Goal: Task Accomplishment & Management: Manage account settings

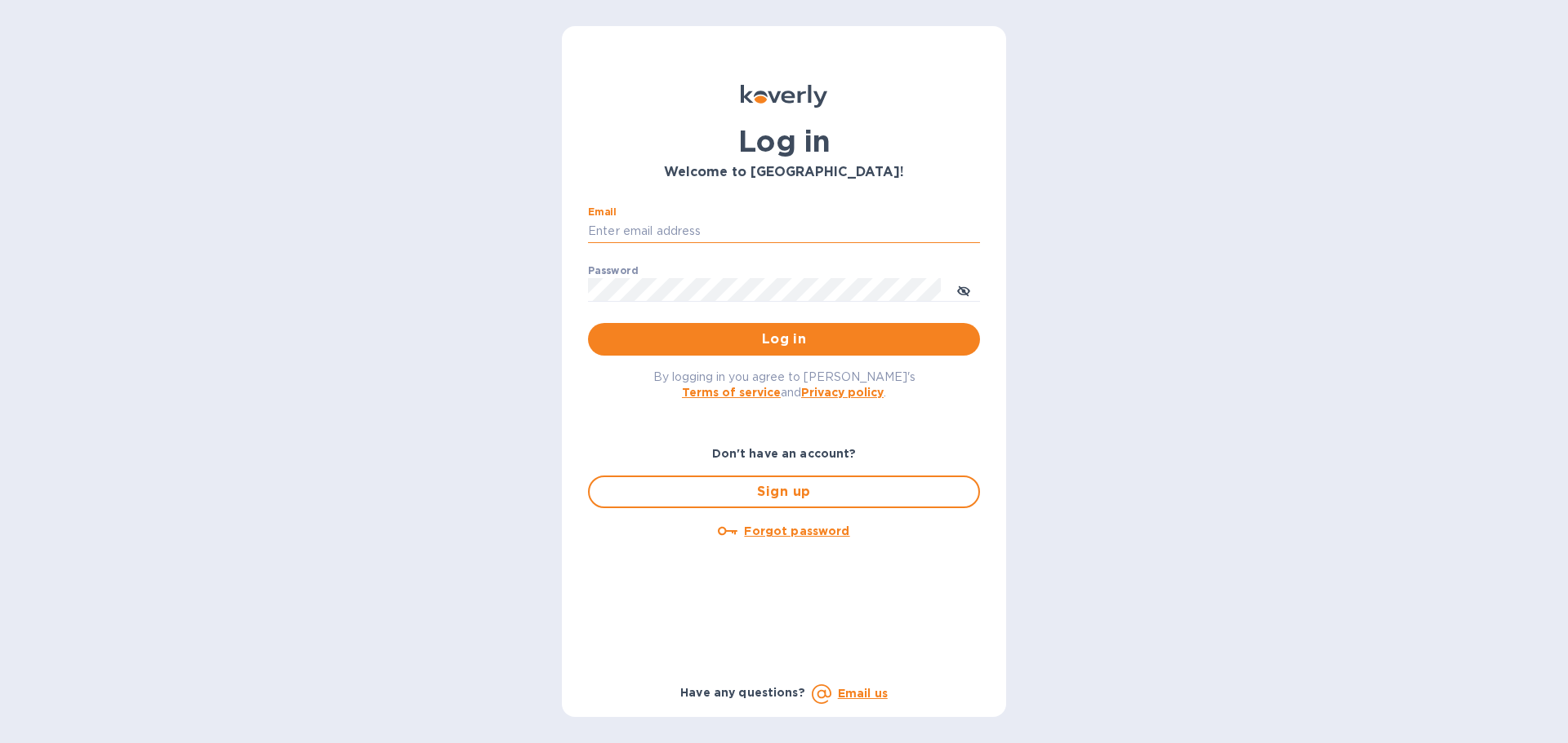
click at [785, 231] on input "Email" at bounding box center [784, 231] width 392 height 24
paste input "Alumanate!842"
drag, startPoint x: 756, startPoint y: 223, endPoint x: 488, endPoint y: 209, distance: 268.4
click at [488, 209] on div "Log in Welcome to Koverly! Email Alumanate!842 ​ Password ​ Log in By logging i…" at bounding box center [784, 372] width 1568 height 743
paste input "ap@alumanate.com"
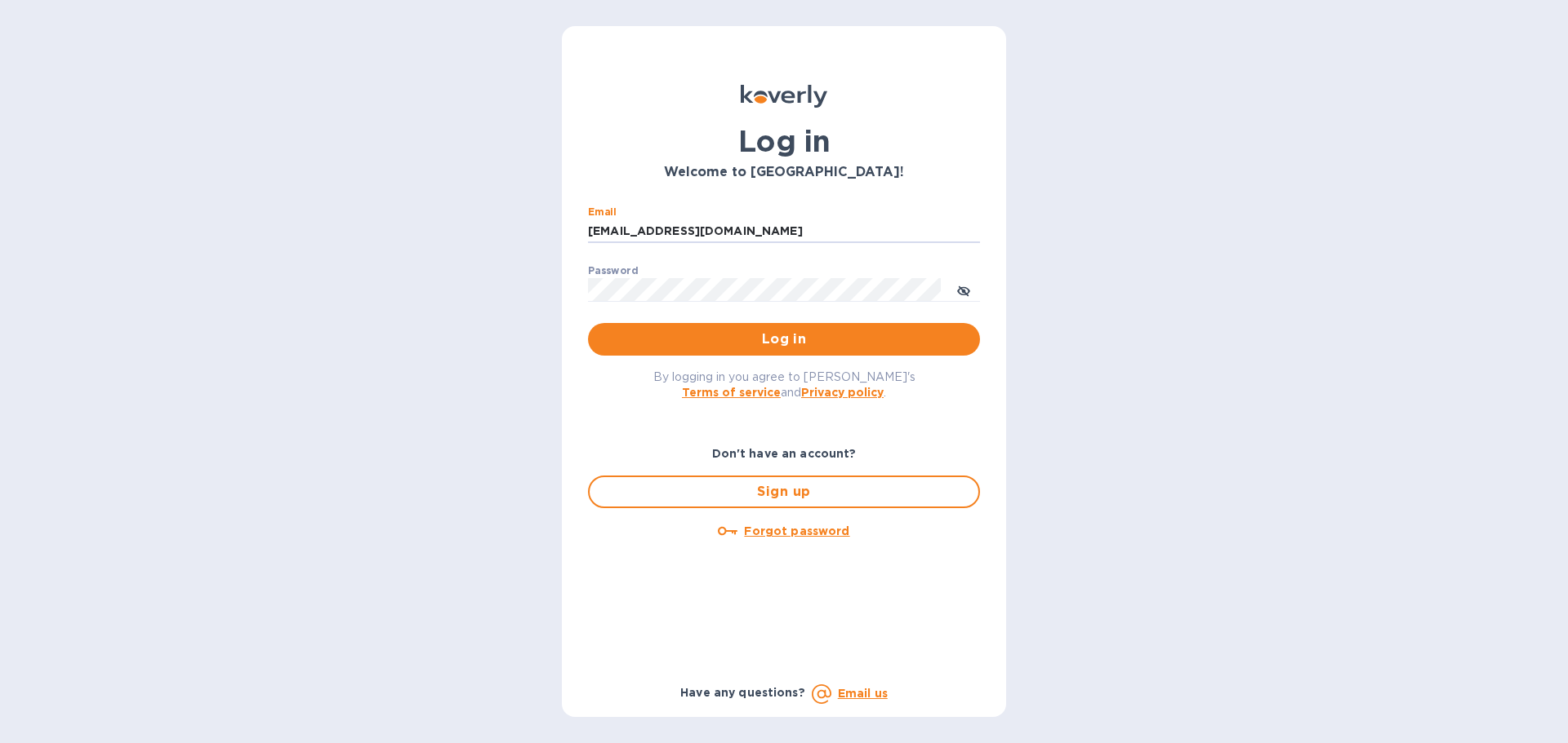
type input "[EMAIL_ADDRESS][DOMAIN_NAME]"
click at [791, 345] on span "Log in" at bounding box center [783, 339] width 366 height 19
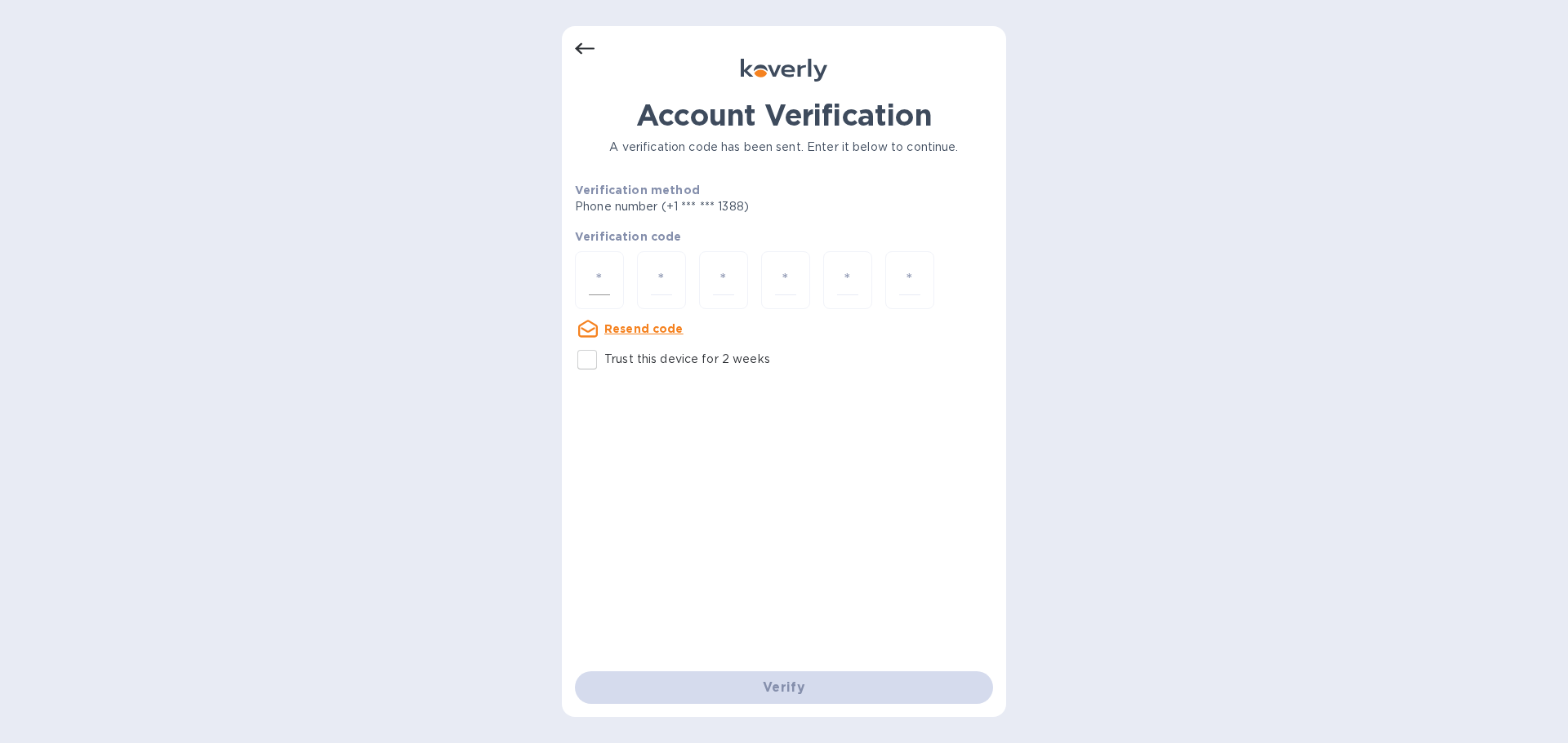
click at [603, 273] on input "number" at bounding box center [599, 280] width 21 height 30
paste input "7"
type input "7"
type input "6"
type input "3"
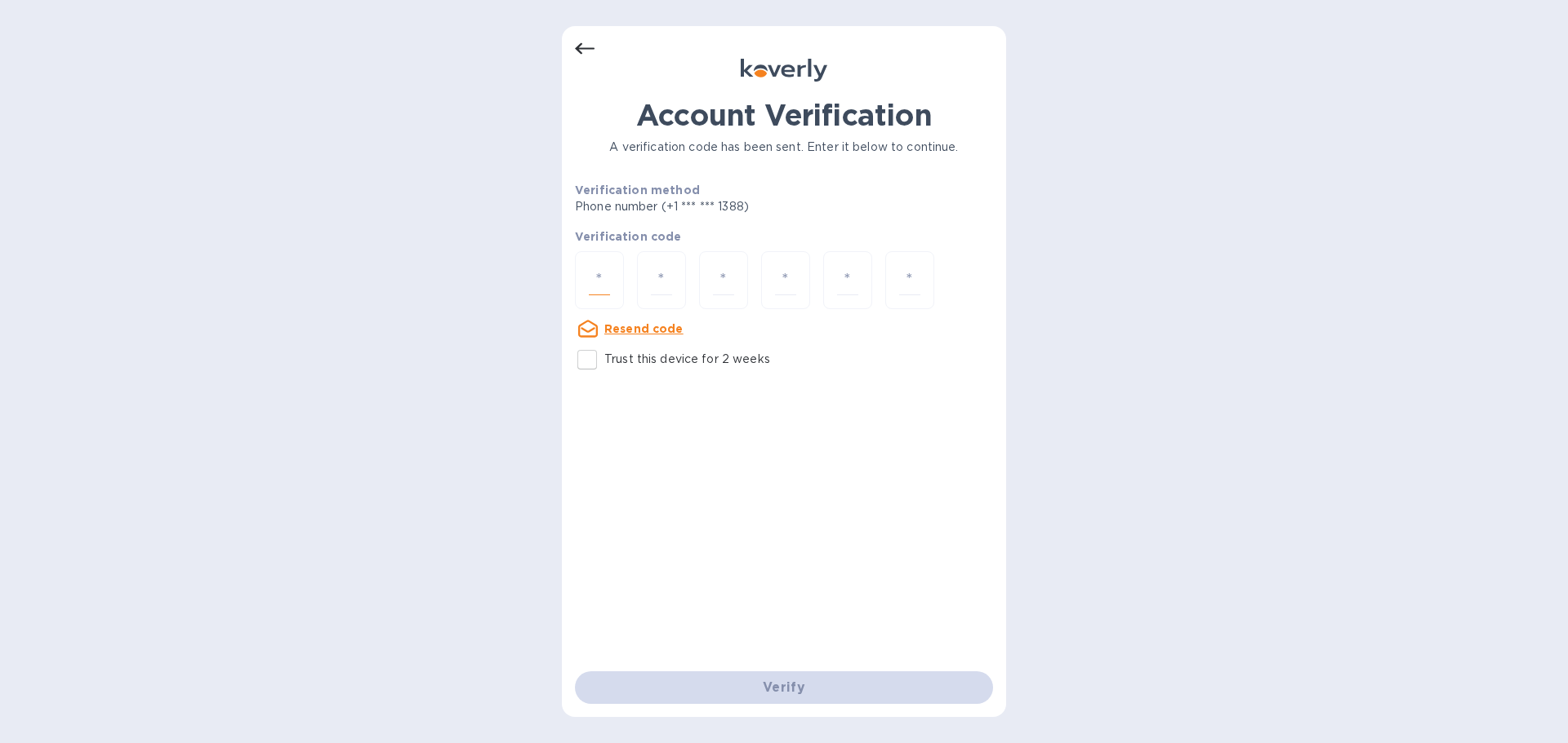
type input "5"
type input "1"
type input "9"
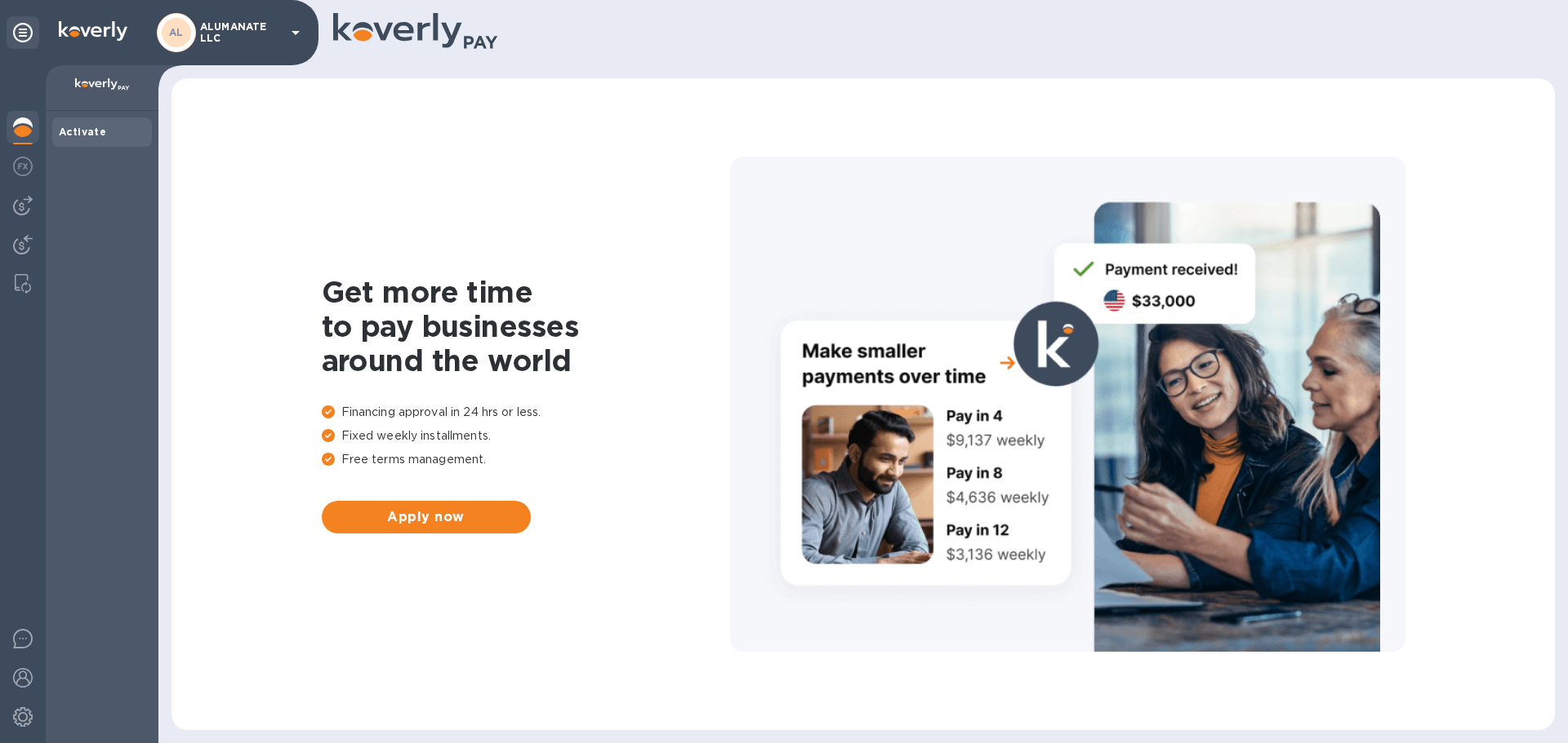
click at [68, 138] on div "Activate" at bounding box center [102, 132] width 86 height 16
click at [291, 32] on icon at bounding box center [295, 32] width 19 height 19
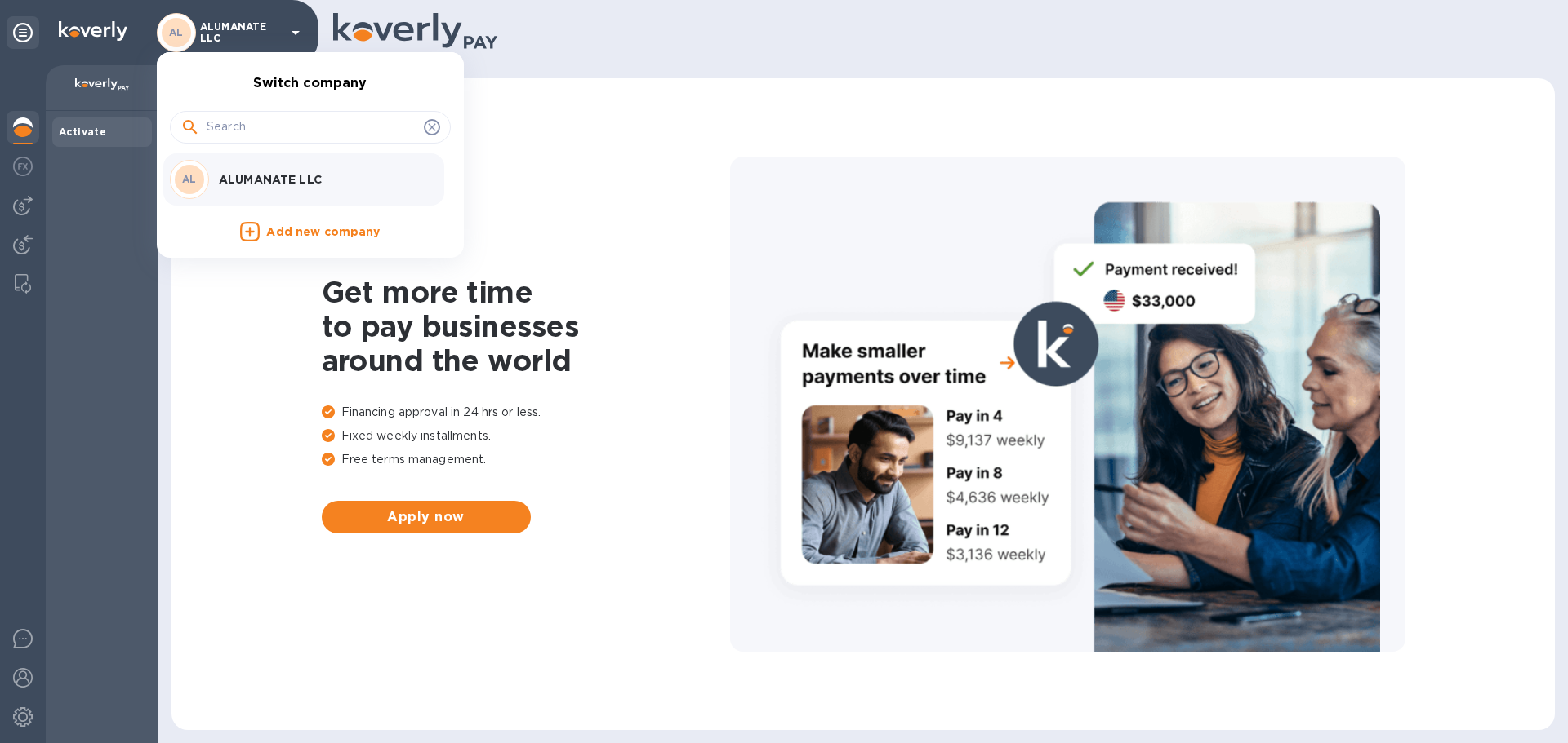
click at [270, 183] on p "ALUMANATE LLC" at bounding box center [322, 179] width 206 height 16
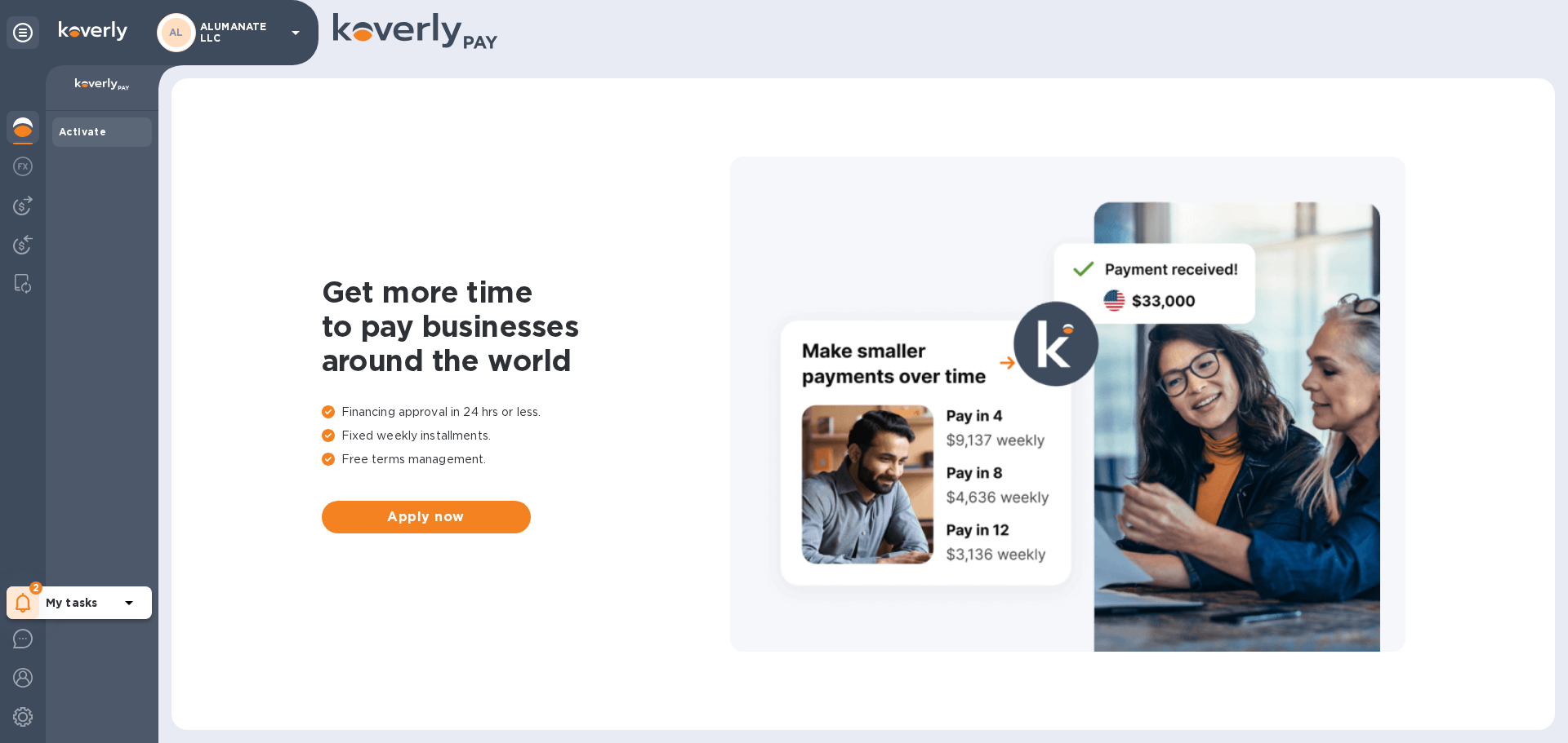
click at [25, 594] on icon at bounding box center [23, 603] width 15 height 19
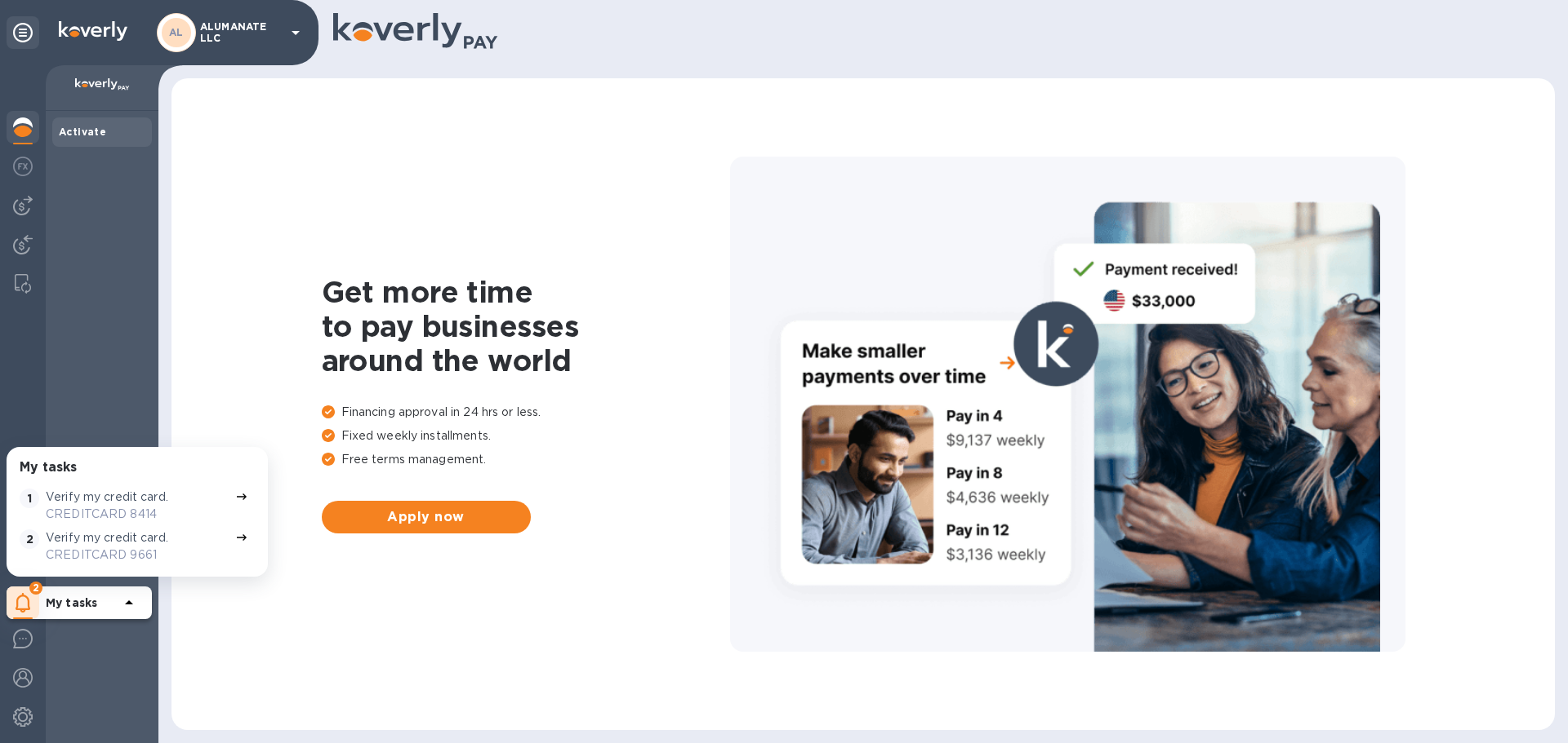
click at [65, 131] on b "Activate" at bounding box center [83, 132] width 47 height 12
click at [69, 129] on b "Activate" at bounding box center [83, 132] width 47 height 12
click at [445, 225] on div "Get more time to pay businesses around the world Financing approval in 24 hrs o…" at bounding box center [863, 404] width 1351 height 620
click at [307, 30] on div "AL ALUMANATE LLC" at bounding box center [159, 32] width 318 height 65
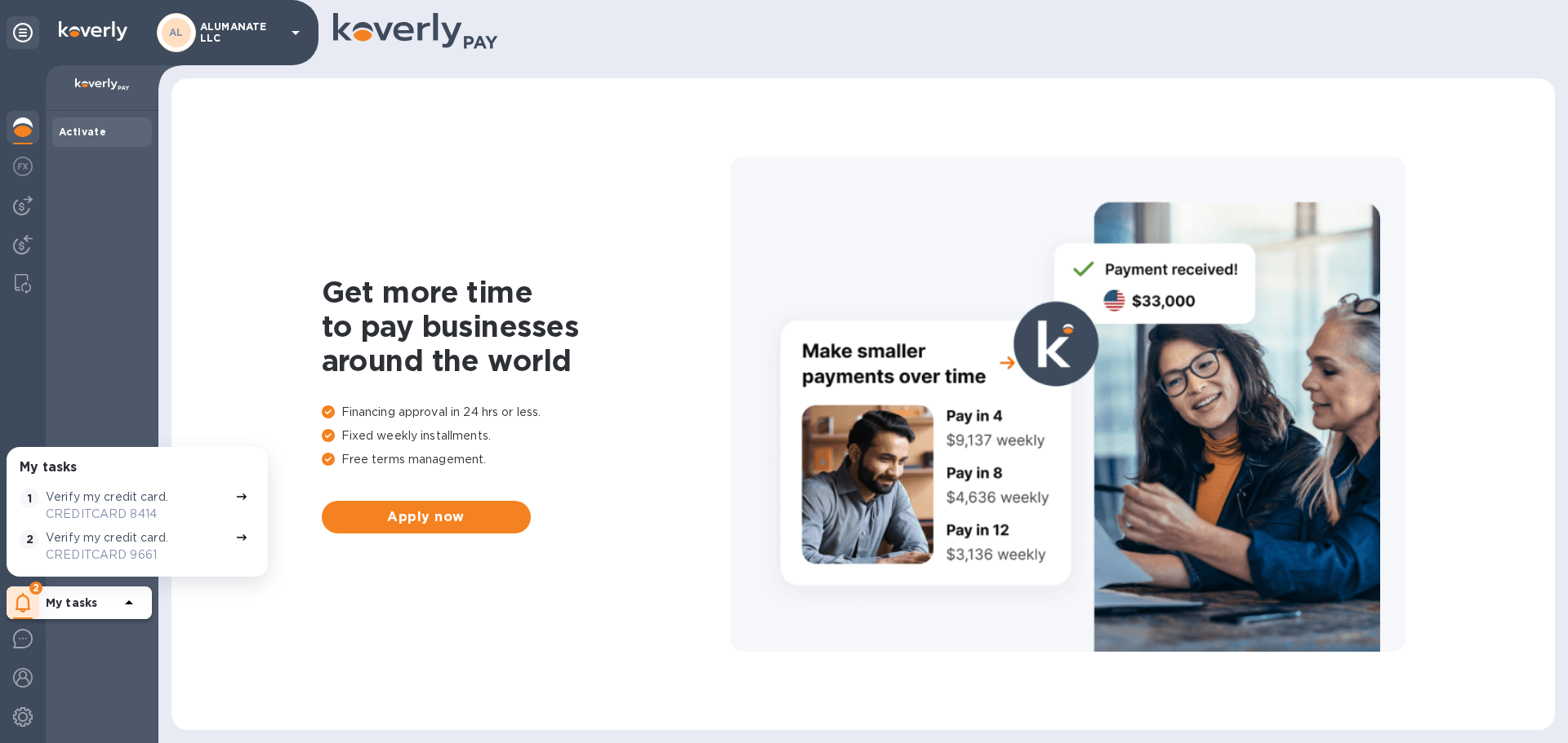
click at [298, 35] on icon at bounding box center [295, 32] width 19 height 19
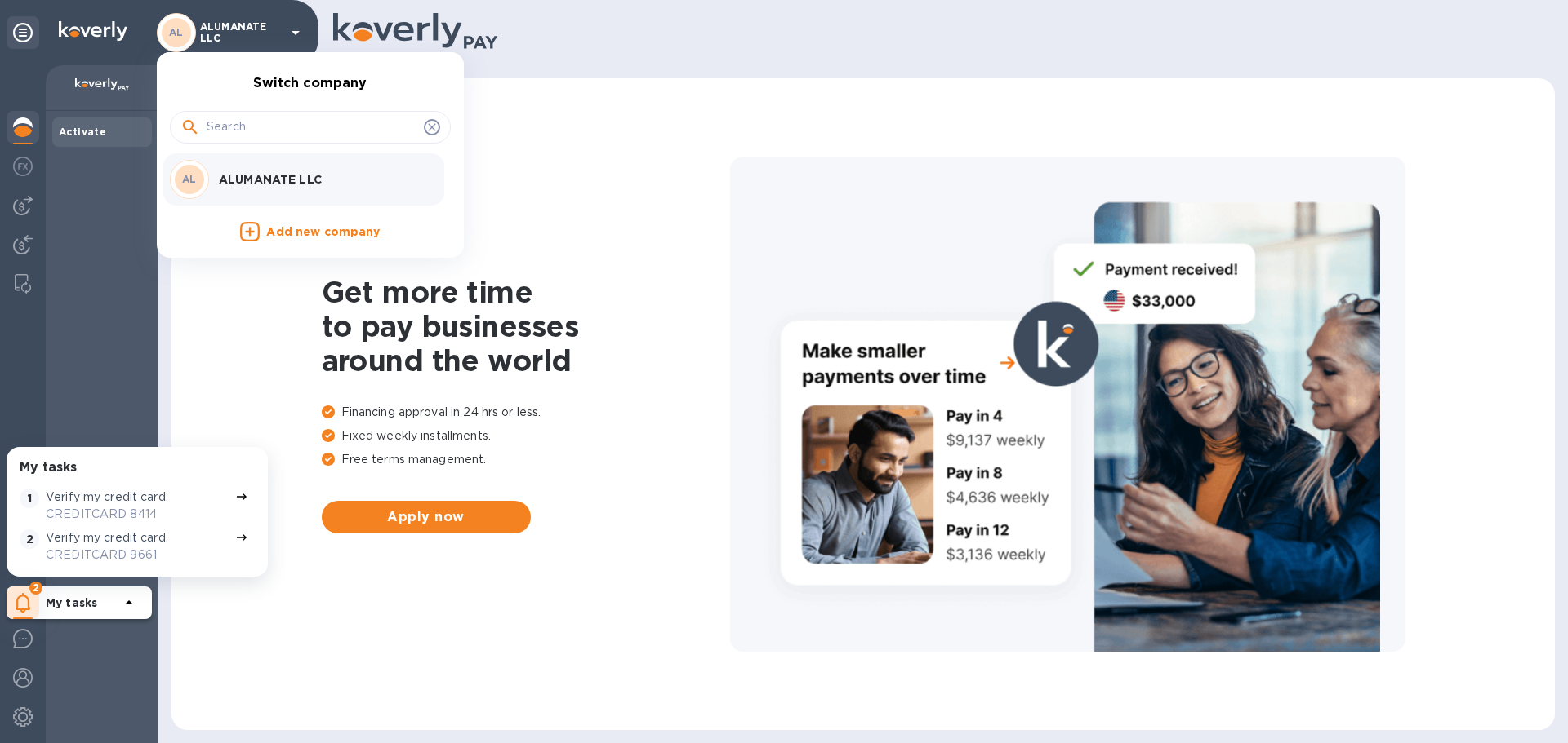
click at [271, 170] on div "AL ALUMANATE LLC" at bounding box center [297, 179] width 255 height 39
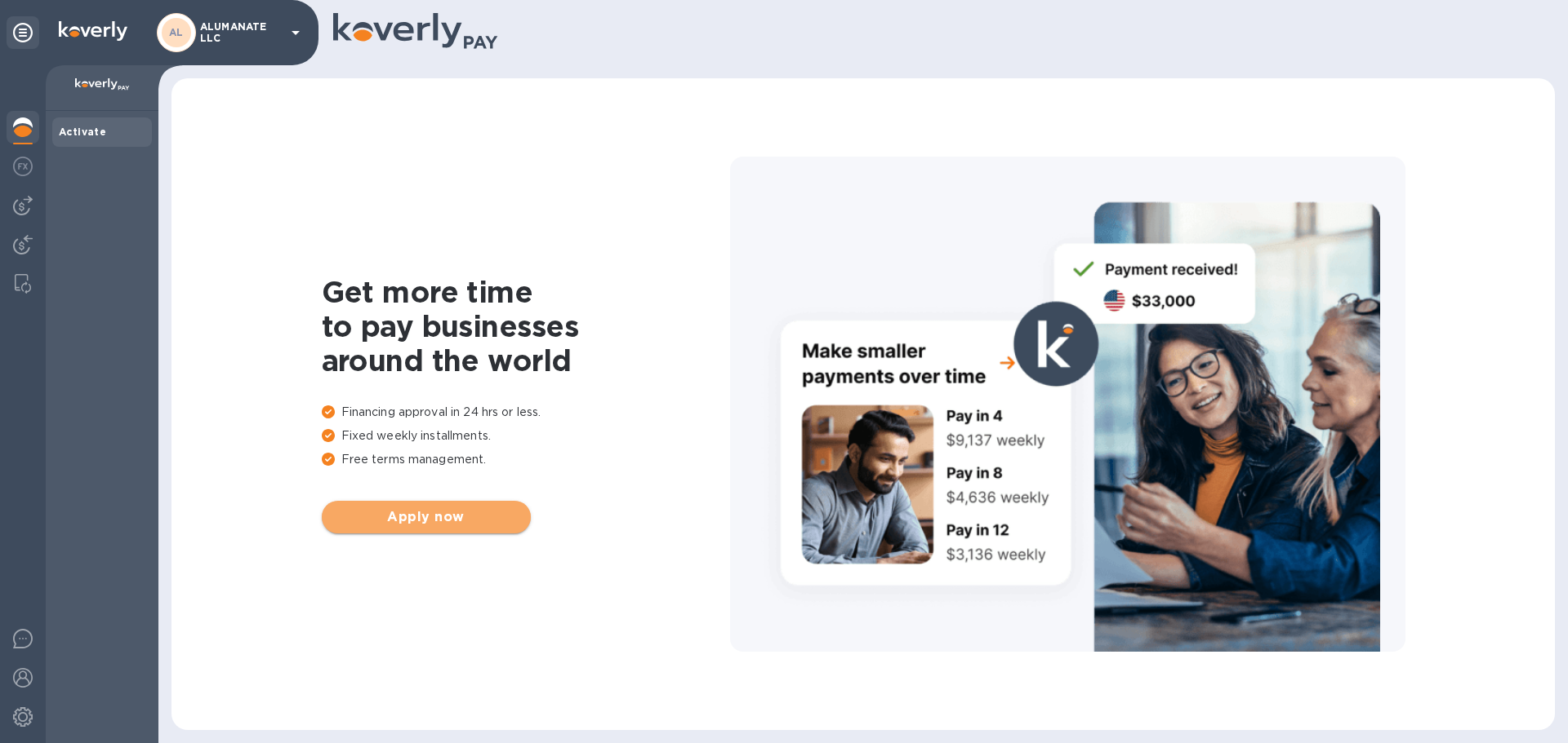
click at [440, 529] on button "Apply now" at bounding box center [426, 517] width 209 height 33
click at [24, 160] on img at bounding box center [22, 166] width 19 height 19
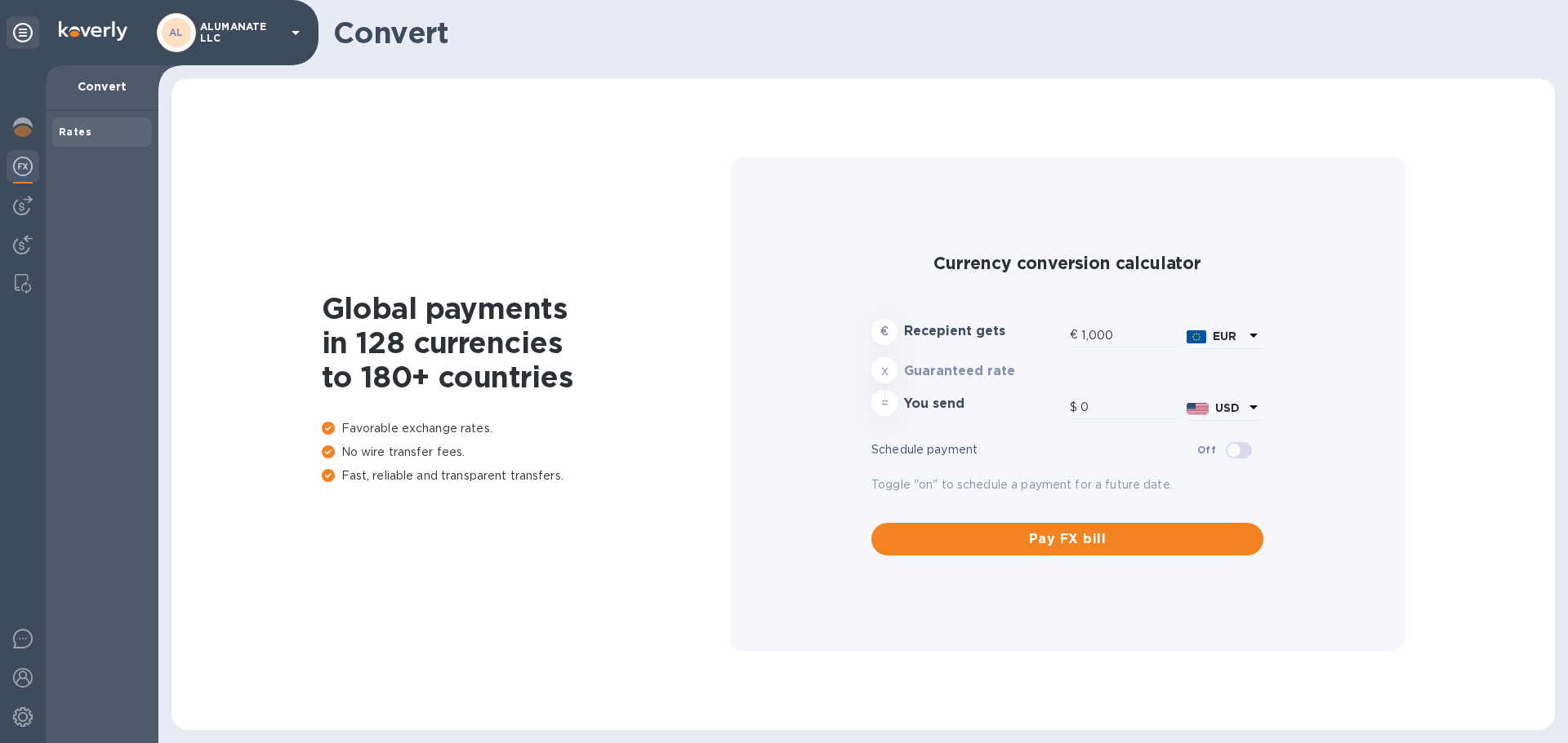
type input "1,179.08"
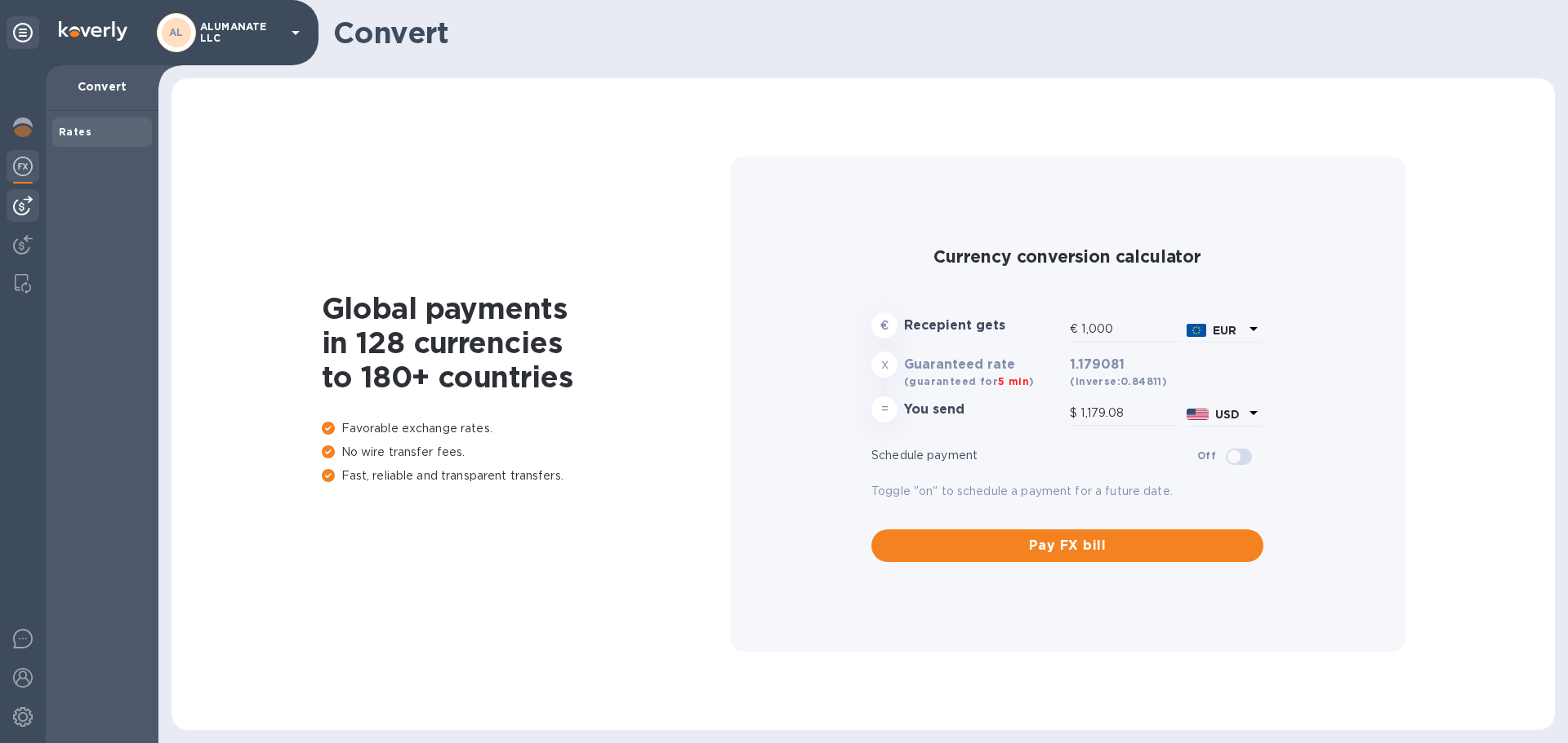
click at [29, 204] on img at bounding box center [22, 205] width 19 height 19
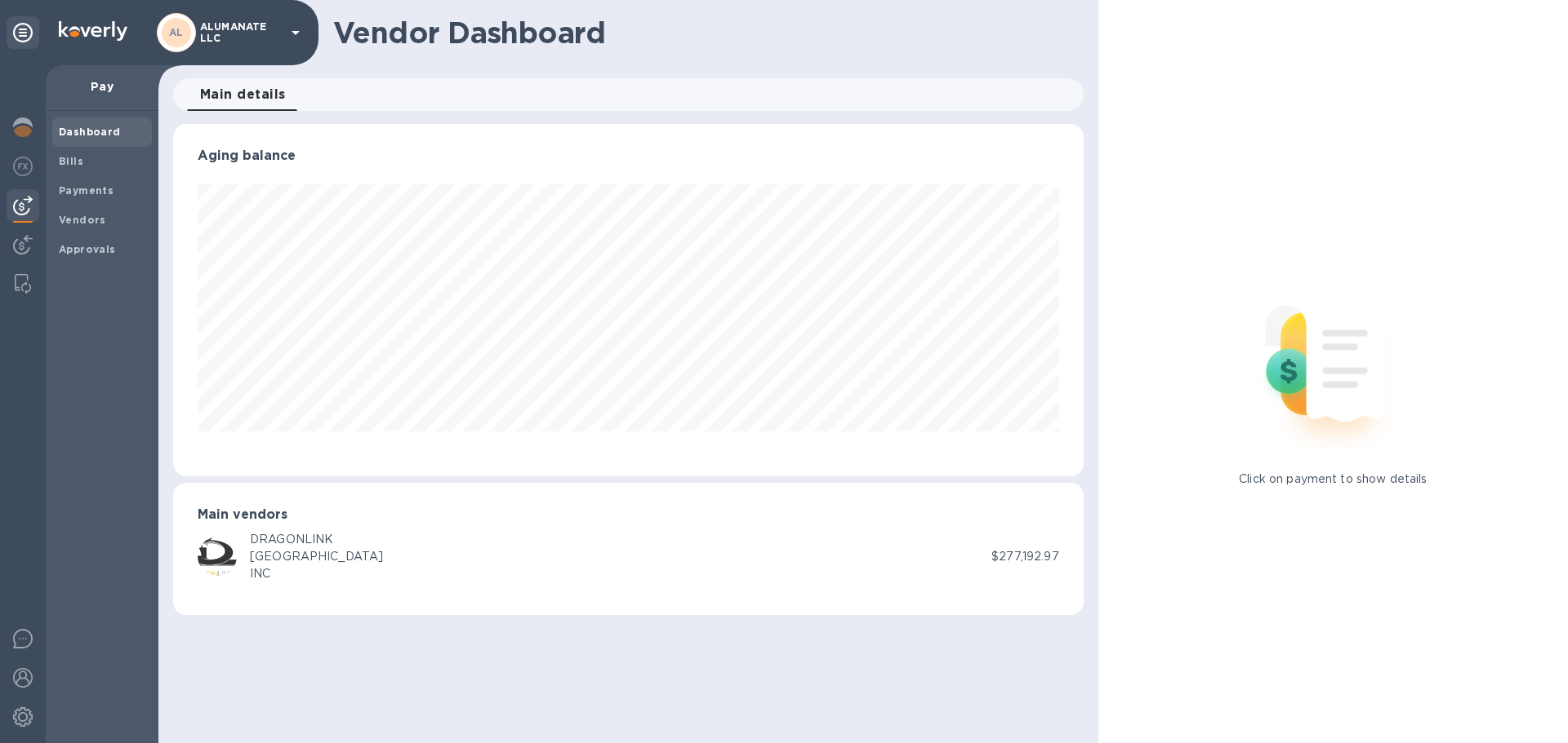
scroll to position [353, 910]
click at [25, 251] on img at bounding box center [22, 244] width 19 height 19
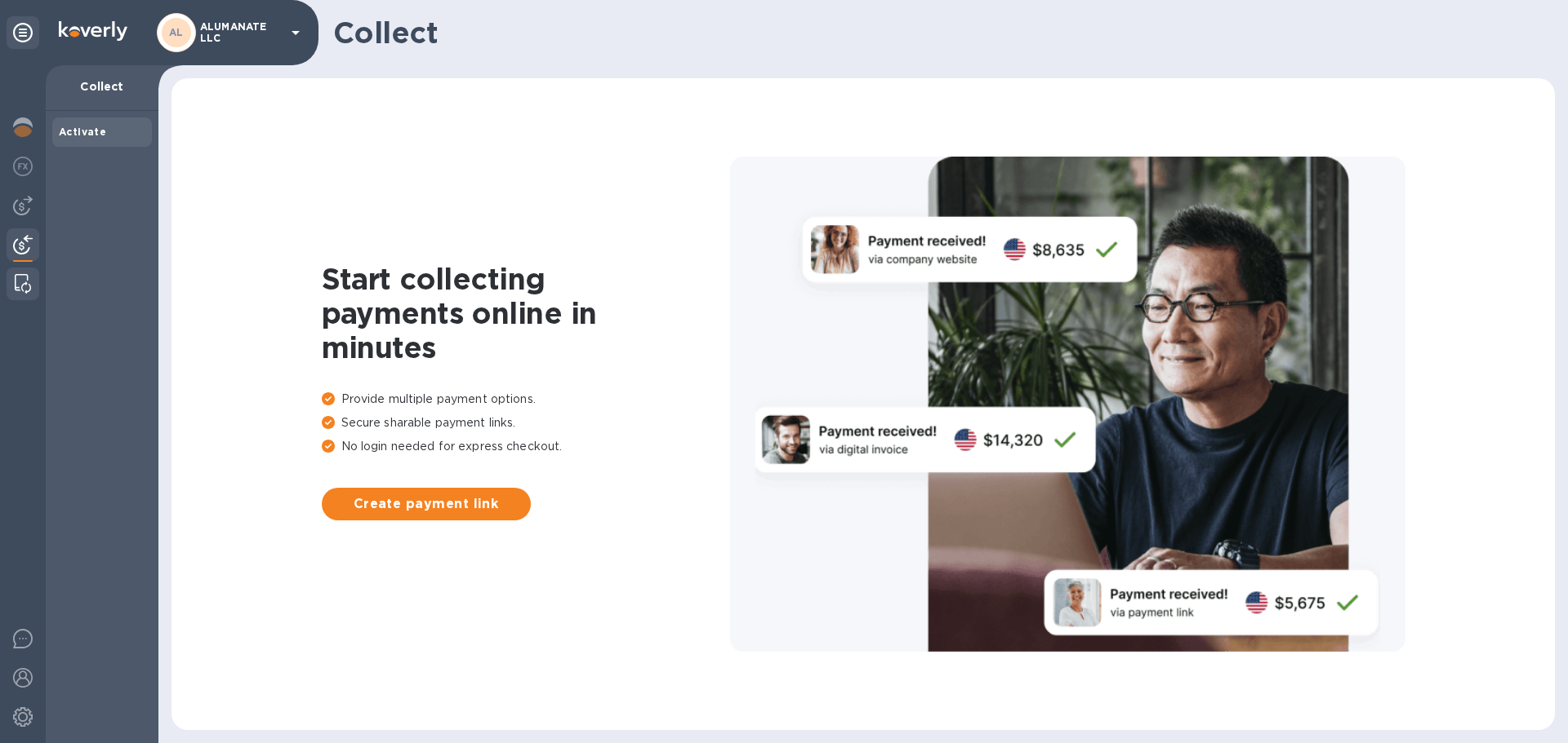
click at [24, 283] on img at bounding box center [22, 284] width 16 height 19
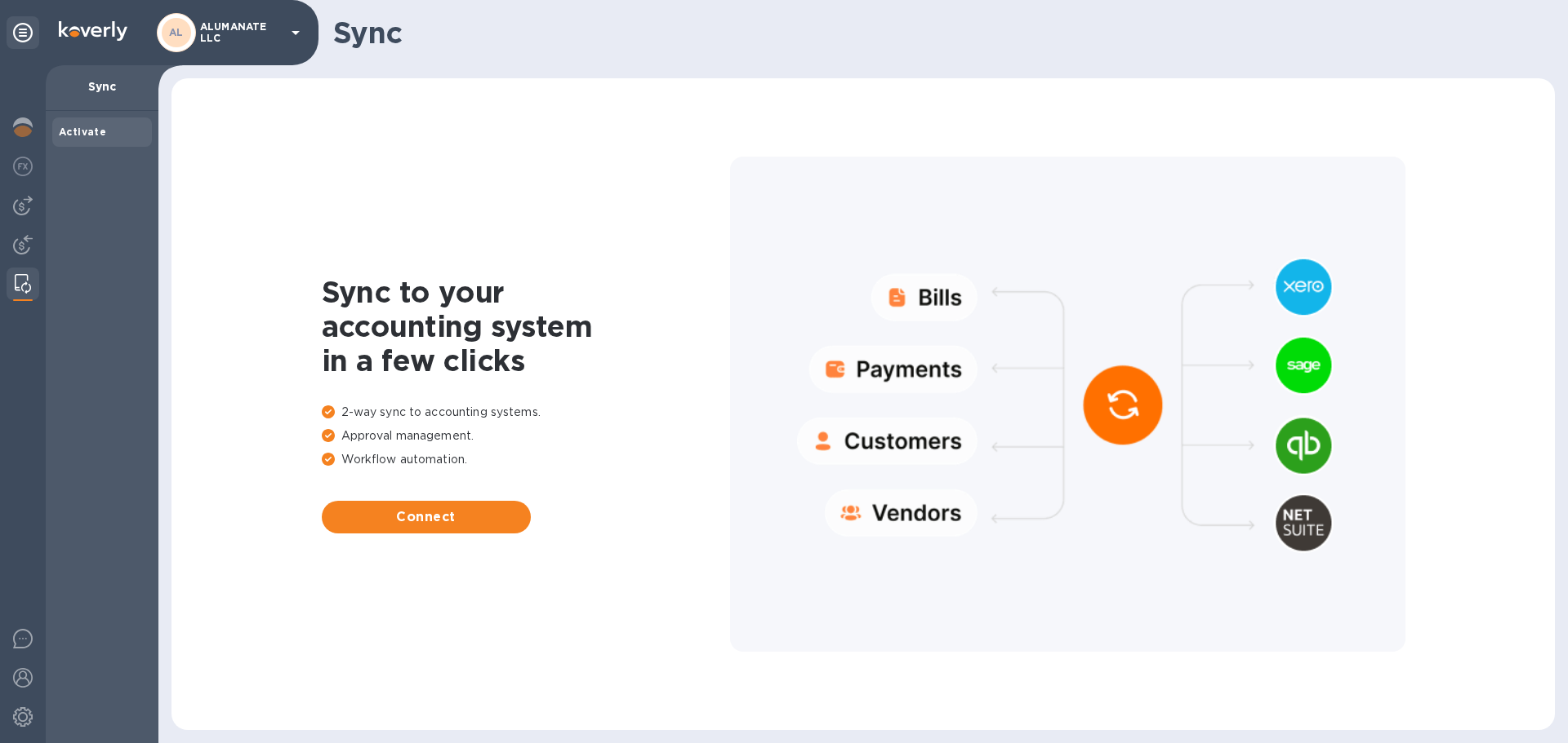
click at [106, 85] on p "Sync" at bounding box center [102, 86] width 86 height 16
click at [19, 34] on icon at bounding box center [22, 32] width 19 height 19
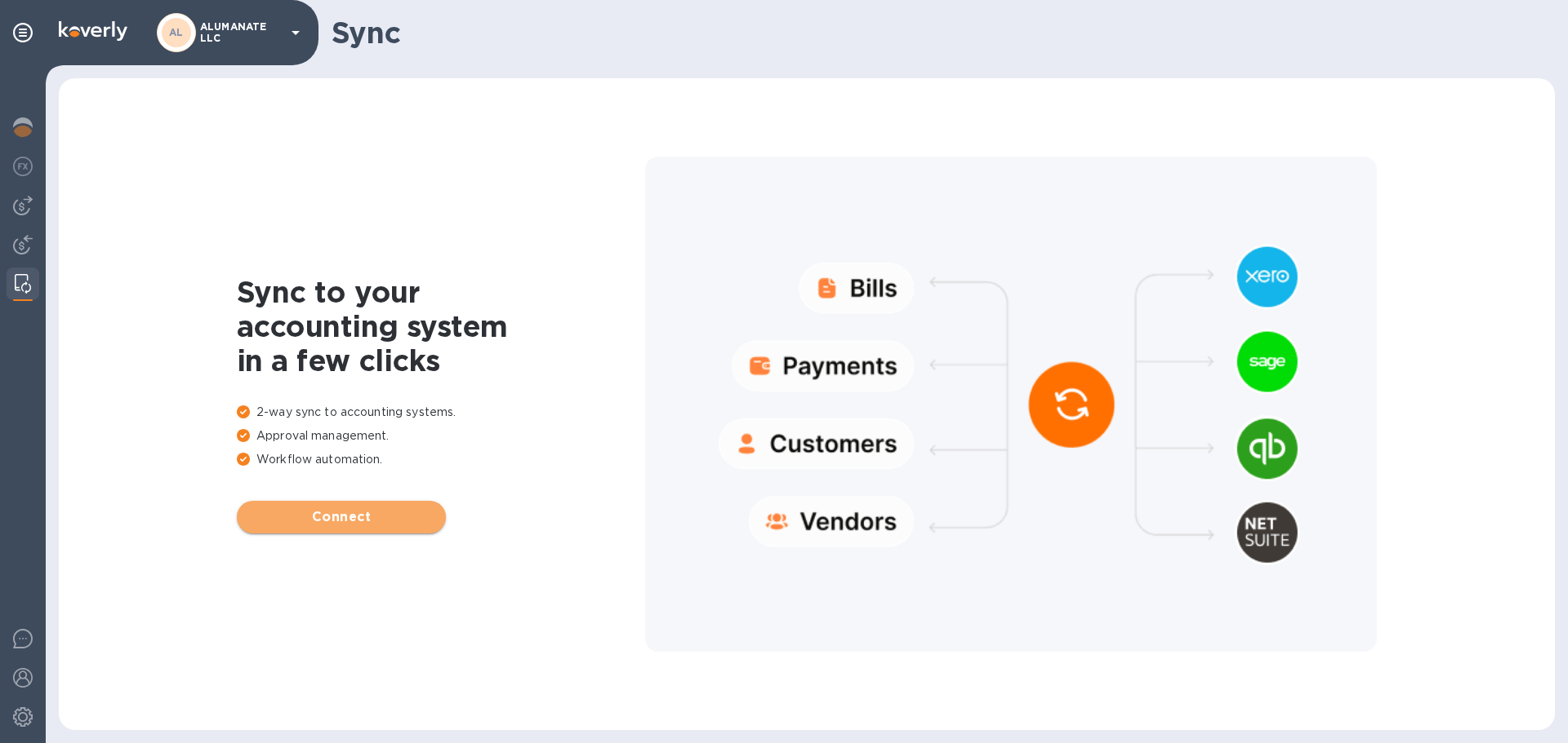
click at [332, 524] on span "Connect" at bounding box center [341, 517] width 182 height 19
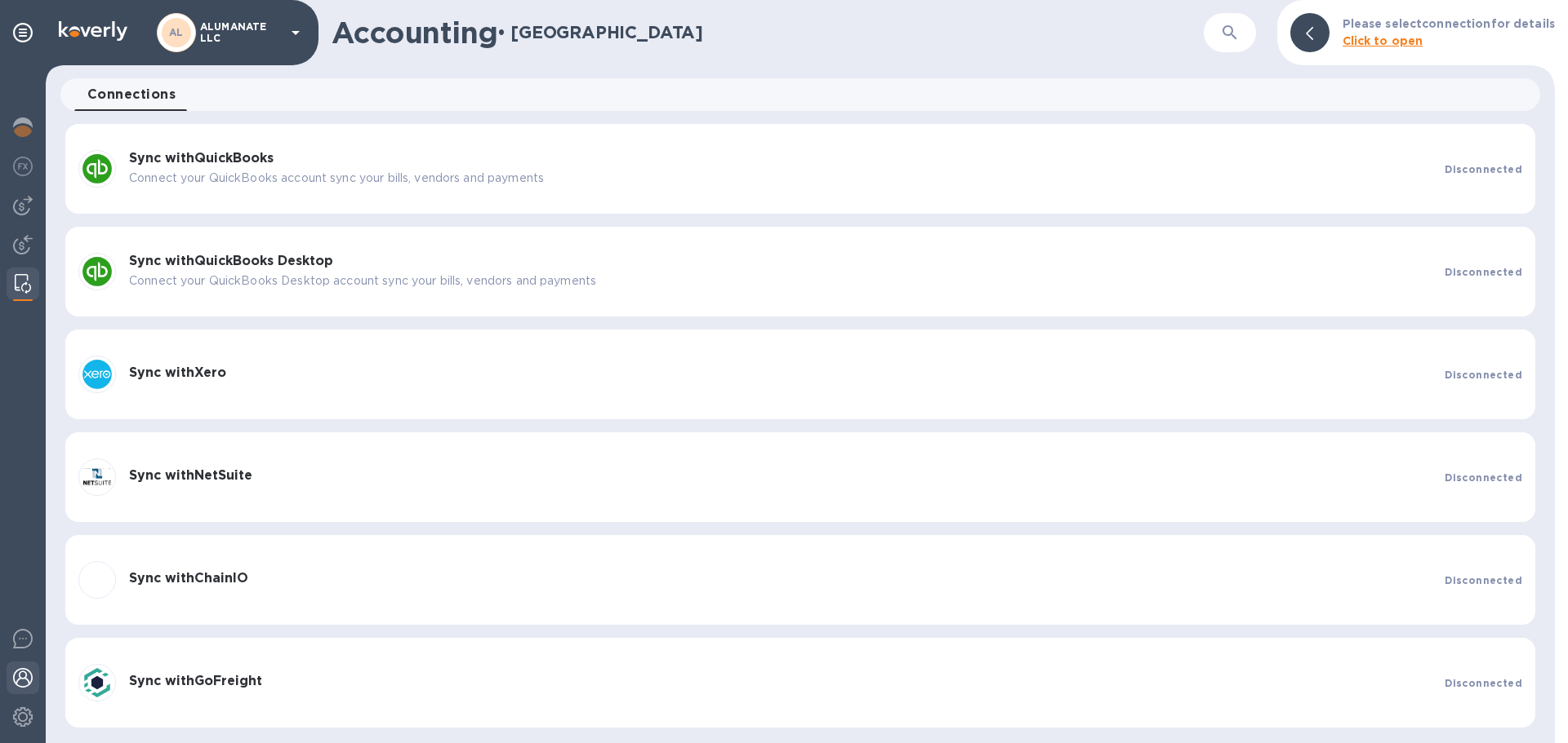
click at [27, 686] on img at bounding box center [22, 678] width 19 height 19
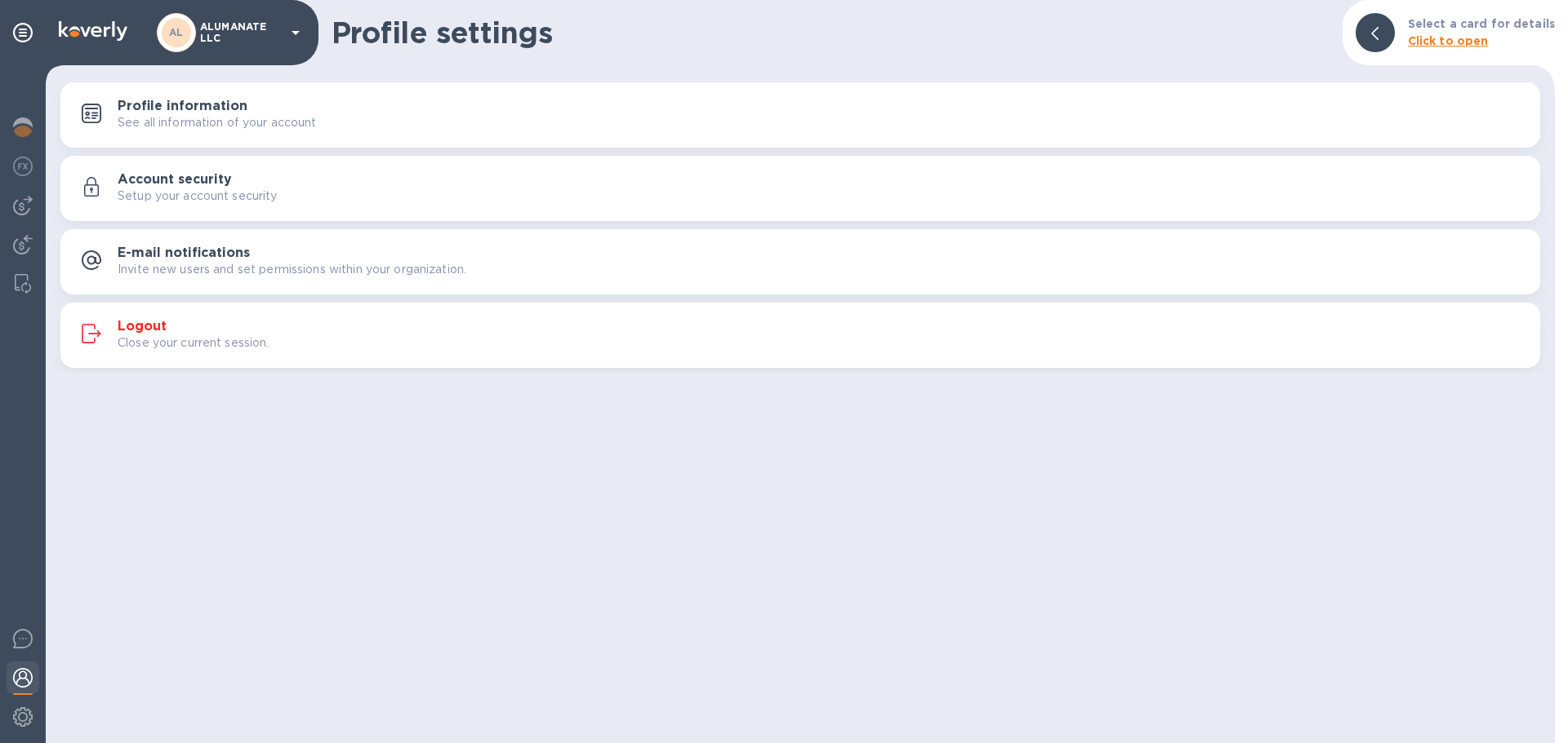
click at [186, 117] on p "See all information of your account" at bounding box center [217, 122] width 199 height 17
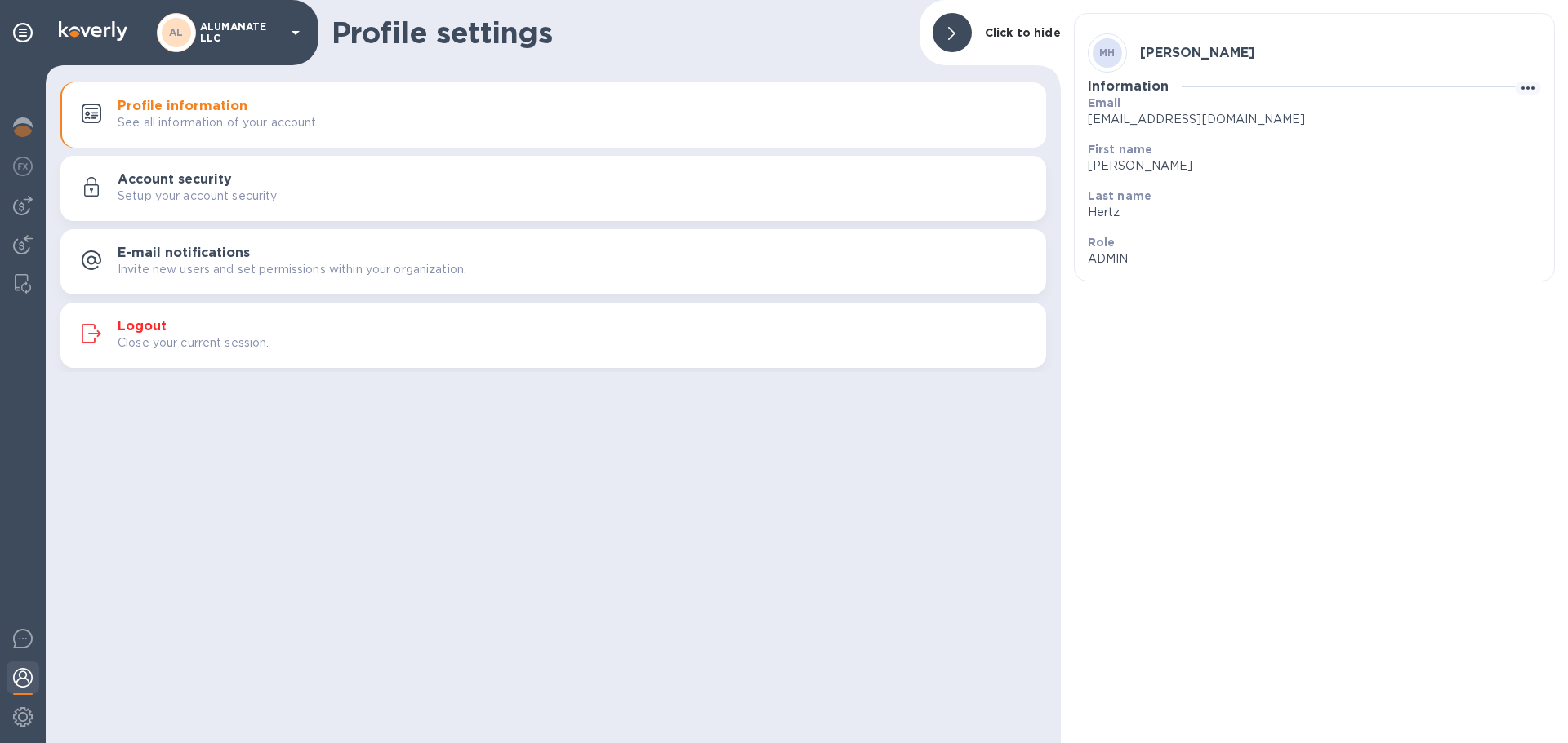
click at [942, 35] on div at bounding box center [952, 32] width 39 height 39
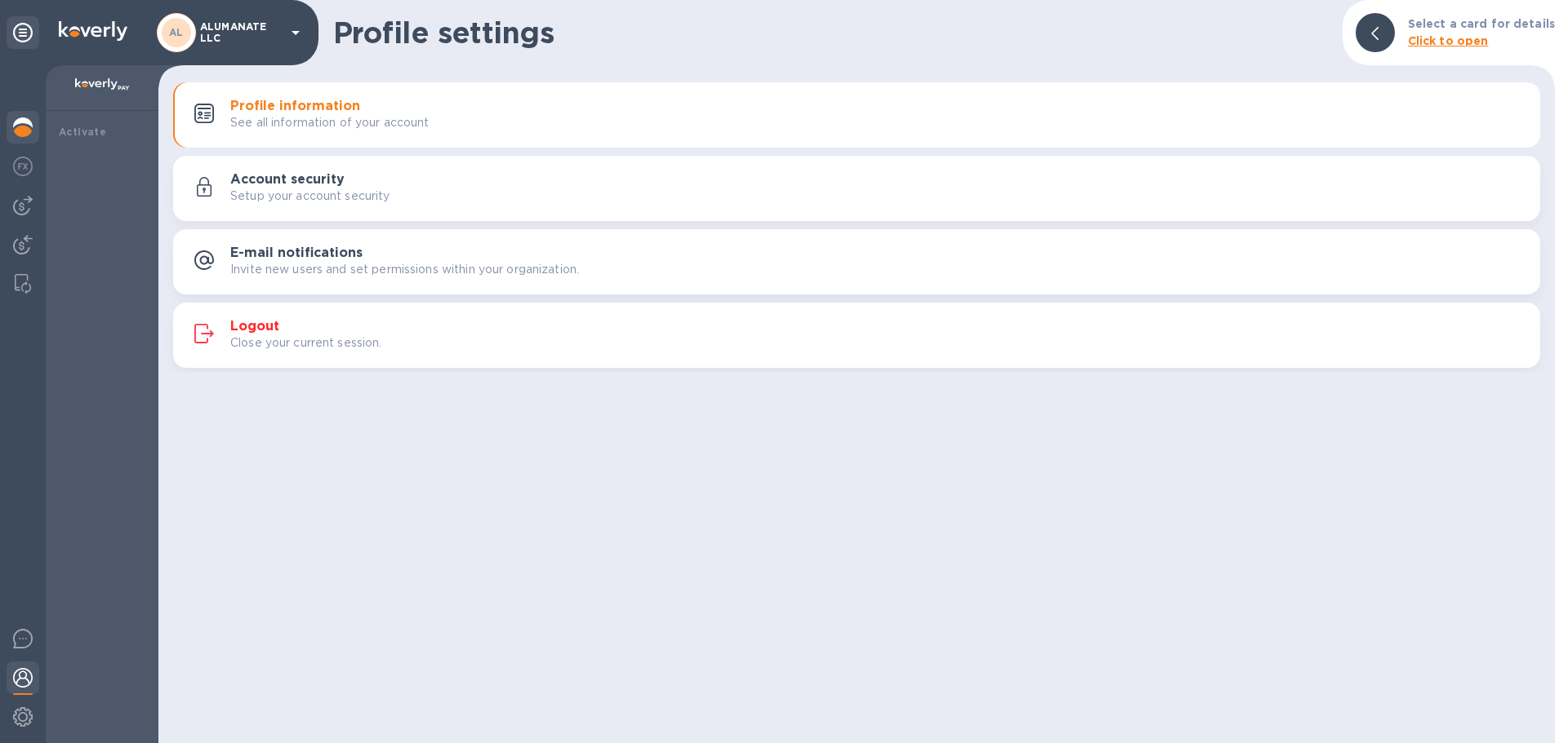
click at [18, 126] on img at bounding box center [22, 127] width 19 height 19
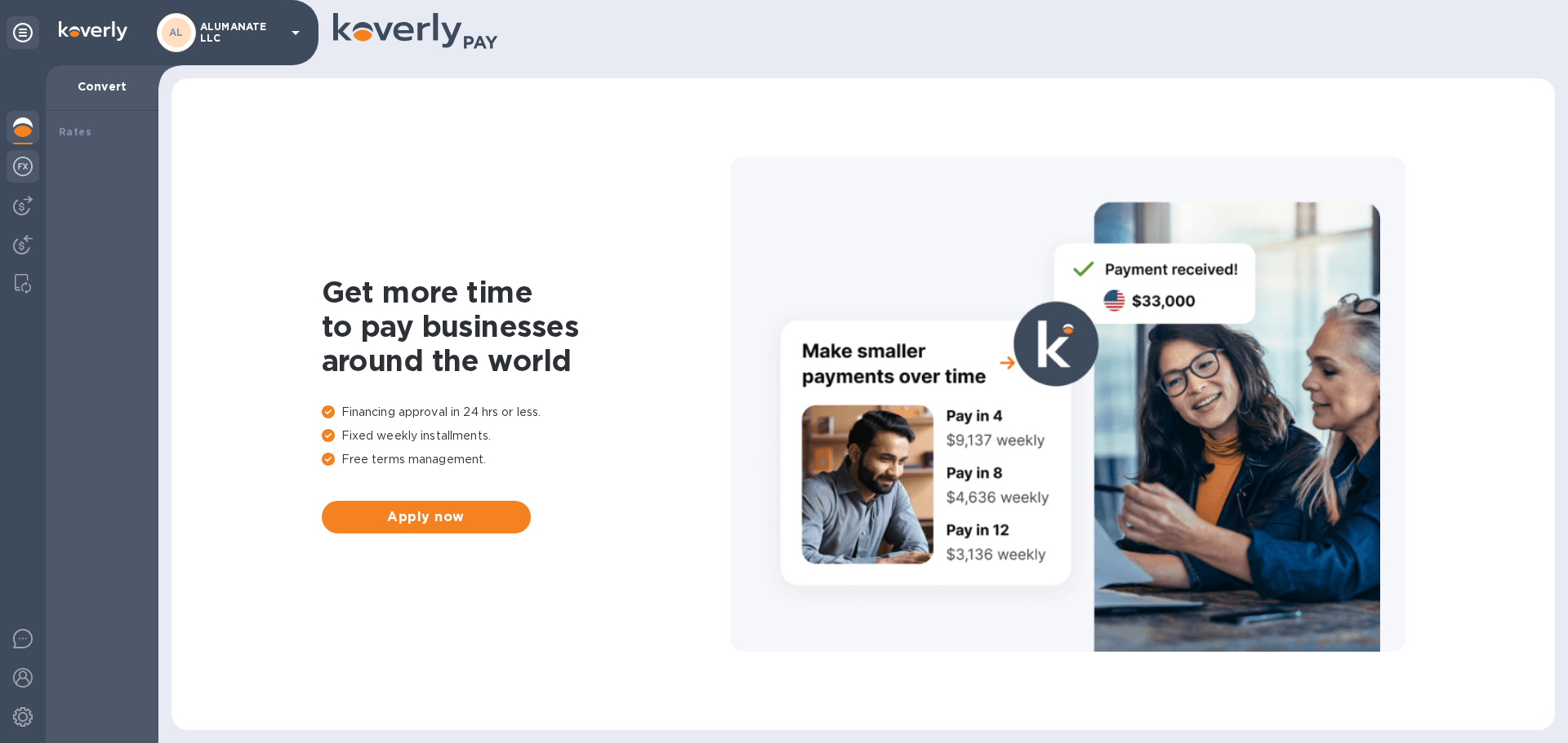
click at [19, 168] on img at bounding box center [22, 166] width 19 height 19
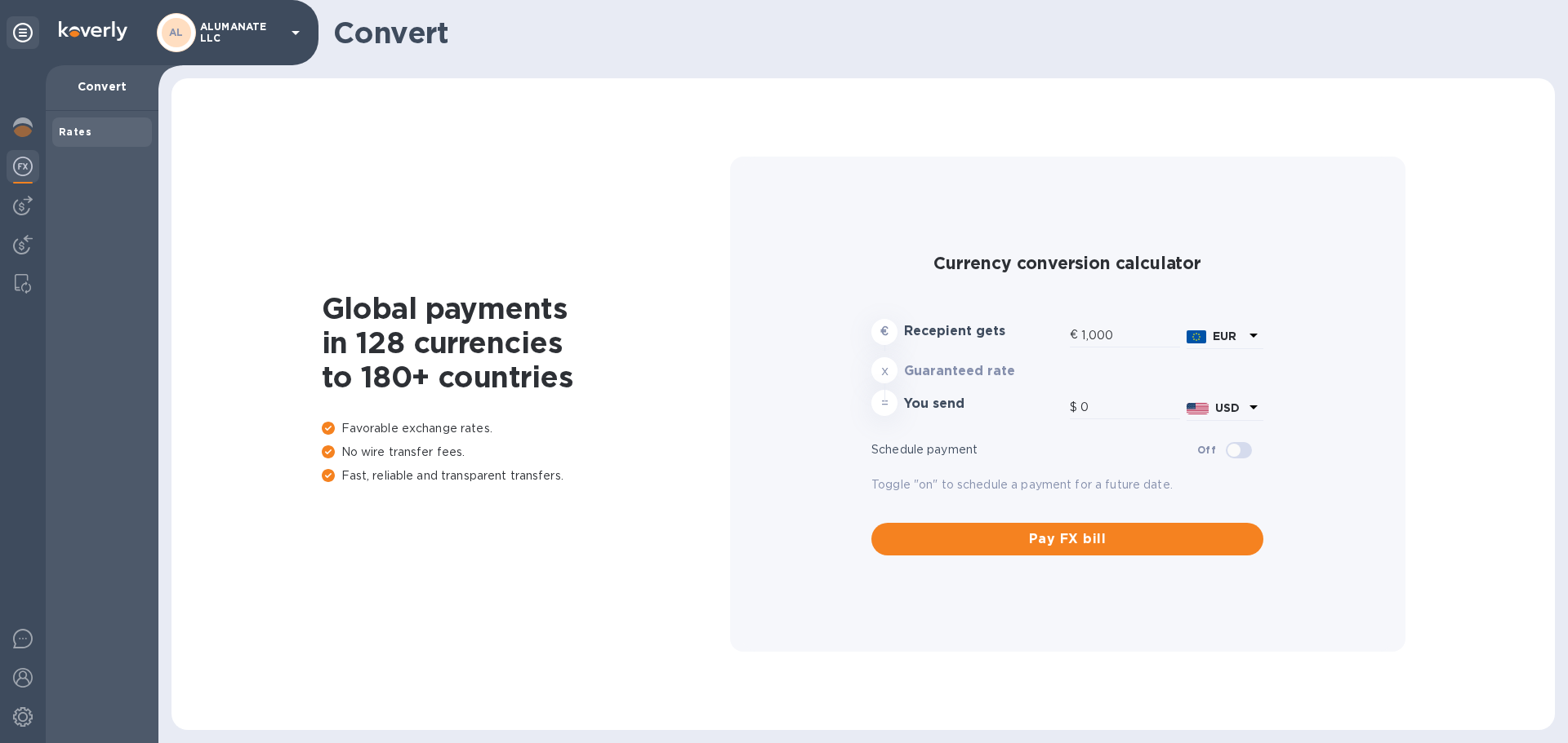
type input "1,179.08"
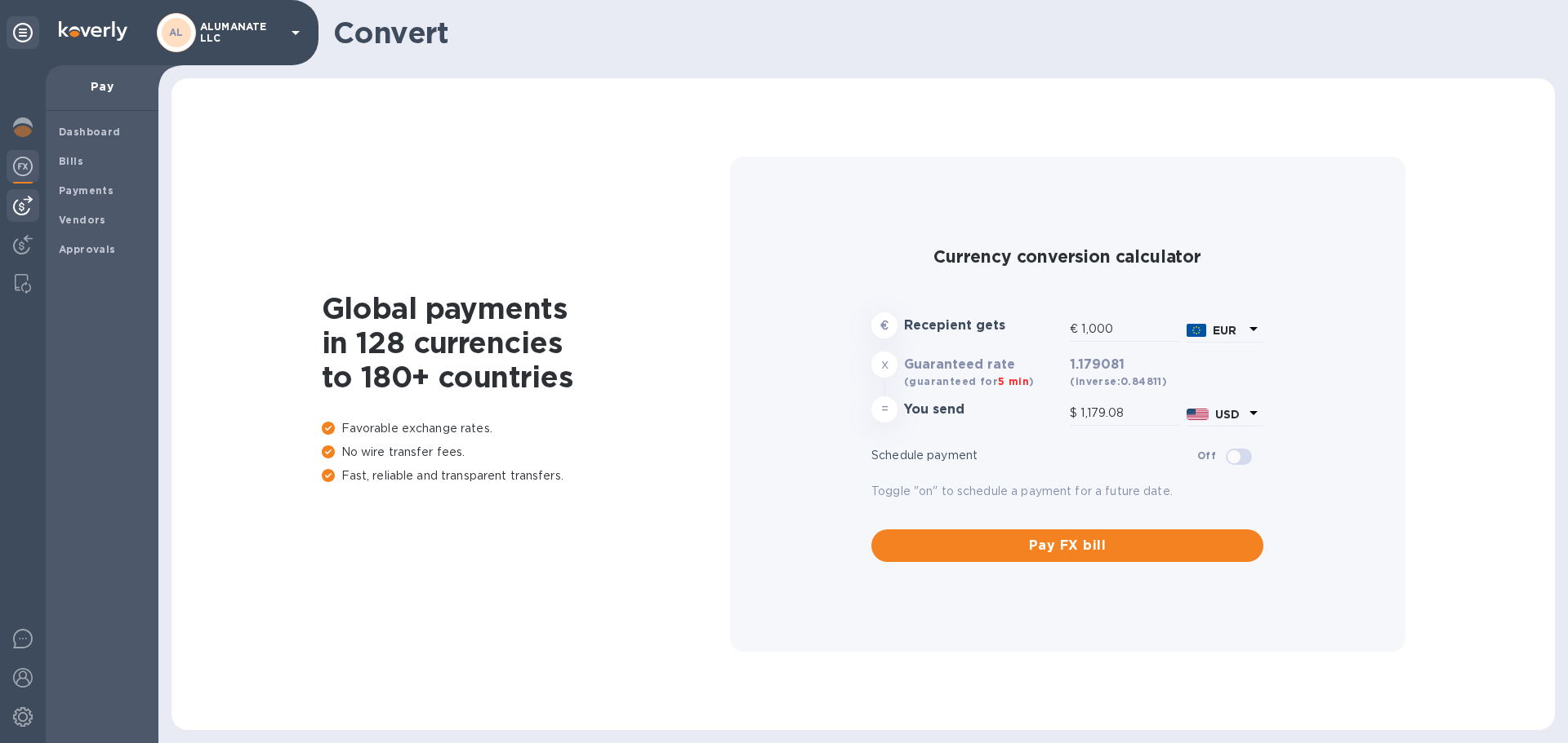
click at [22, 204] on img at bounding box center [22, 205] width 19 height 19
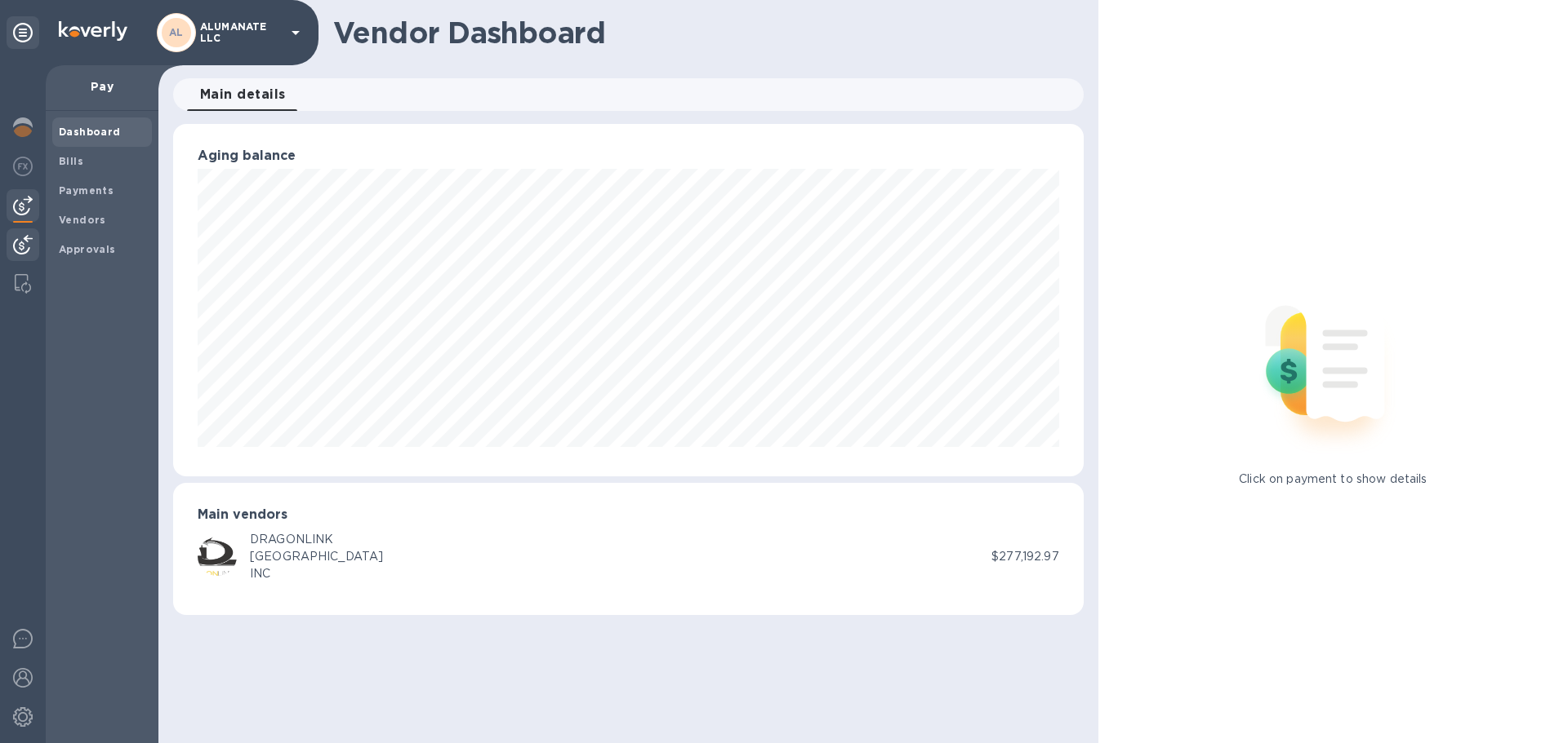
scroll to position [353, 910]
click at [21, 245] on img at bounding box center [22, 244] width 19 height 19
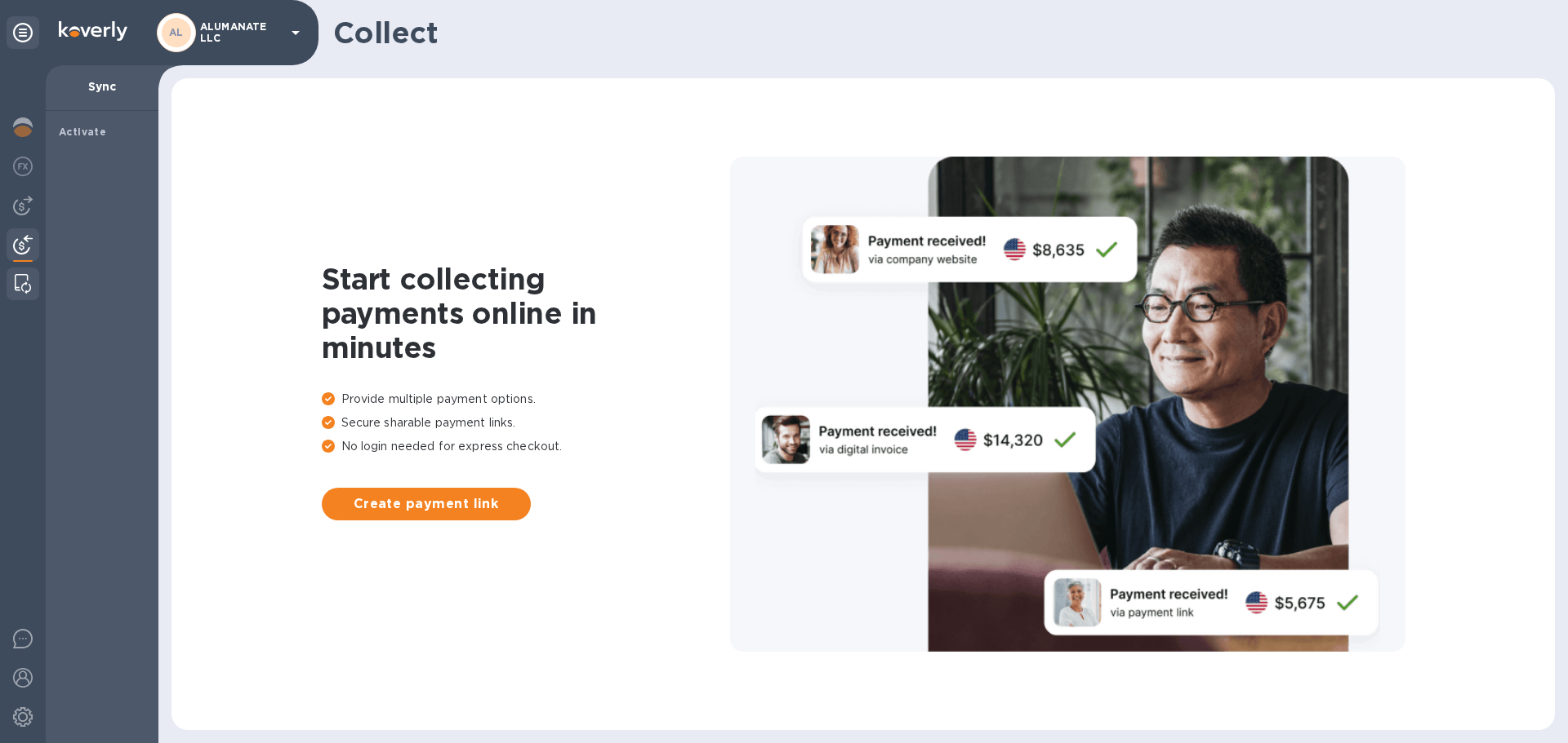
click at [21, 269] on div at bounding box center [23, 284] width 30 height 33
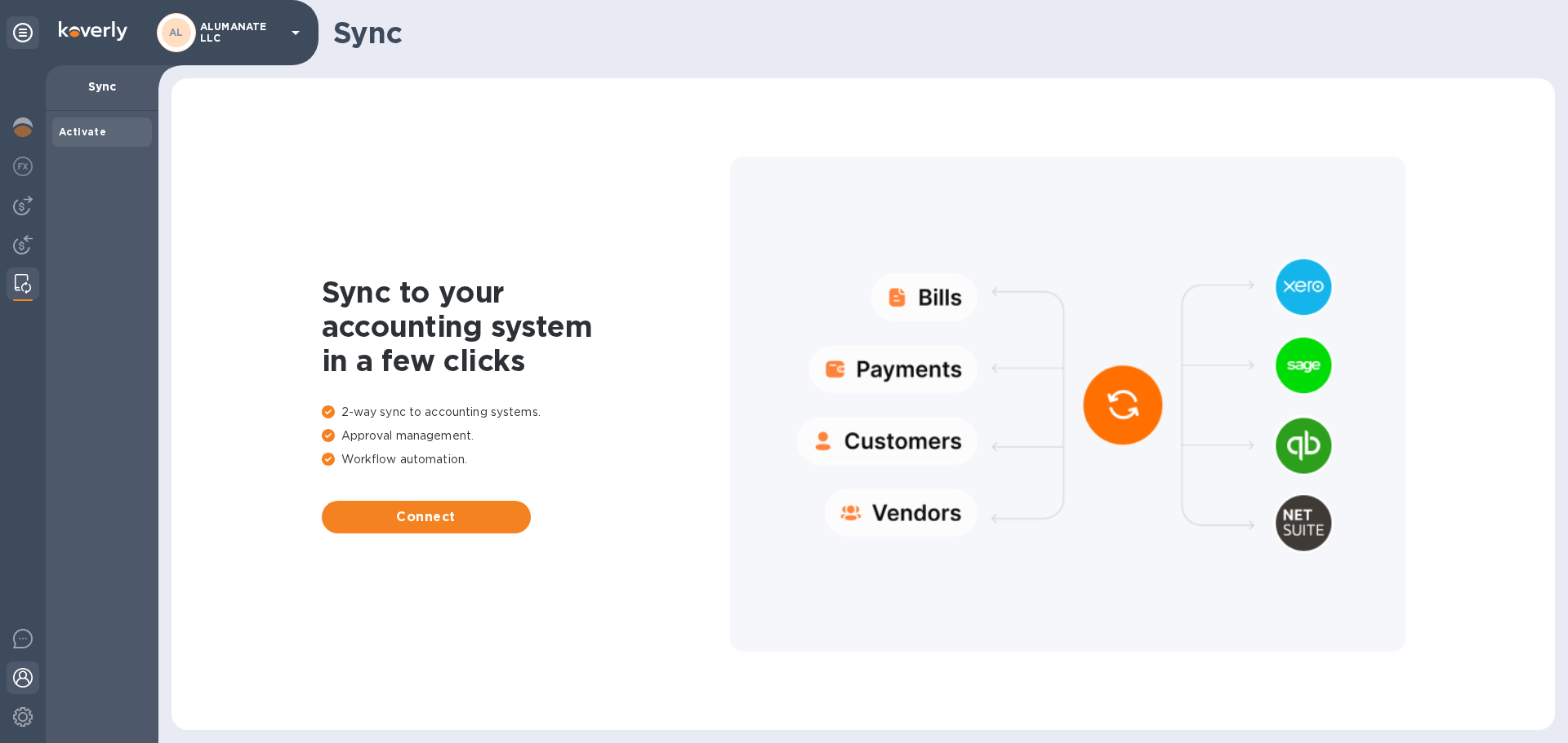
click at [21, 676] on img at bounding box center [22, 678] width 19 height 19
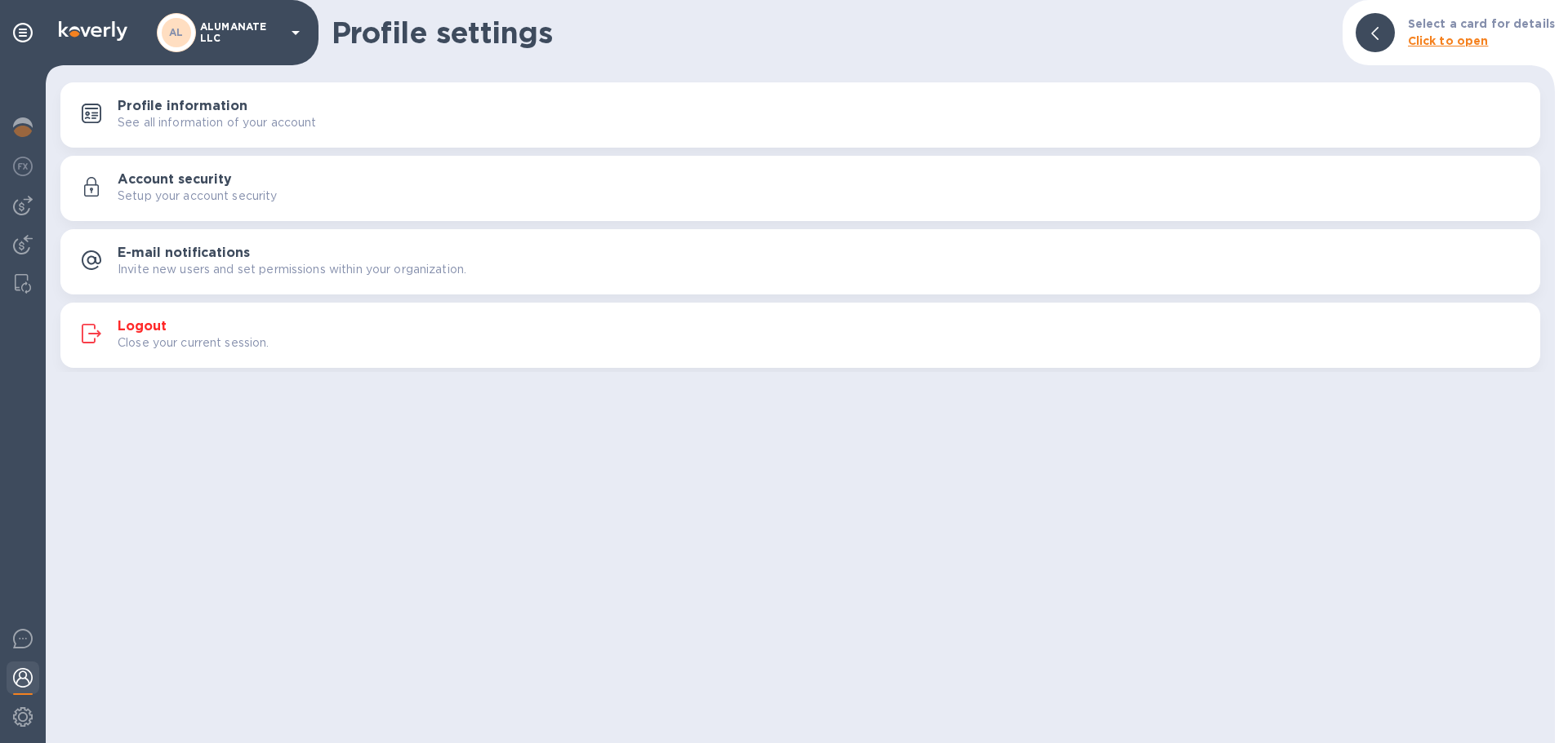
click at [250, 186] on div "Account security Setup your account security" at bounding box center [822, 188] width 1409 height 33
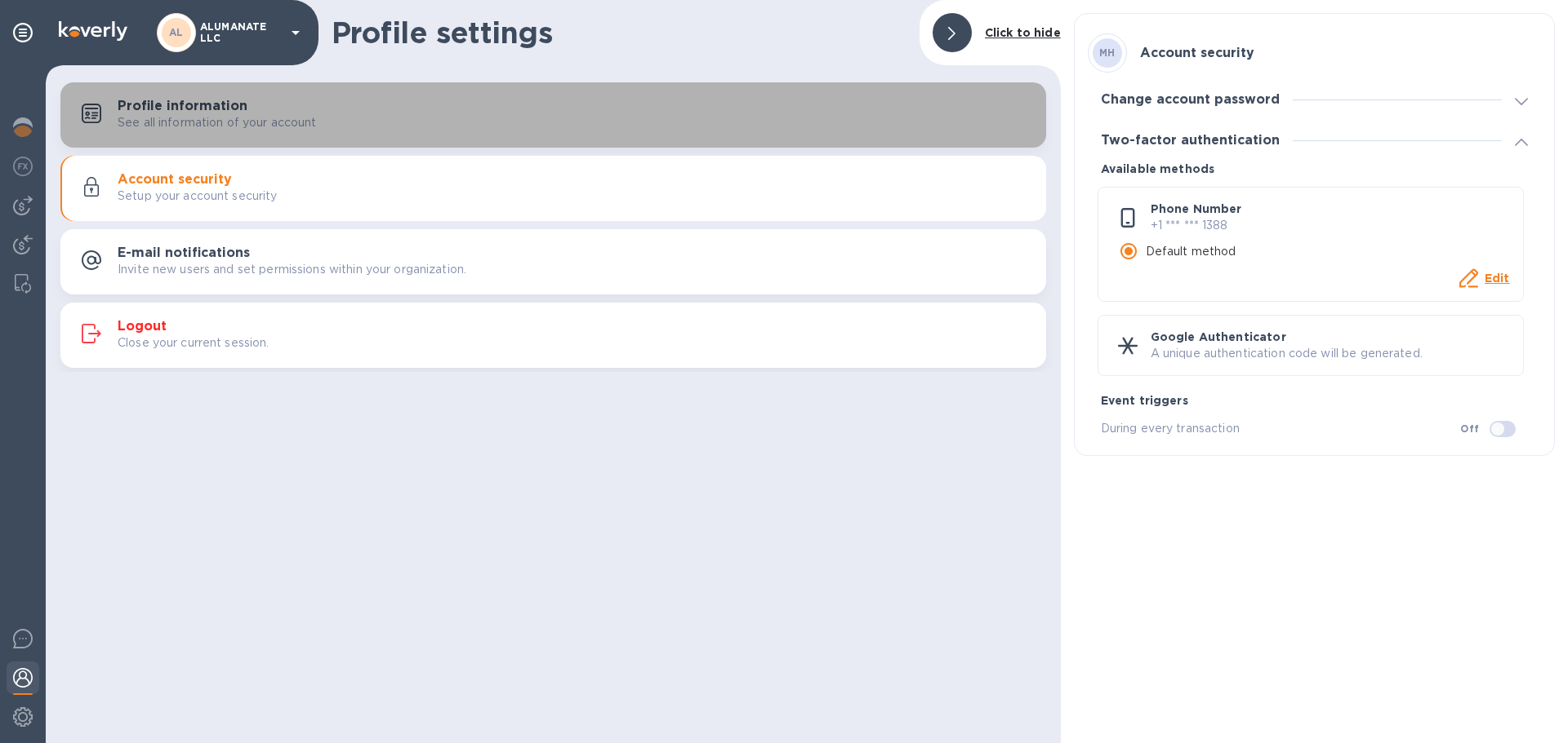
click at [201, 118] on p "See all information of your account" at bounding box center [217, 122] width 199 height 17
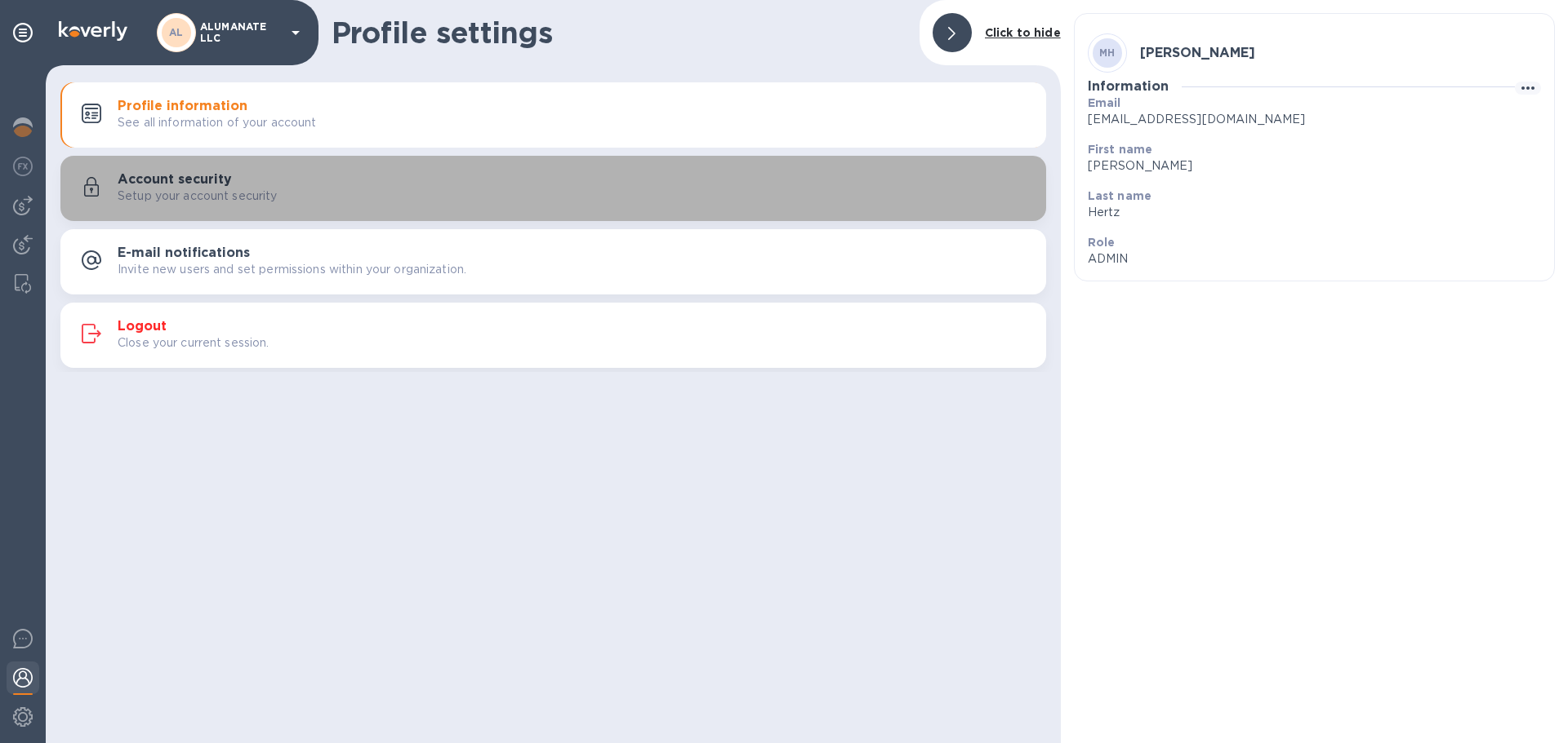
click at [182, 187] on p "Setup your account security" at bounding box center [197, 196] width 160 height 17
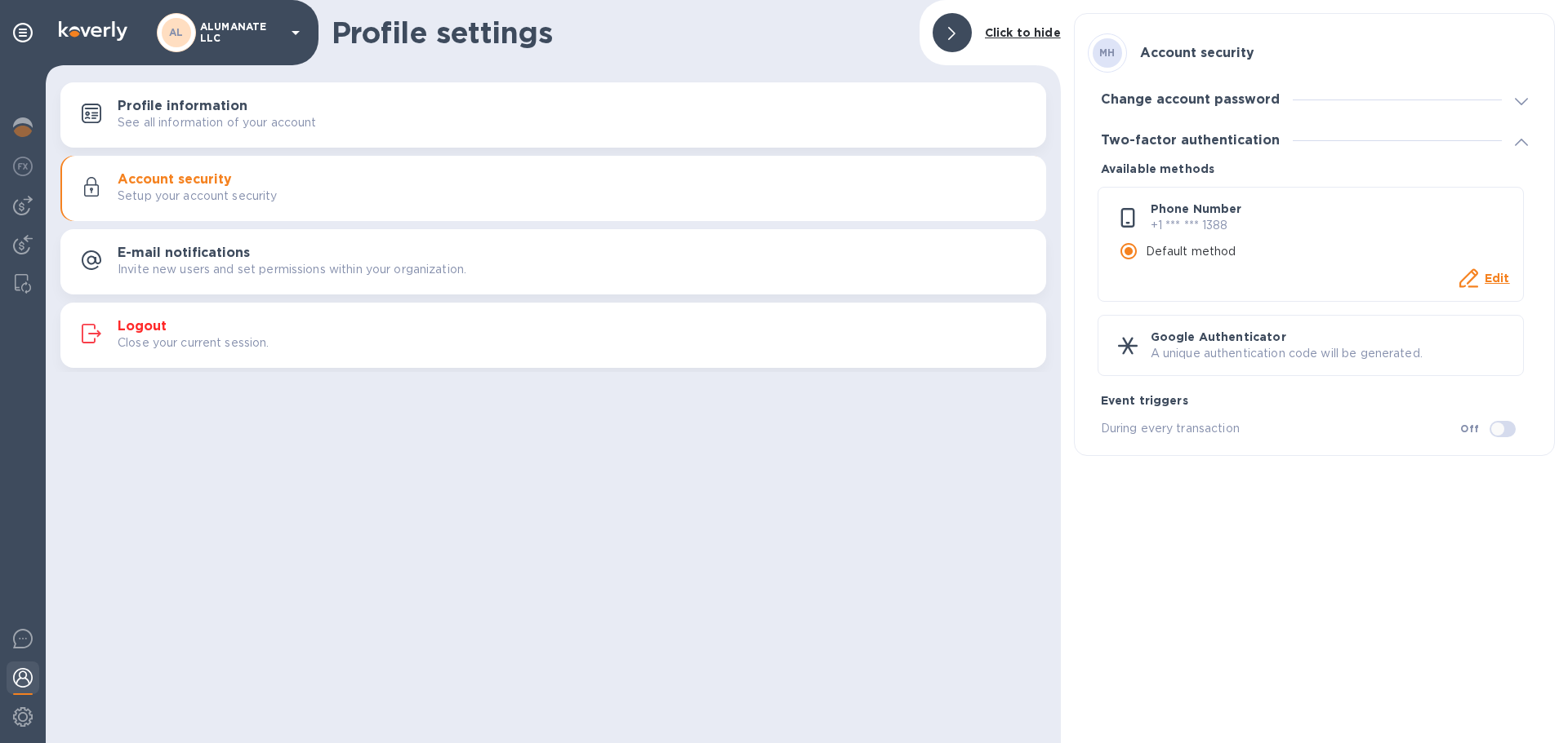
click at [1521, 99] on icon at bounding box center [1521, 101] width 13 height 8
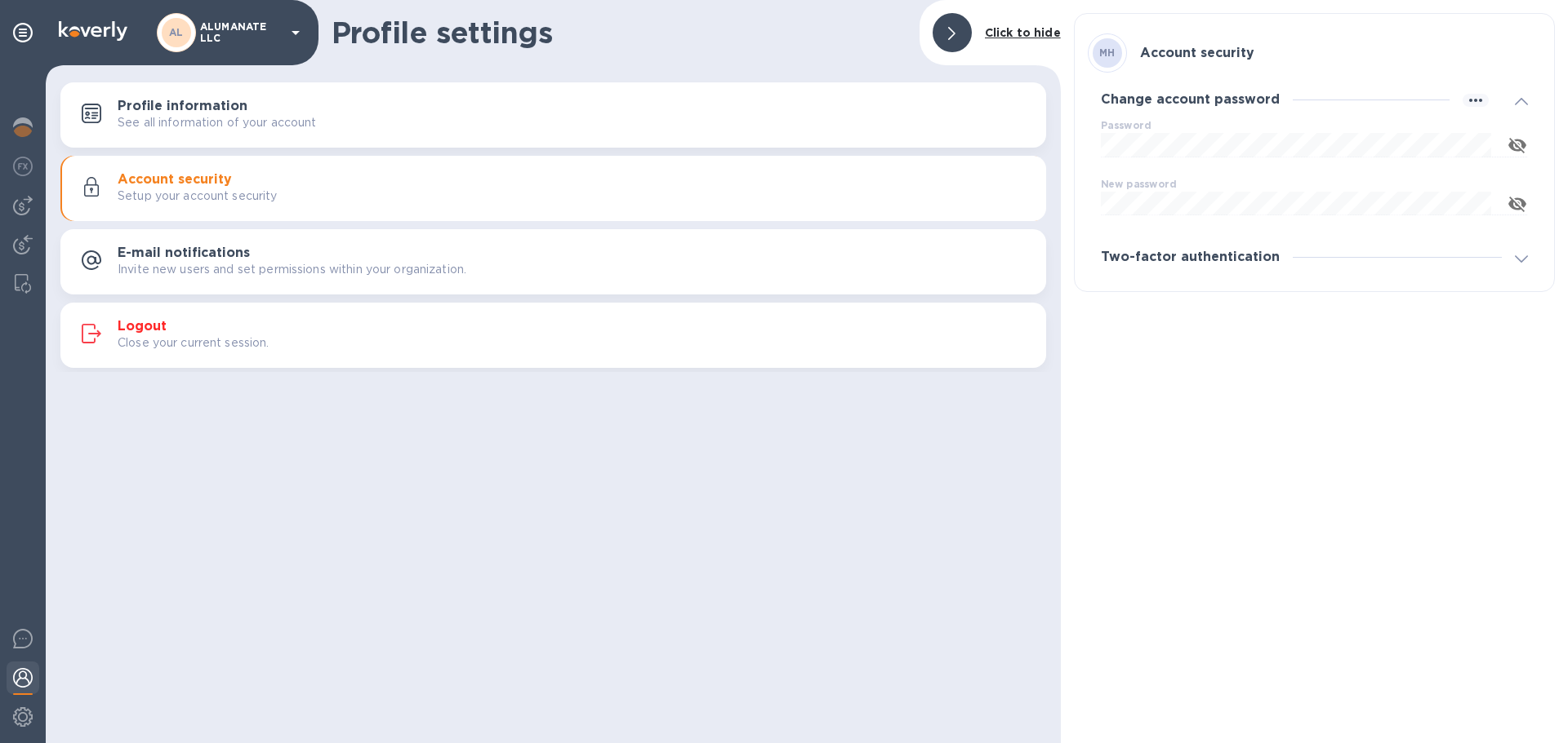
click at [1521, 99] on icon at bounding box center [1521, 101] width 13 height 8
click at [173, 261] on p "Invite new users and set permissions within your organization." at bounding box center [291, 269] width 349 height 17
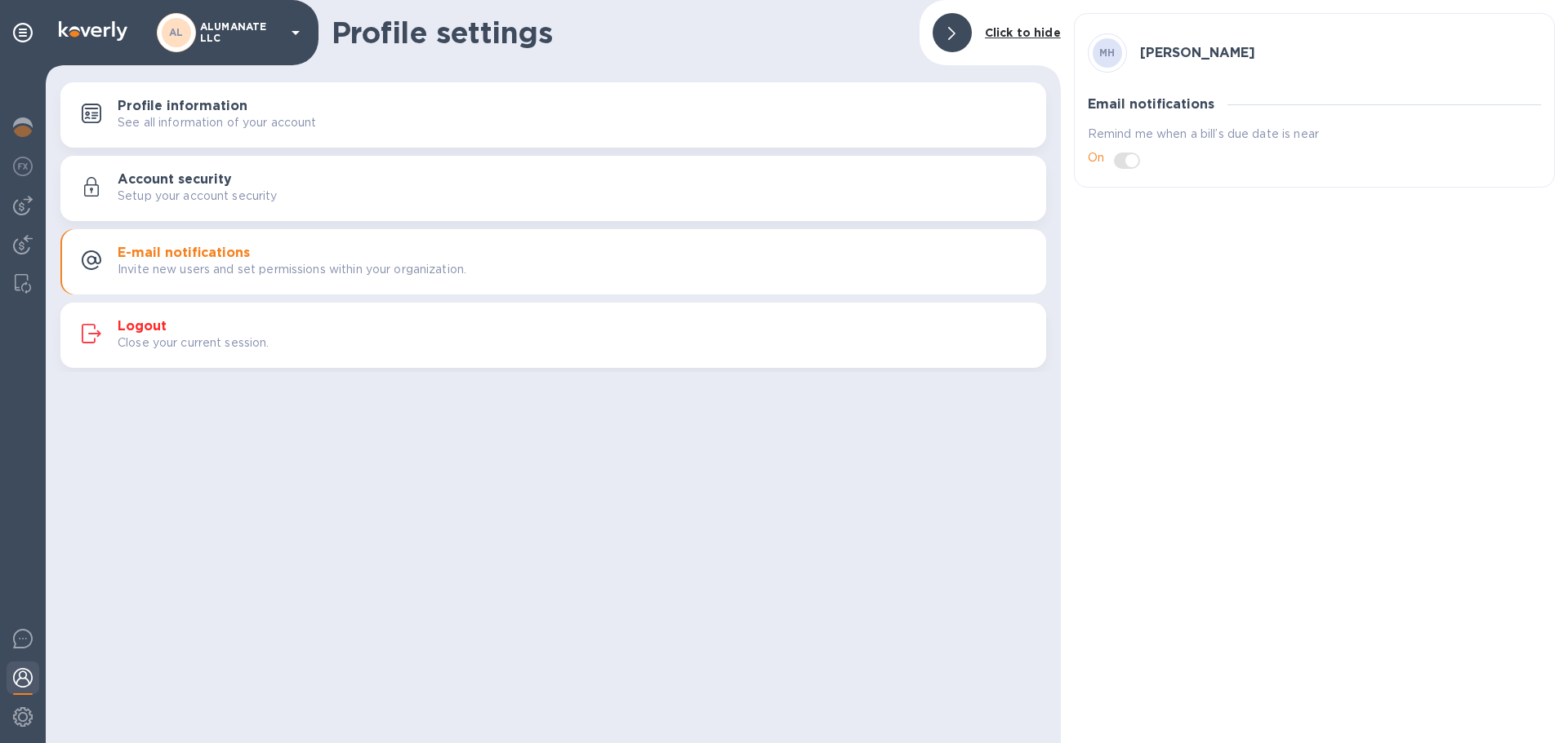
click at [149, 328] on h3 "Logout" at bounding box center [142, 327] width 49 height 15
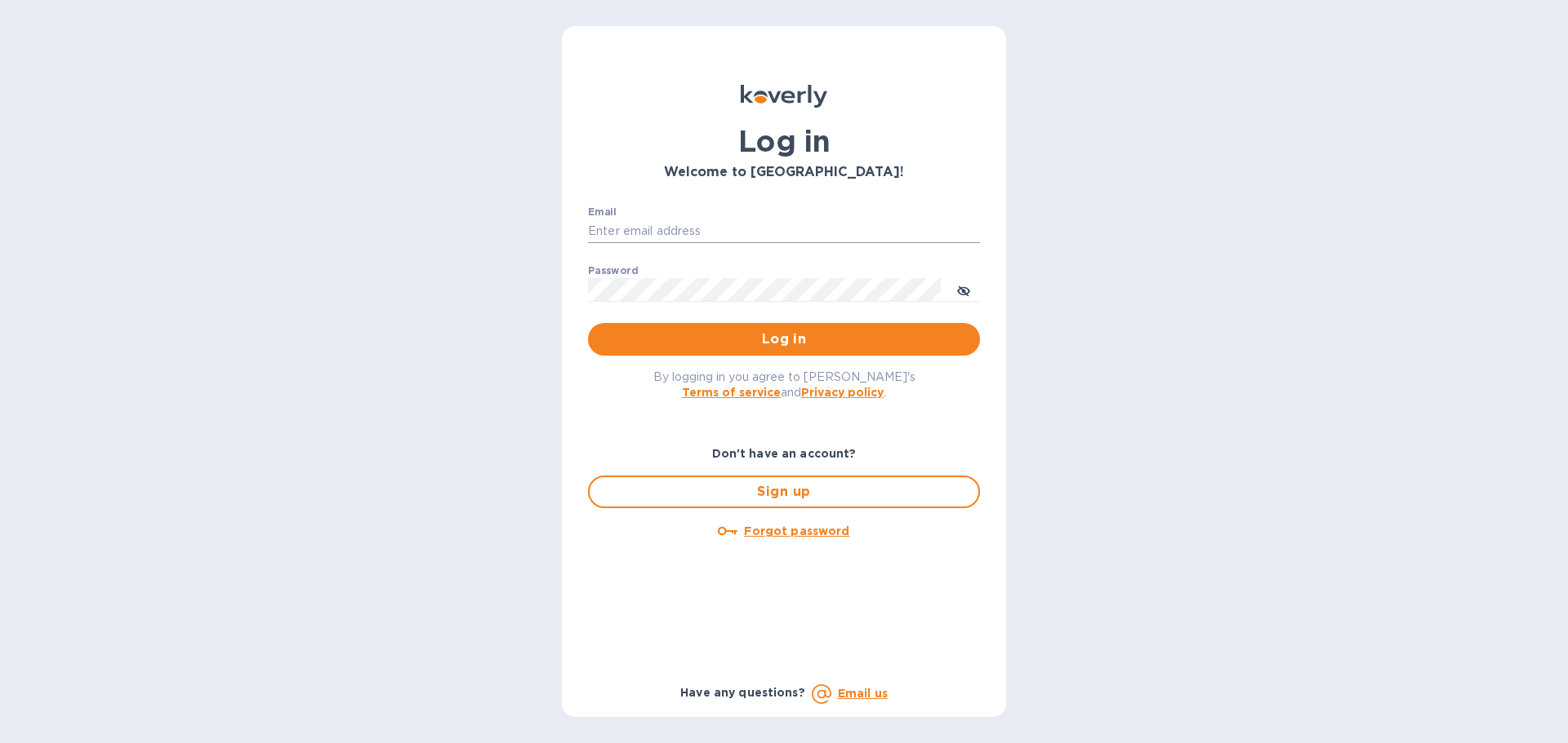
click at [651, 220] on input "Email" at bounding box center [784, 231] width 392 height 24
paste input "ap@alumanate.com"
type input "ap@alumanate.com"
click at [629, 266] on label "Password" at bounding box center [612, 271] width 50 height 10
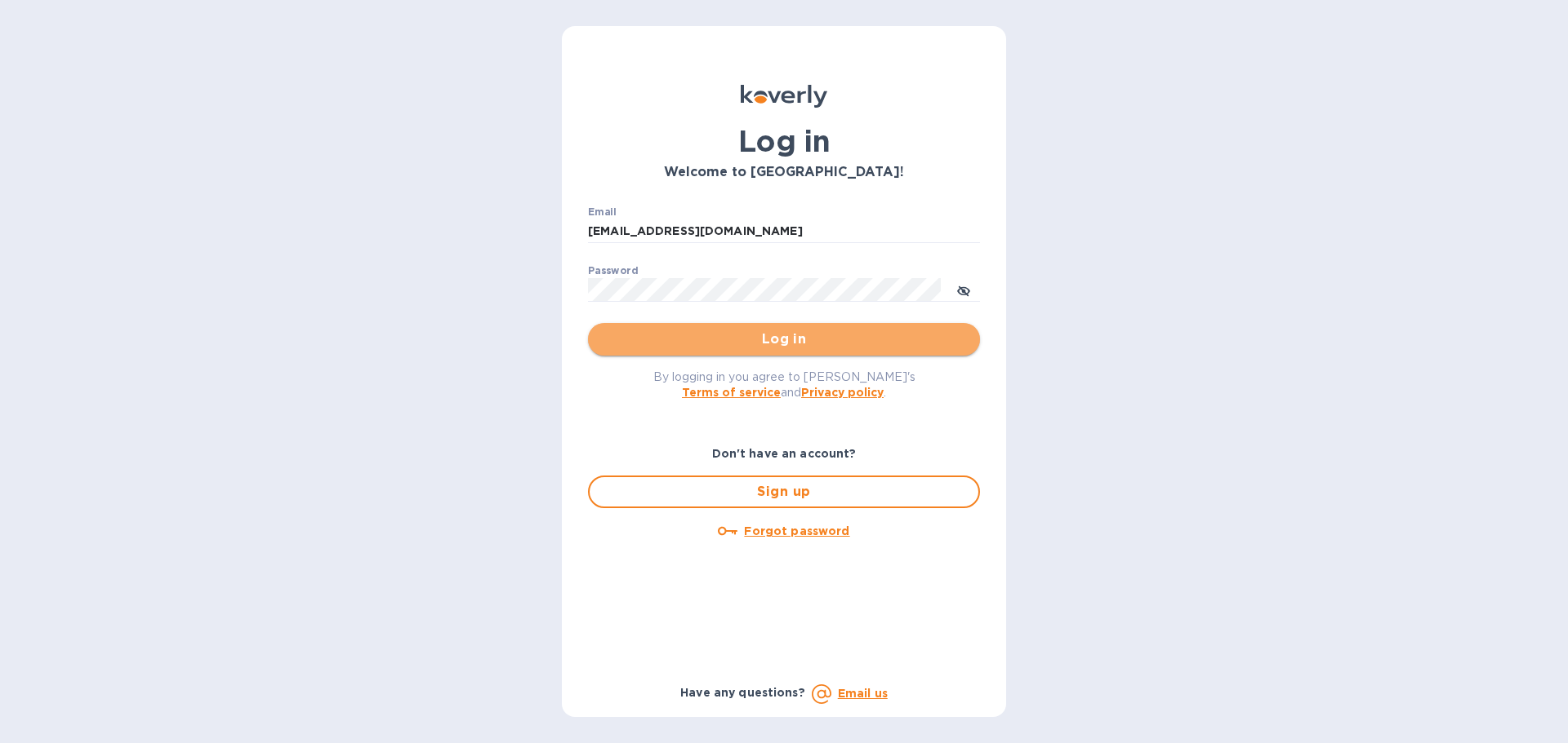
click at [787, 336] on span "Log in" at bounding box center [783, 339] width 366 height 19
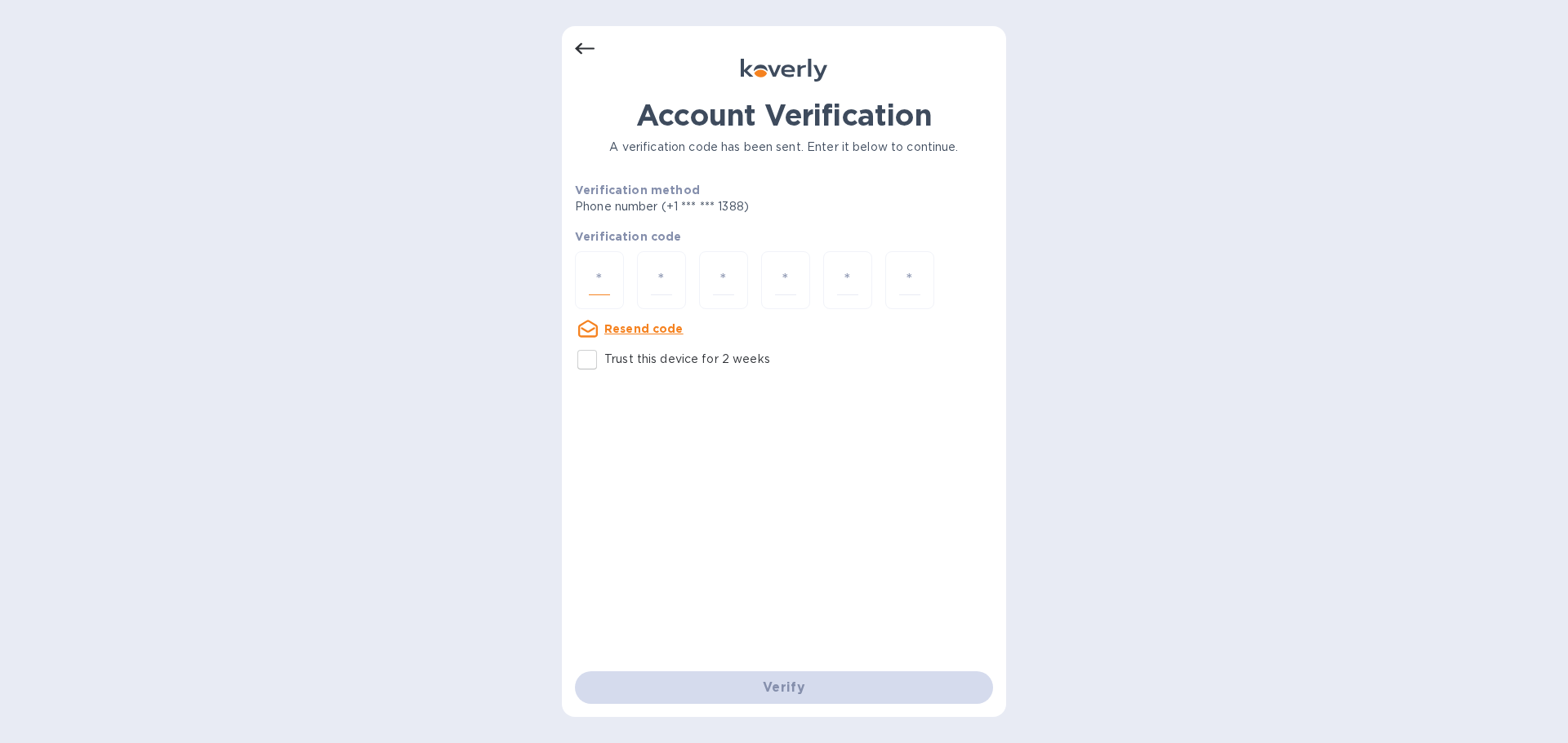
click at [591, 272] on input "number" at bounding box center [599, 280] width 21 height 30
type input "2"
type input "8"
type input "3"
type input "5"
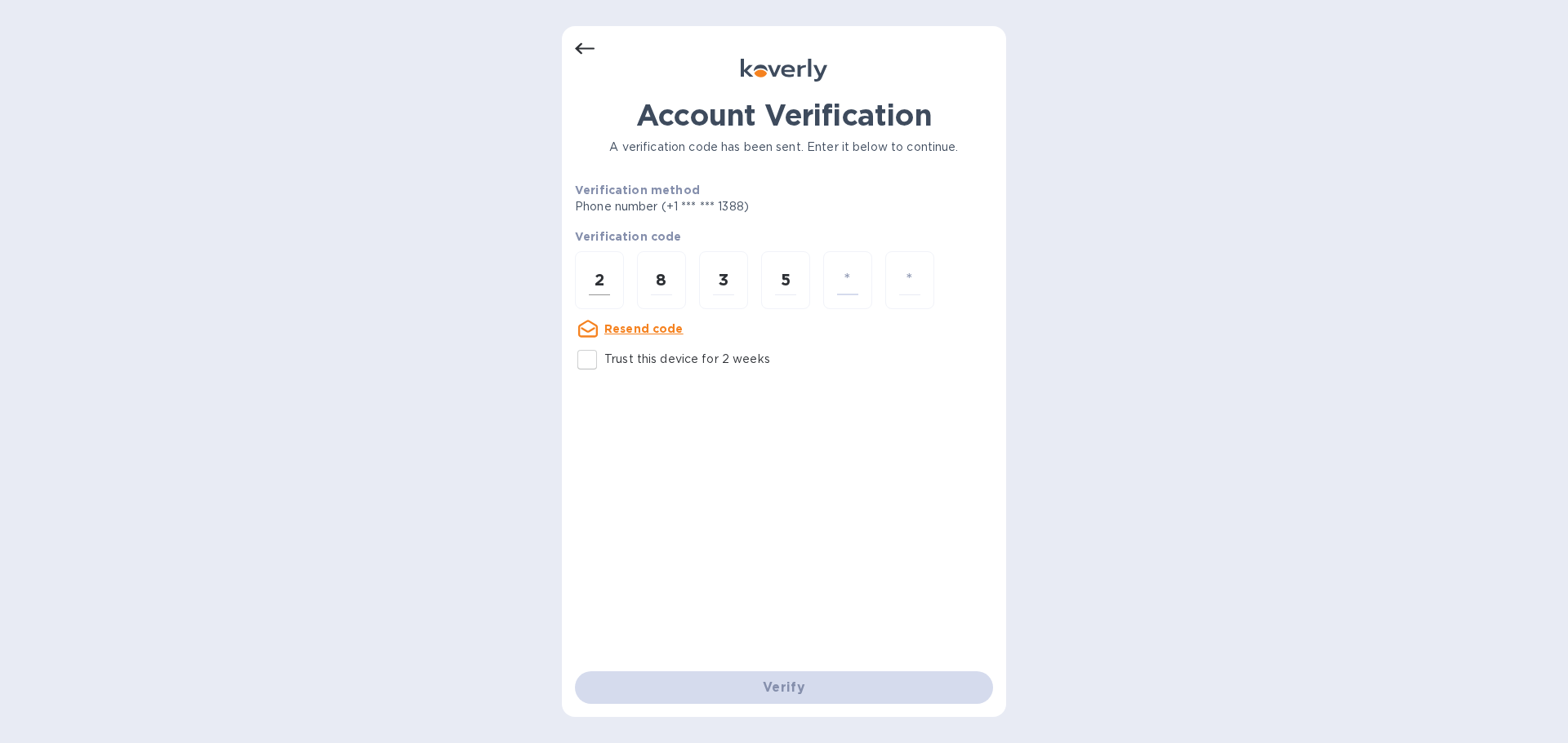
type input "6"
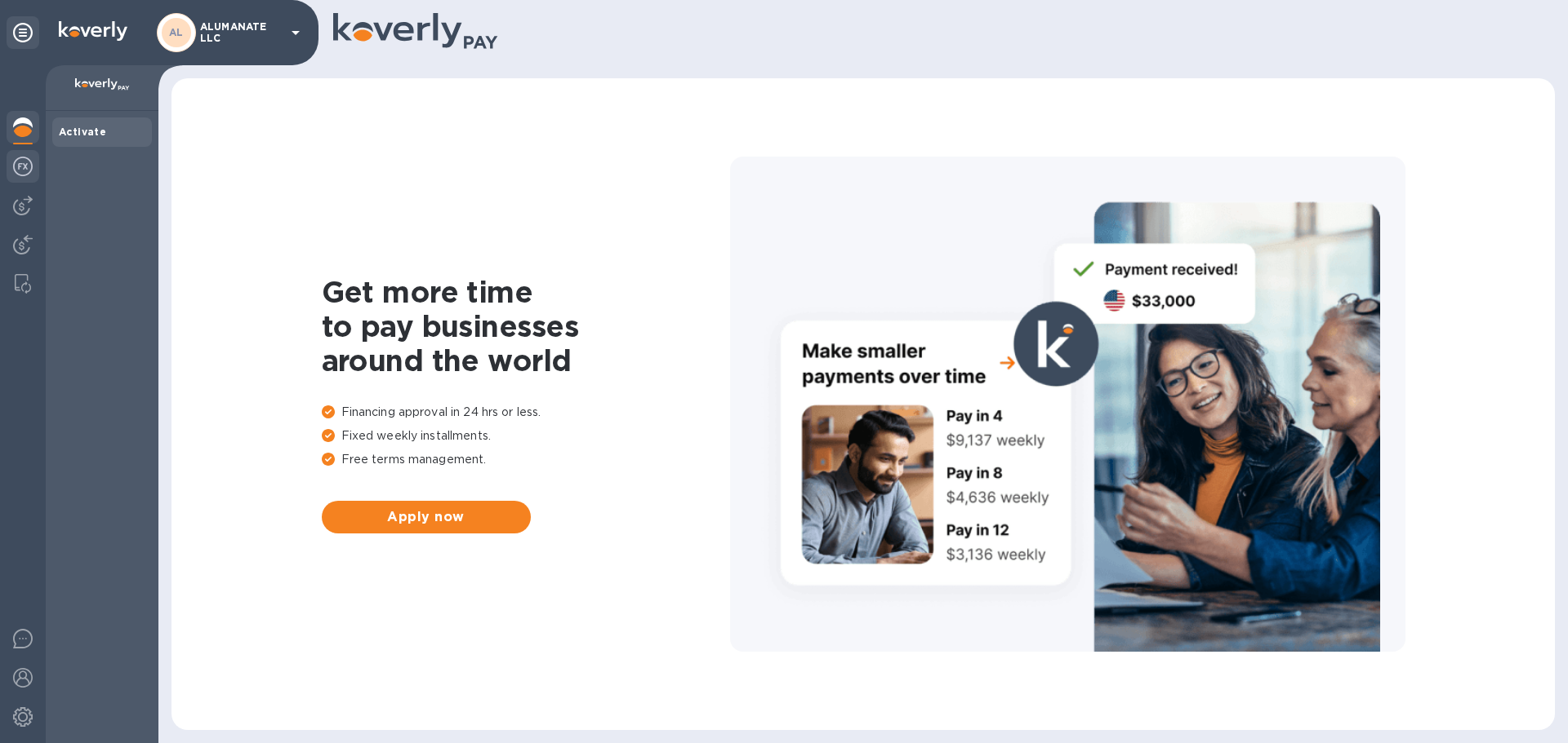
click at [24, 178] on div at bounding box center [23, 168] width 33 height 36
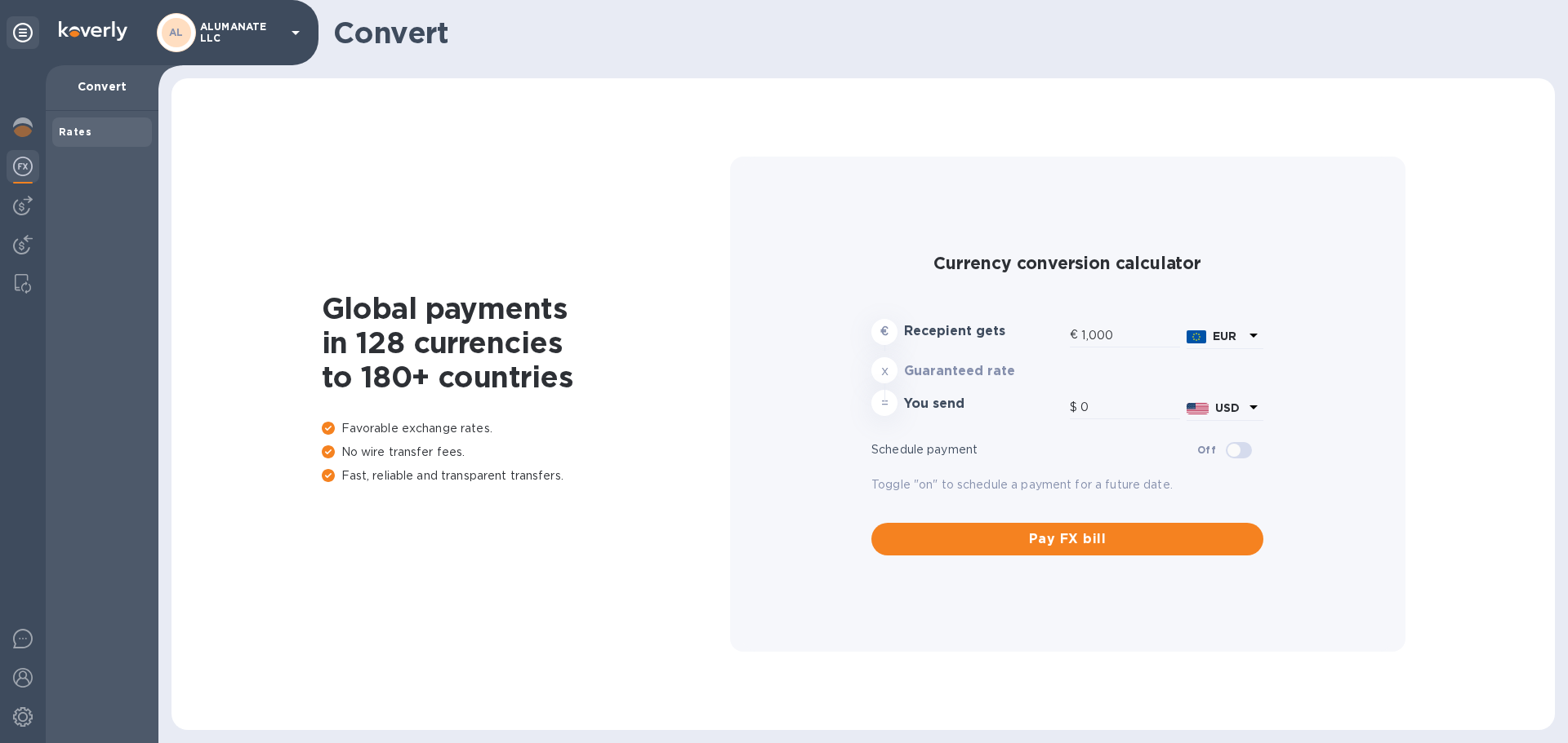
type input "1,179.08"
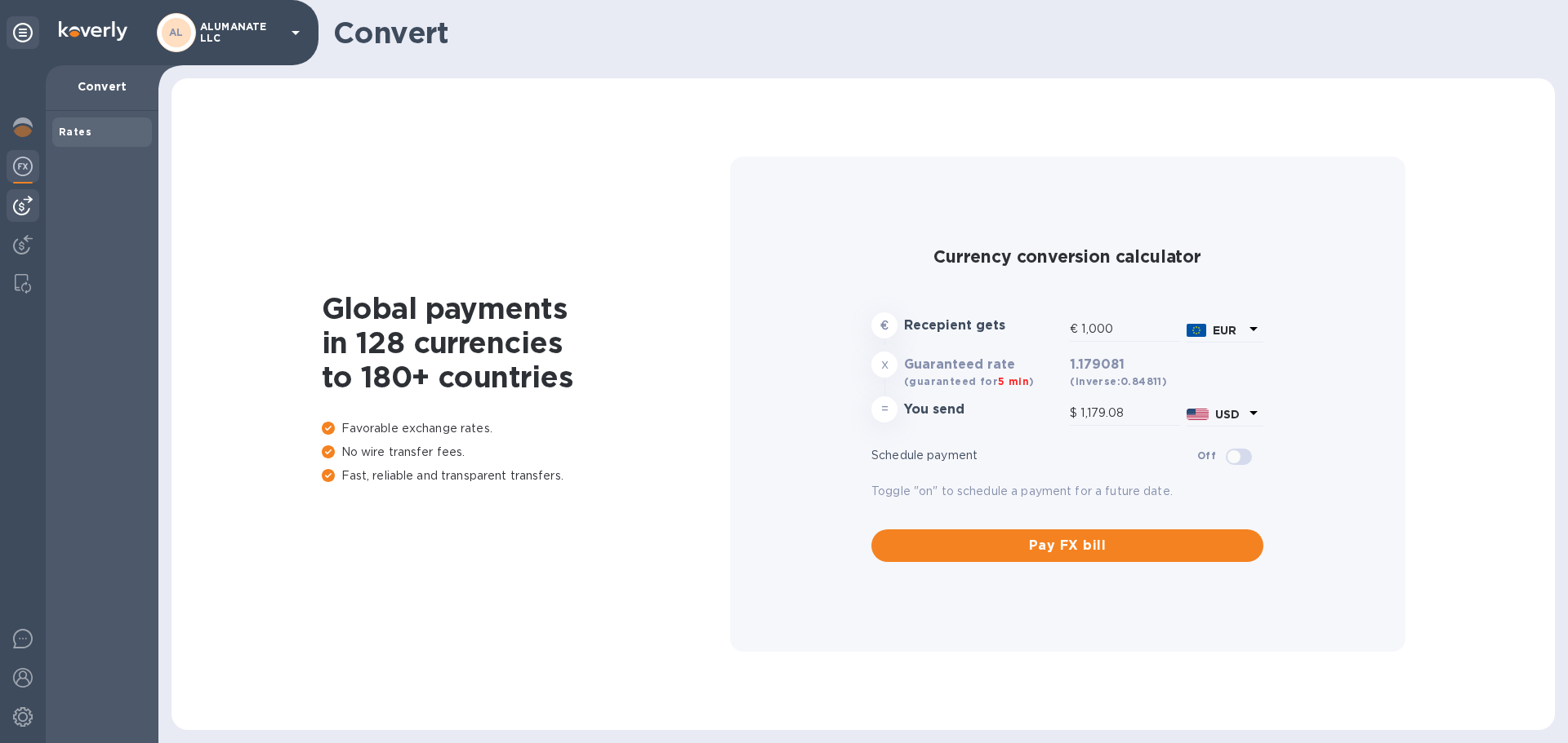
click at [20, 212] on img at bounding box center [22, 205] width 19 height 19
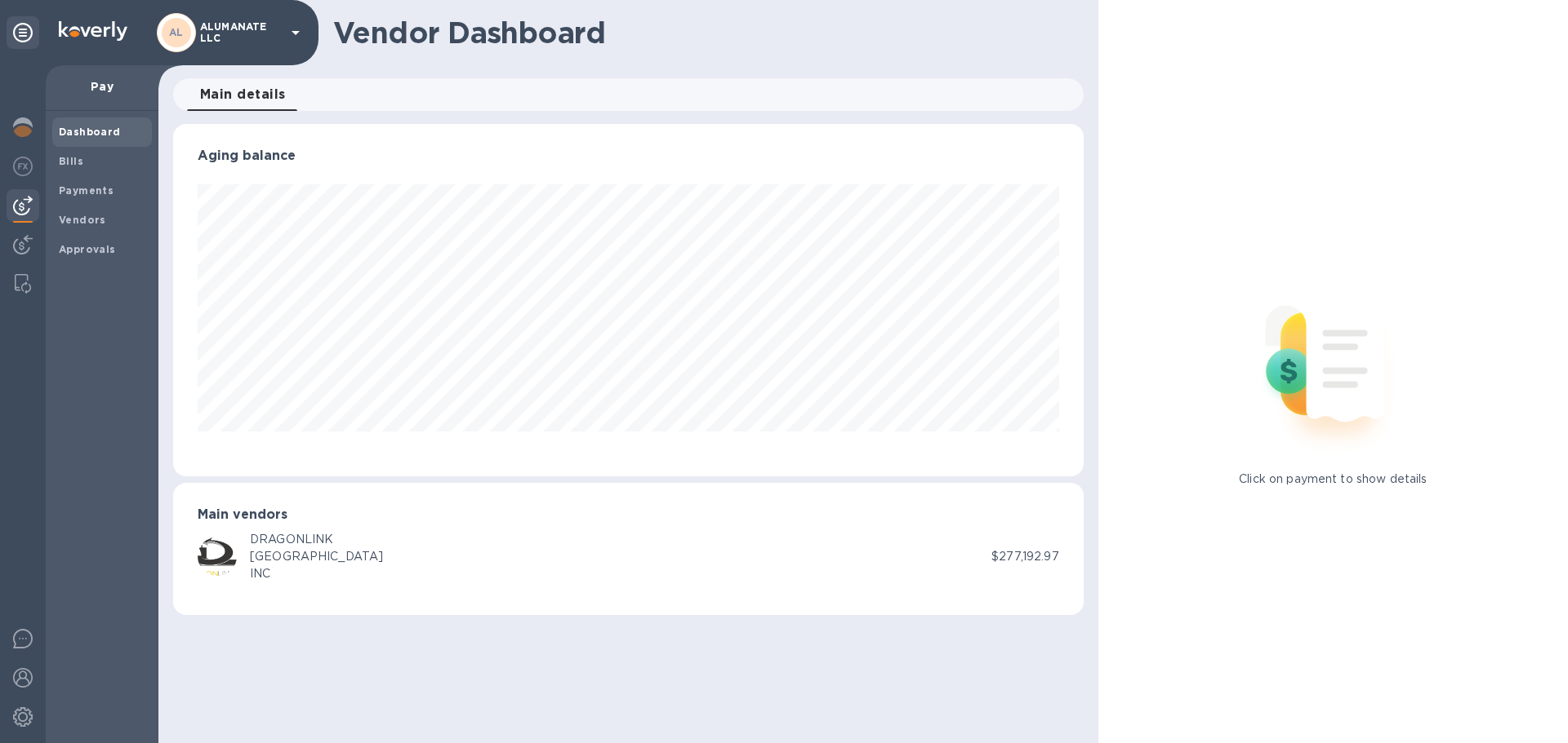
scroll to position [353, 910]
click at [23, 241] on img at bounding box center [22, 244] width 19 height 19
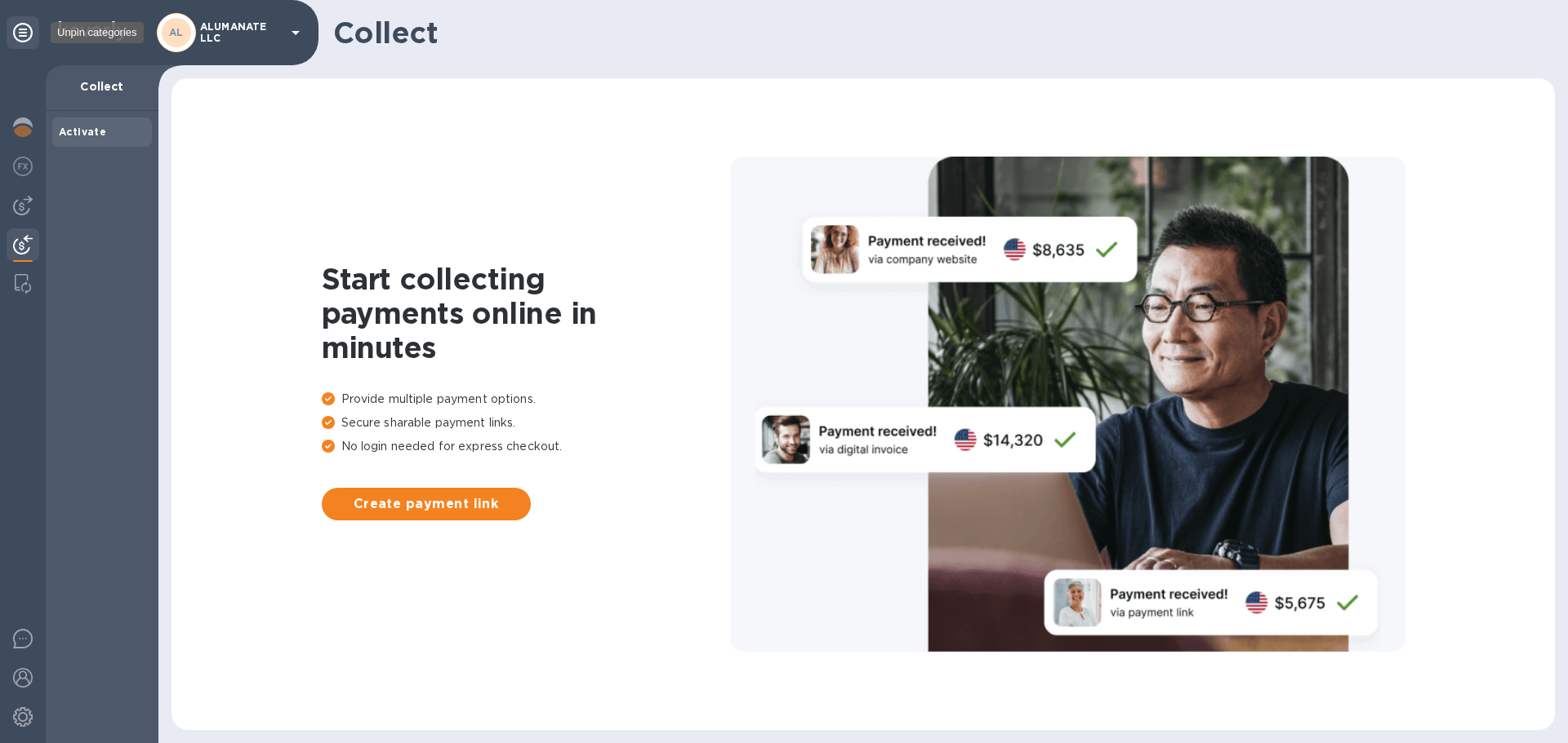
click at [15, 33] on icon at bounding box center [22, 32] width 19 height 19
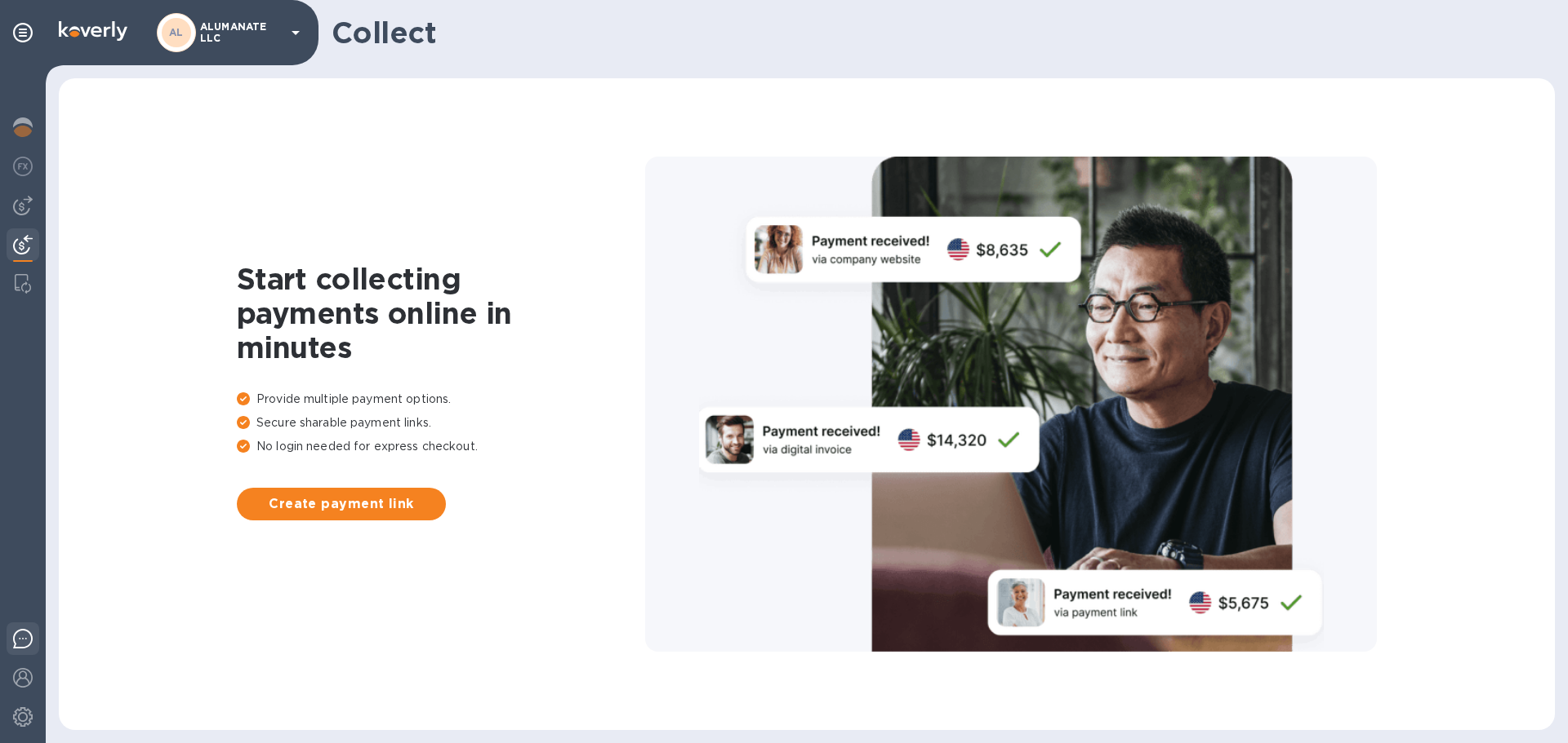
click at [20, 645] on img at bounding box center [22, 638] width 19 height 19
click at [29, 720] on img at bounding box center [22, 717] width 19 height 19
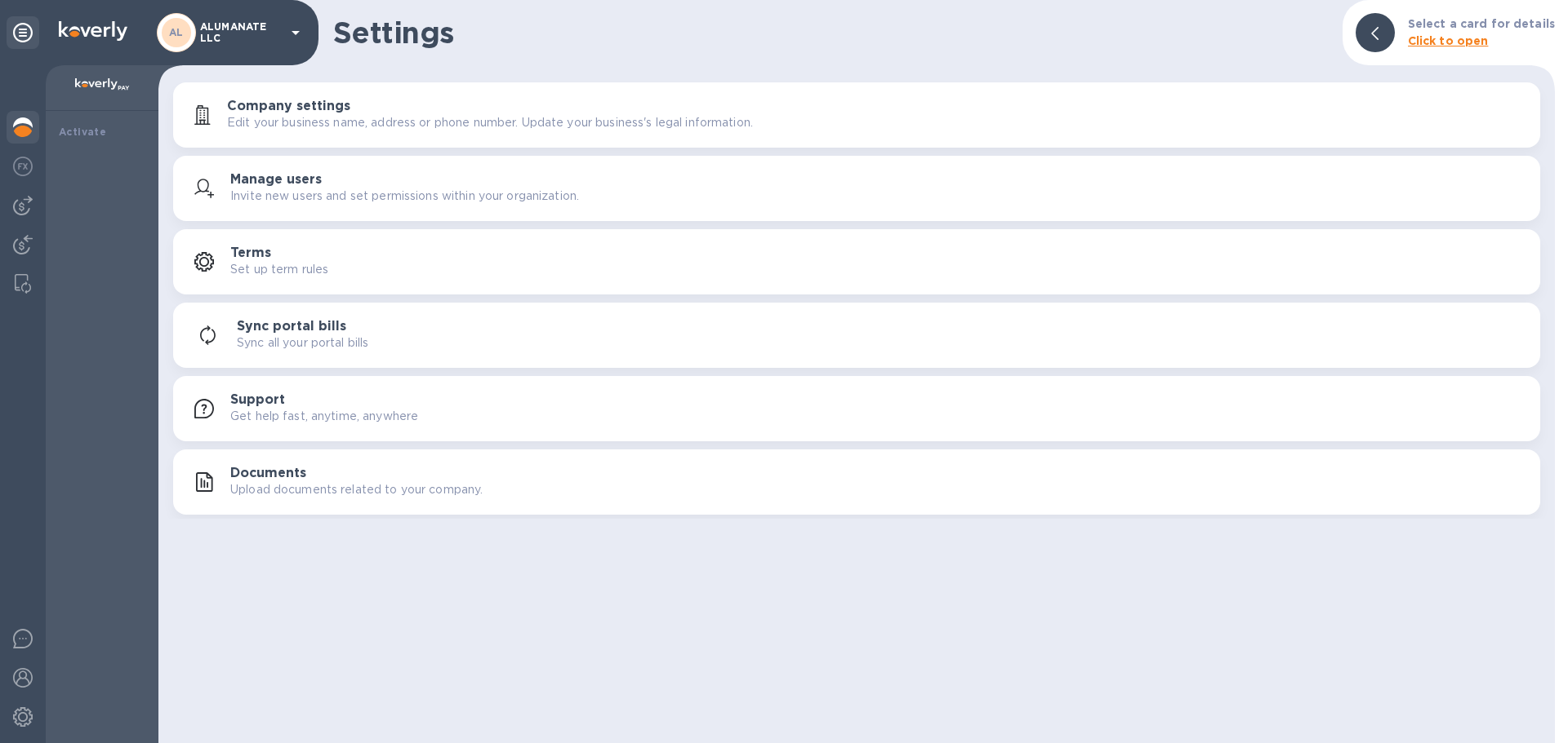
click at [23, 125] on img at bounding box center [22, 127] width 19 height 19
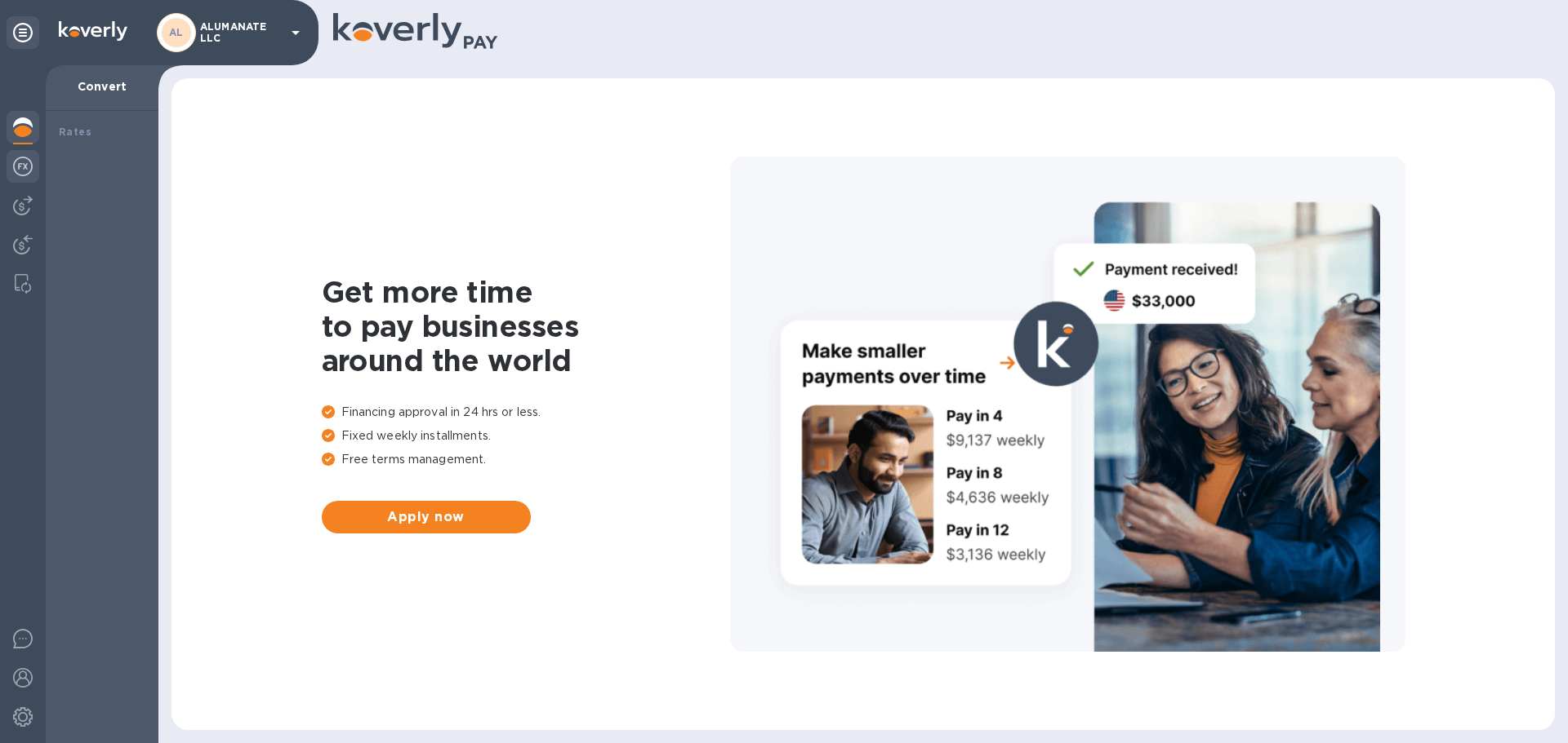
click at [30, 175] on img at bounding box center [22, 166] width 19 height 19
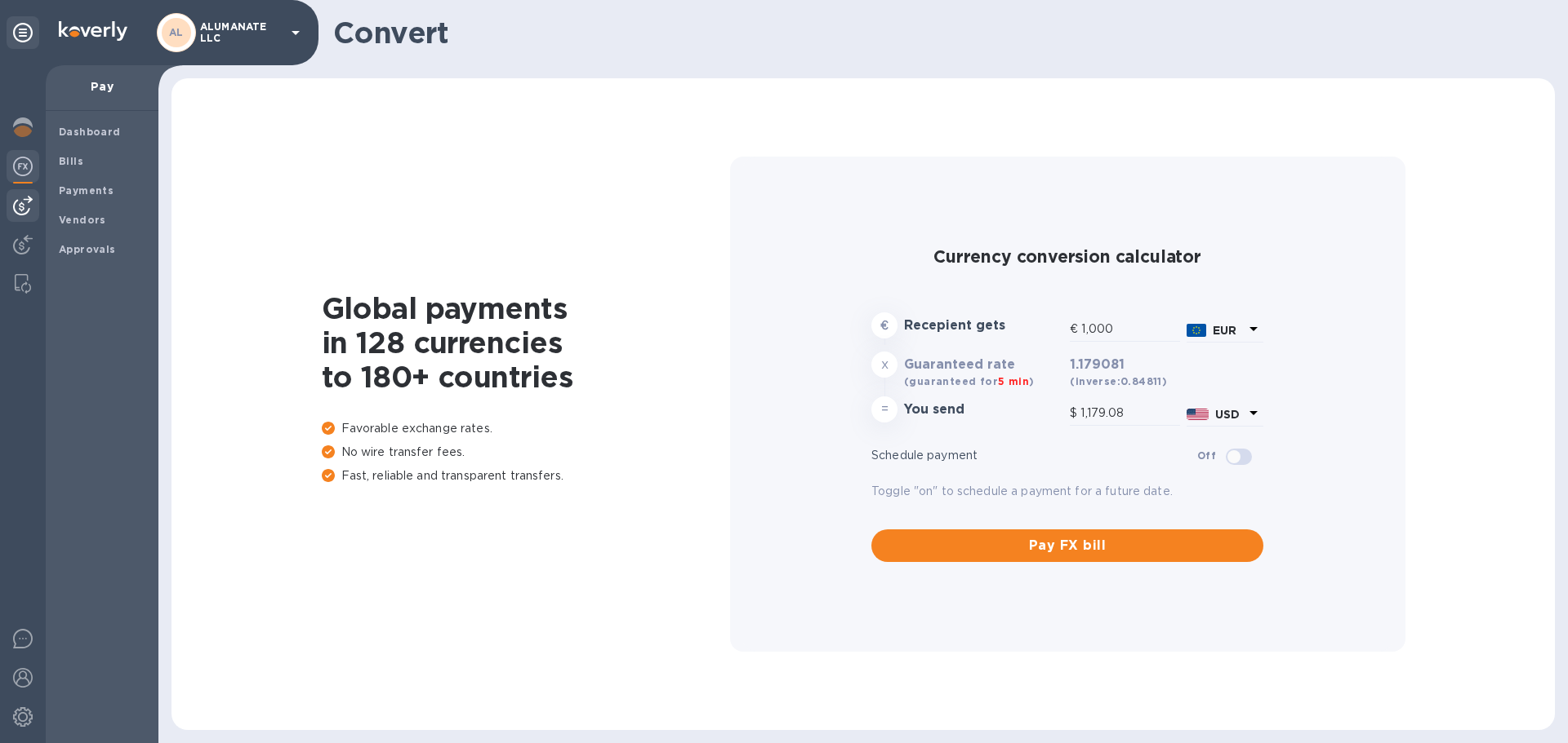
click at [28, 203] on img at bounding box center [22, 205] width 19 height 19
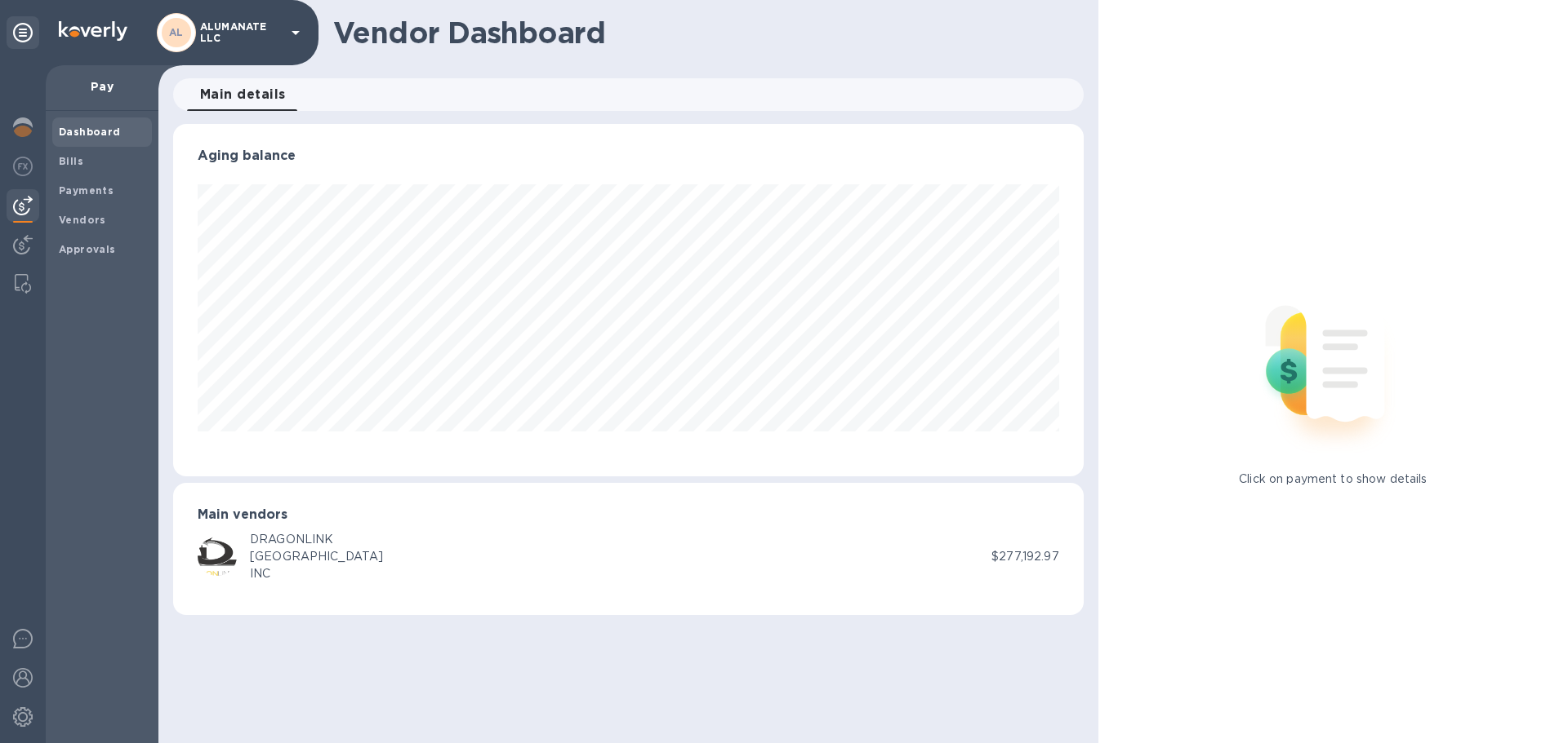
scroll to position [353, 910]
click at [86, 221] on b "Vendors" at bounding box center [83, 220] width 47 height 12
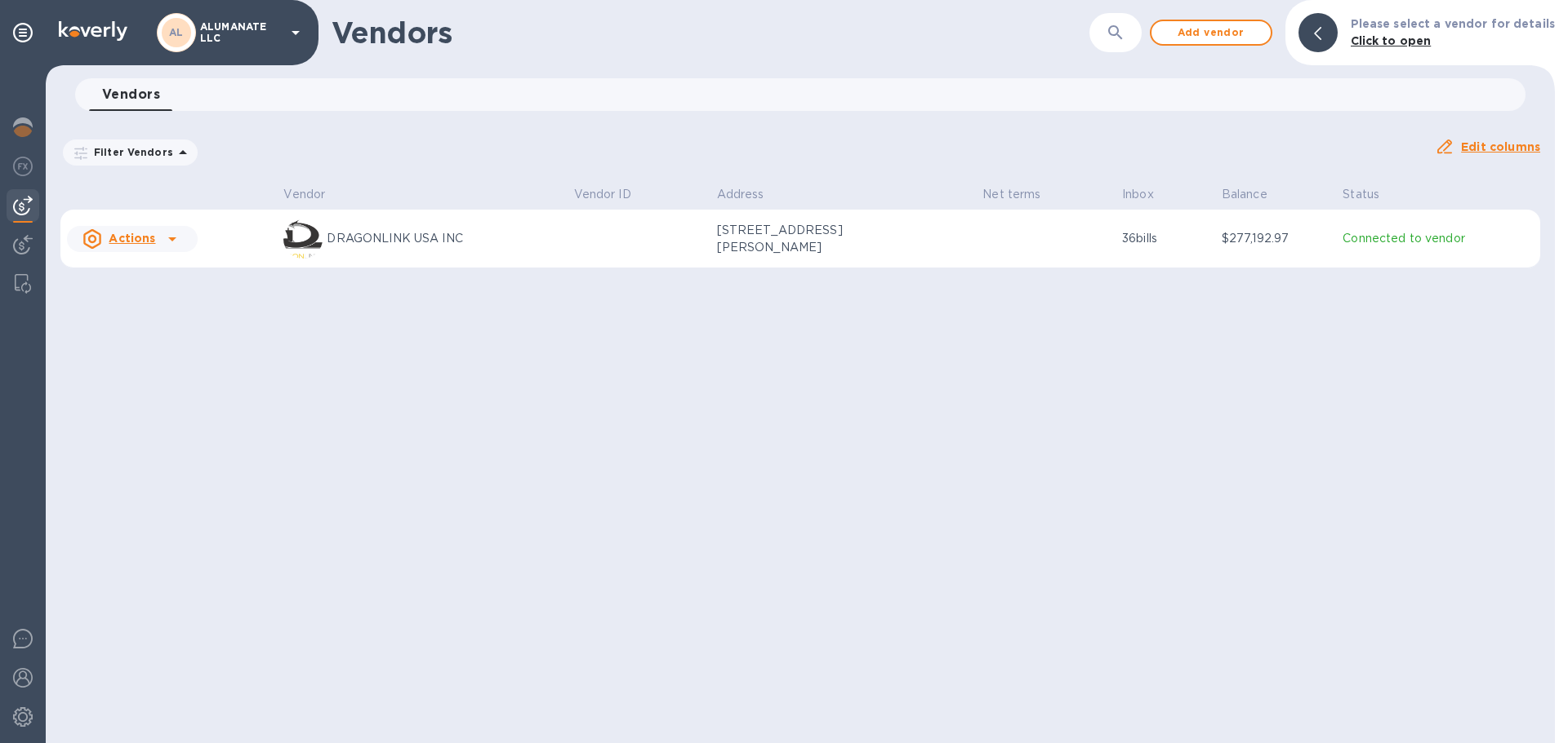
click at [725, 246] on p "[STREET_ADDRESS][PERSON_NAME]" at bounding box center [798, 239] width 163 height 35
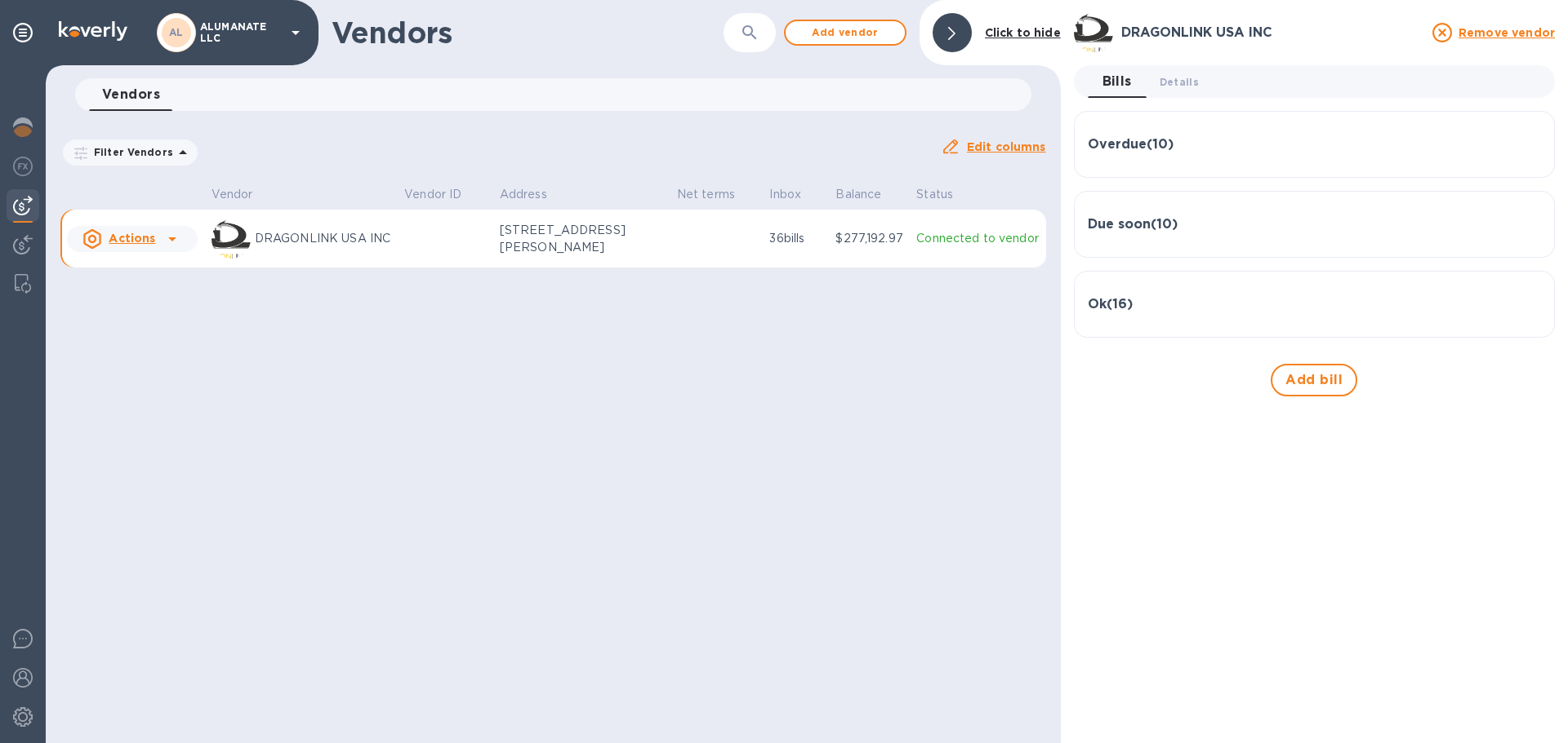
click at [1201, 139] on div "Overdue ( 10 )" at bounding box center [1314, 144] width 453 height 15
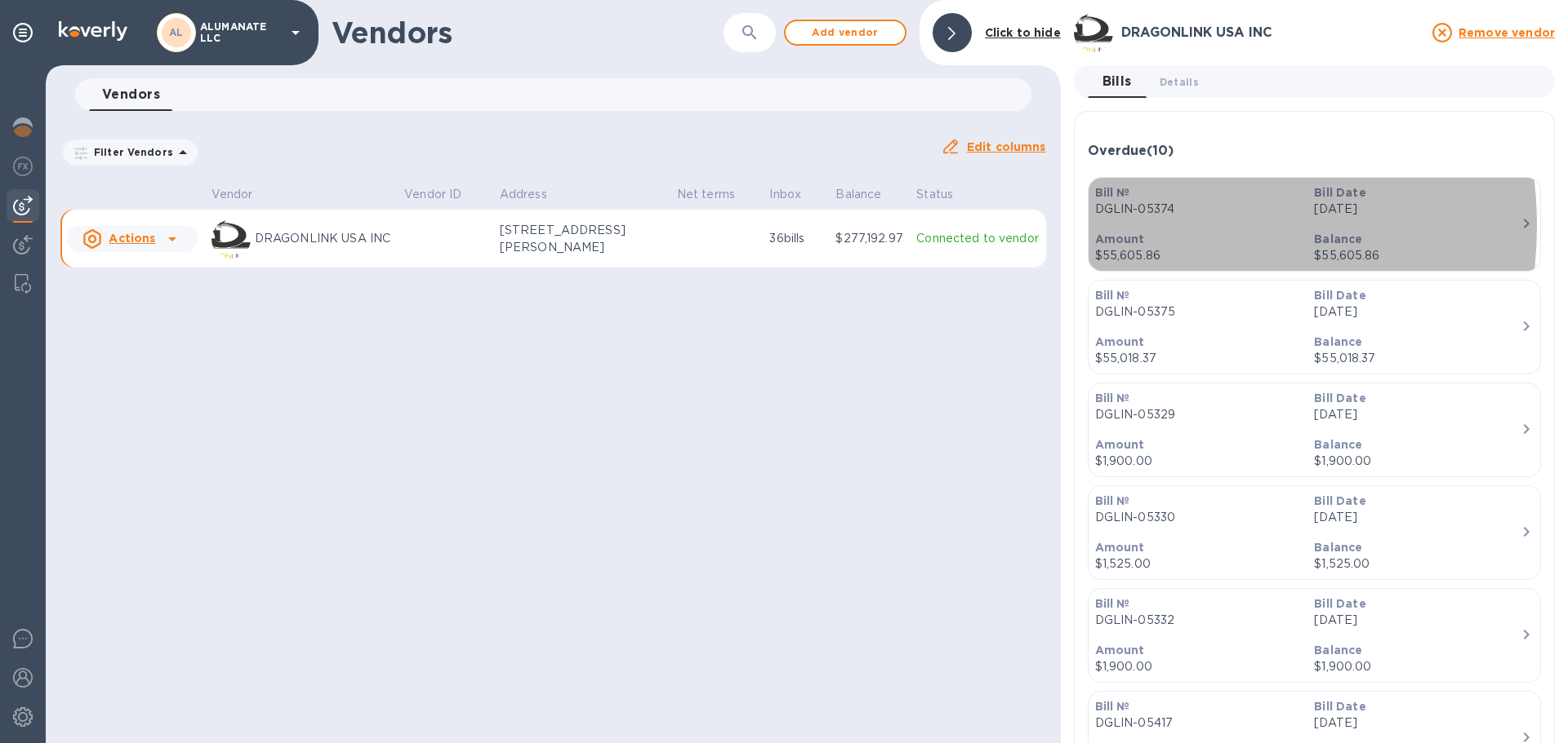
click at [1152, 226] on div "Amount $55,605.86" at bounding box center [1198, 247] width 220 height 46
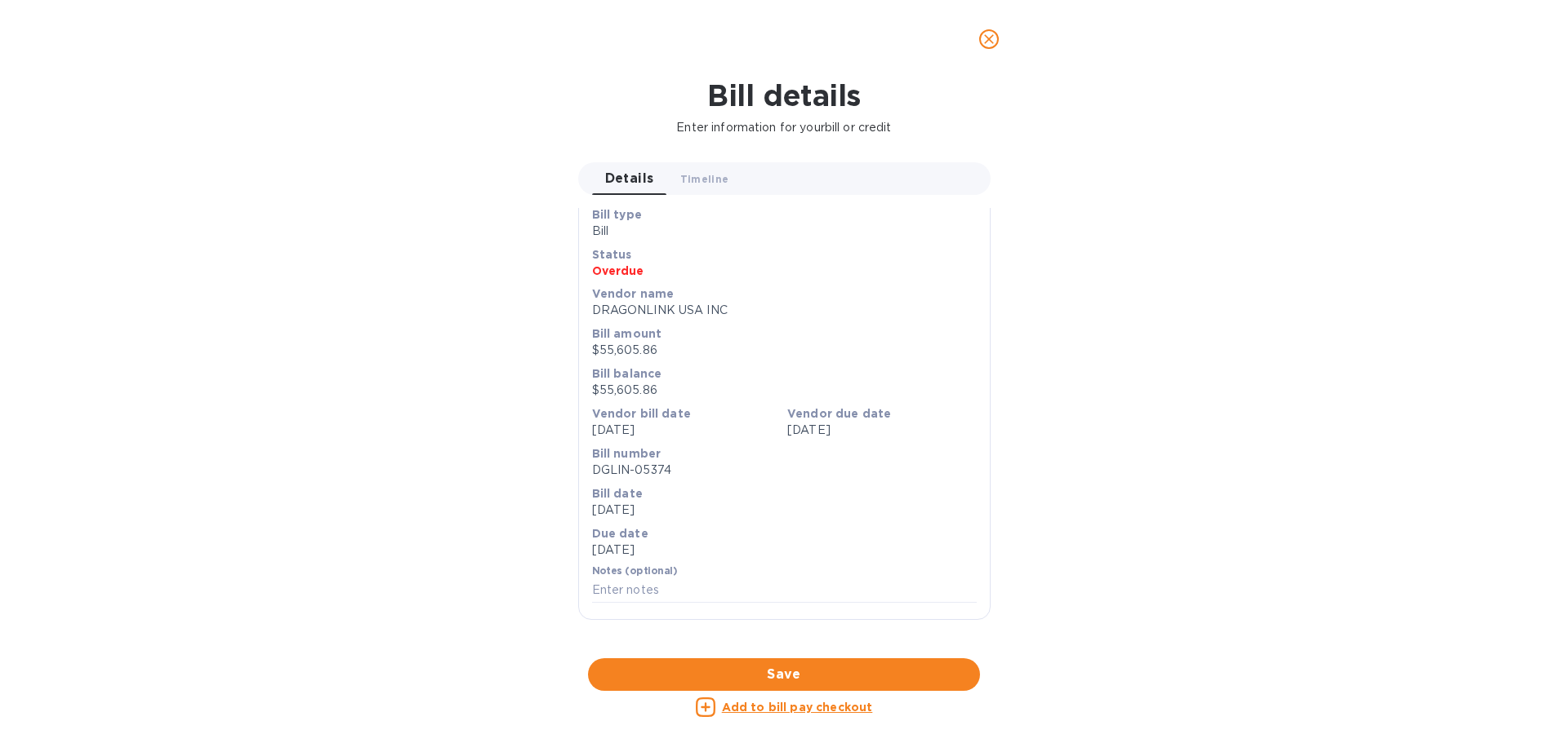
scroll to position [408, 0]
click at [813, 646] on div at bounding box center [784, 659] width 412 height 25
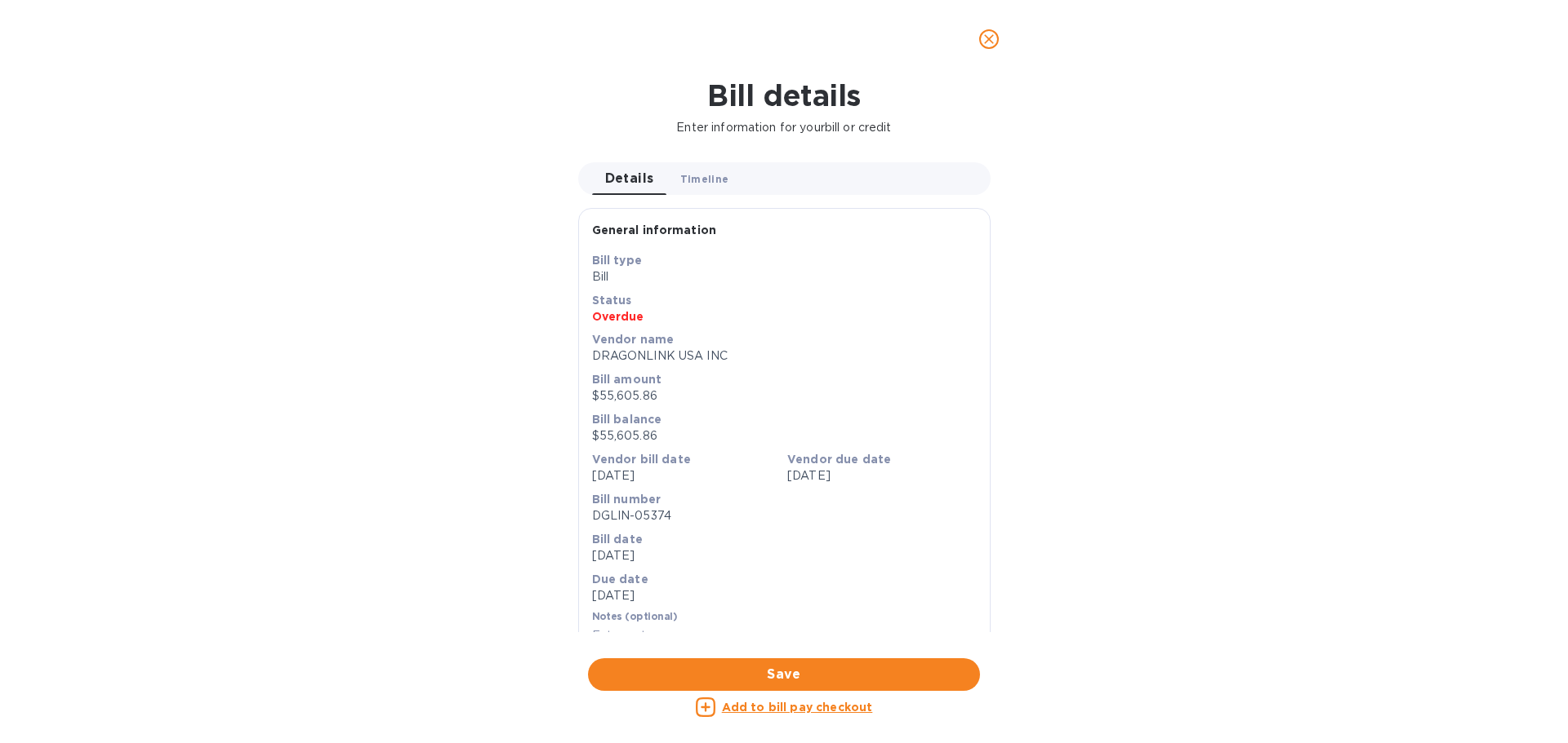
click at [700, 181] on span "Timeline 0" at bounding box center [705, 179] width 49 height 17
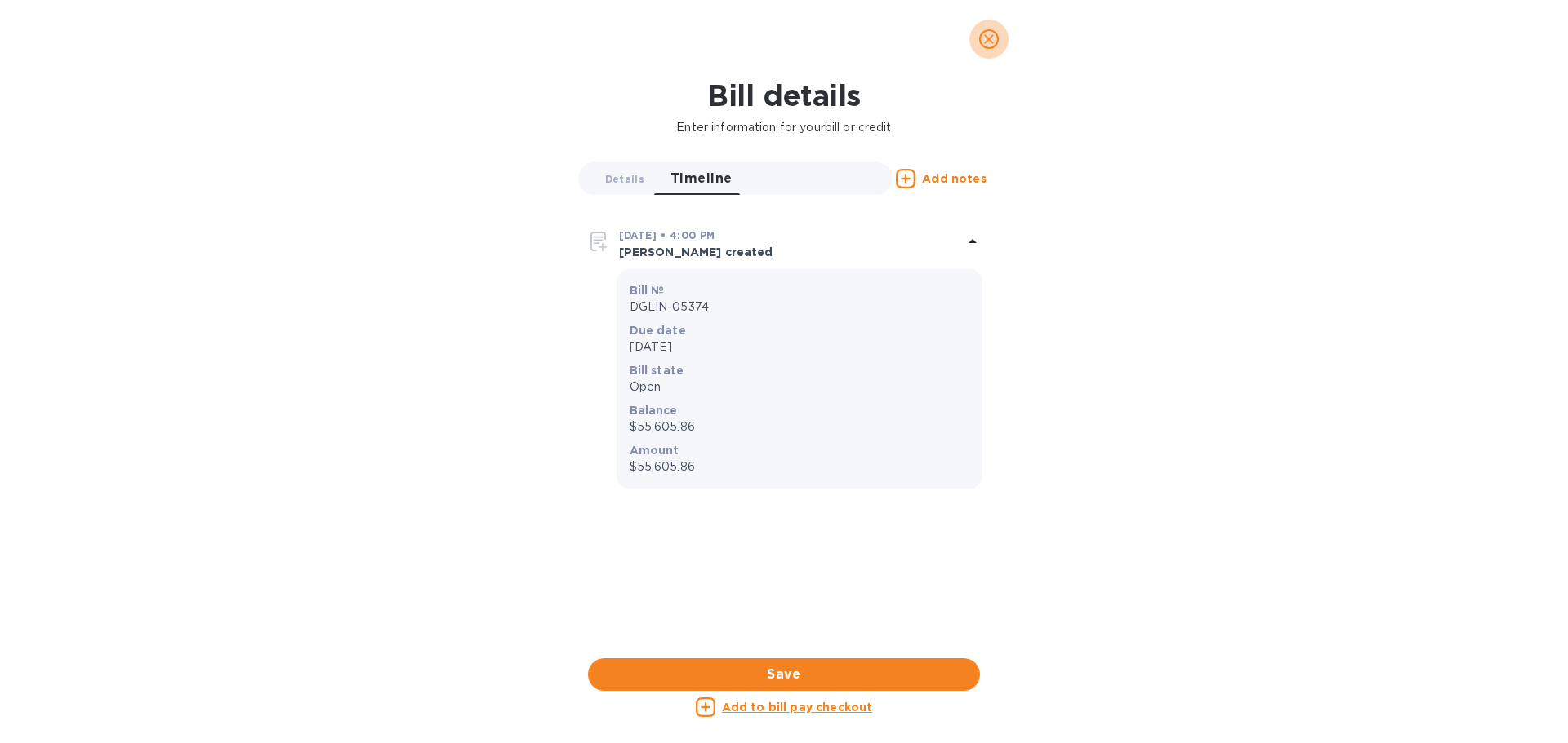
click at [988, 47] on span "close" at bounding box center [988, 39] width 19 height 19
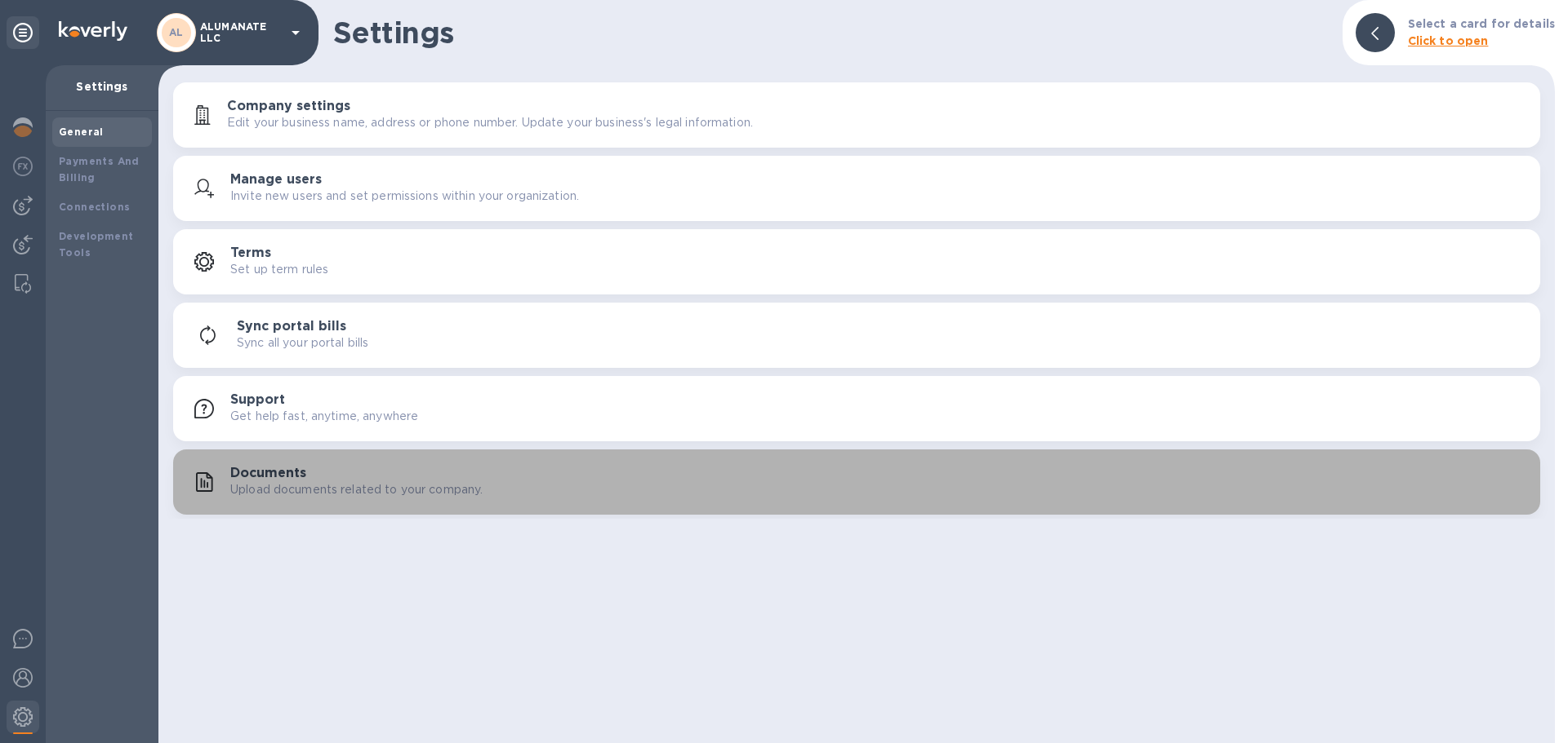
click at [253, 466] on h3 "Documents" at bounding box center [269, 474] width 76 height 15
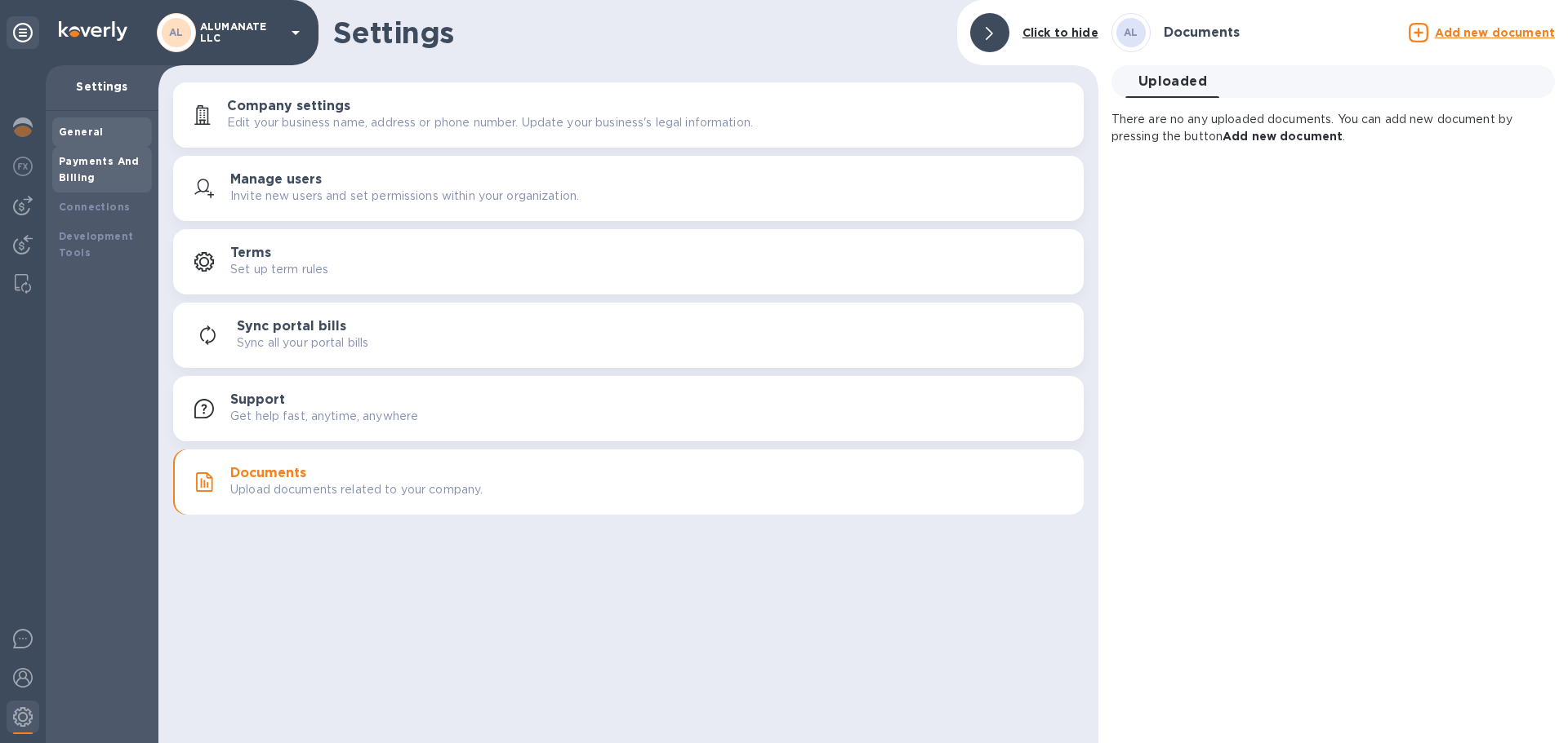
click at [111, 166] on b "Payments And Billing" at bounding box center [100, 170] width 81 height 29
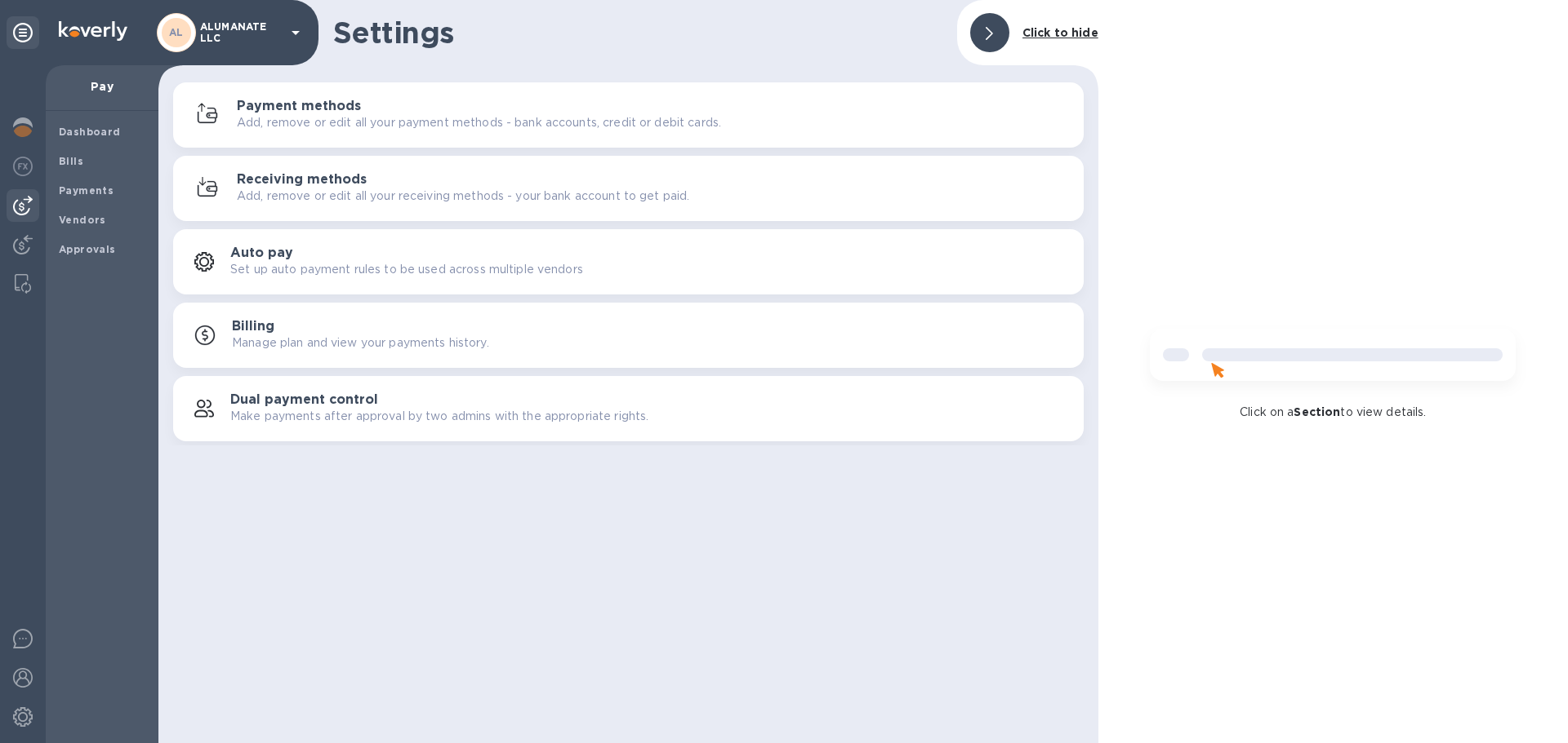
click at [17, 196] on img at bounding box center [22, 205] width 19 height 19
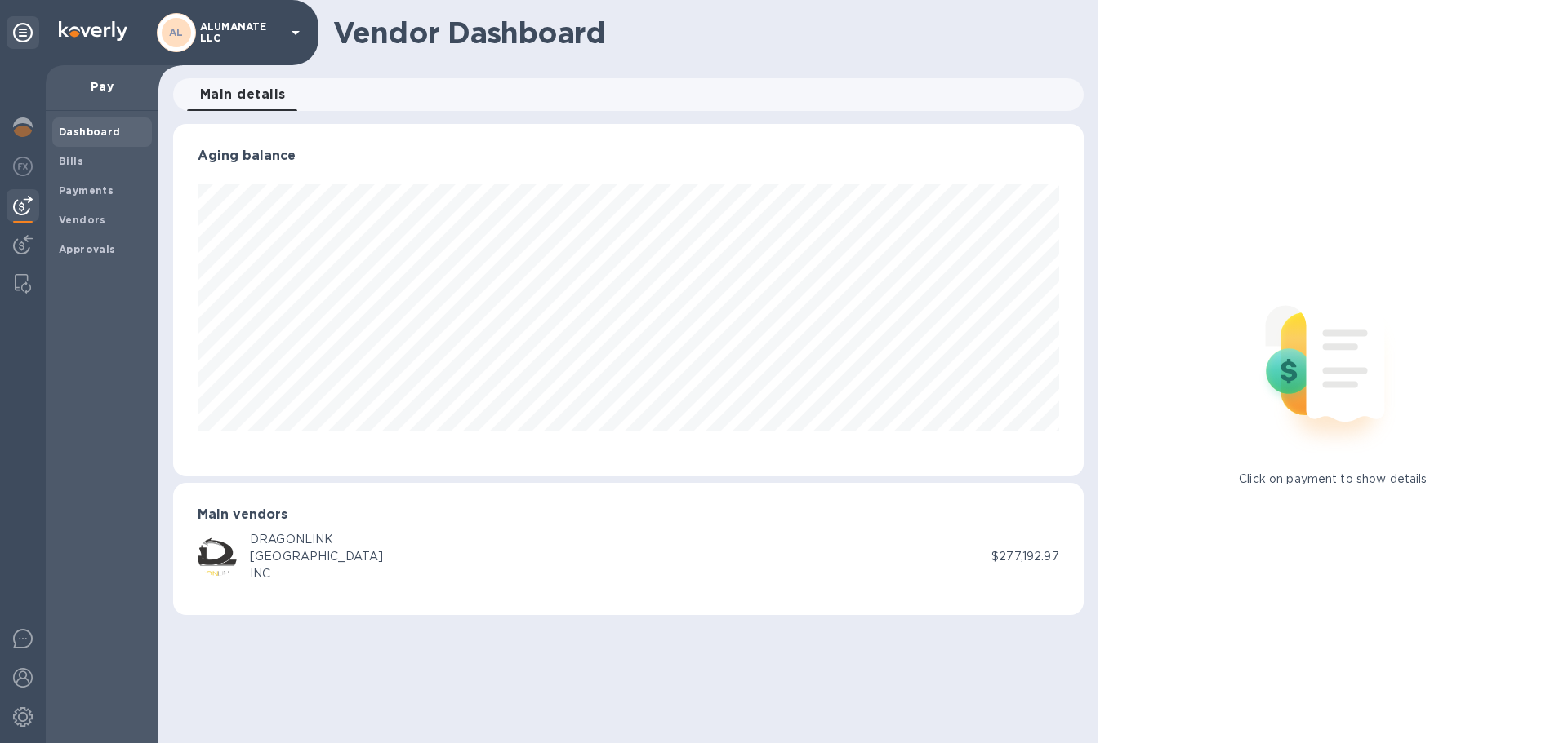
scroll to position [353, 910]
click at [89, 229] on div "Vendors" at bounding box center [102, 220] width 100 height 30
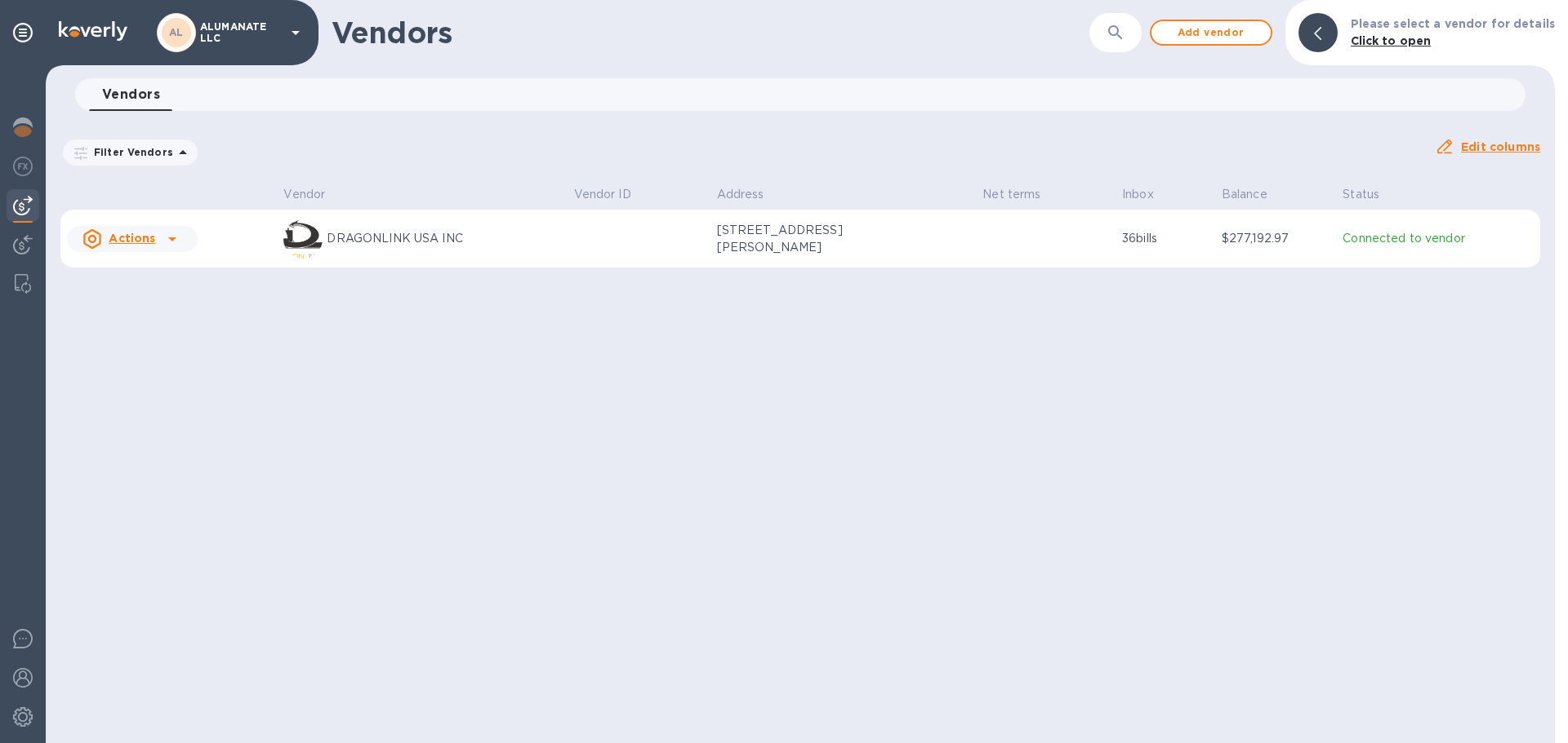
click at [407, 251] on div "DRAGONLINK USA INC" at bounding box center [422, 239] width 277 height 39
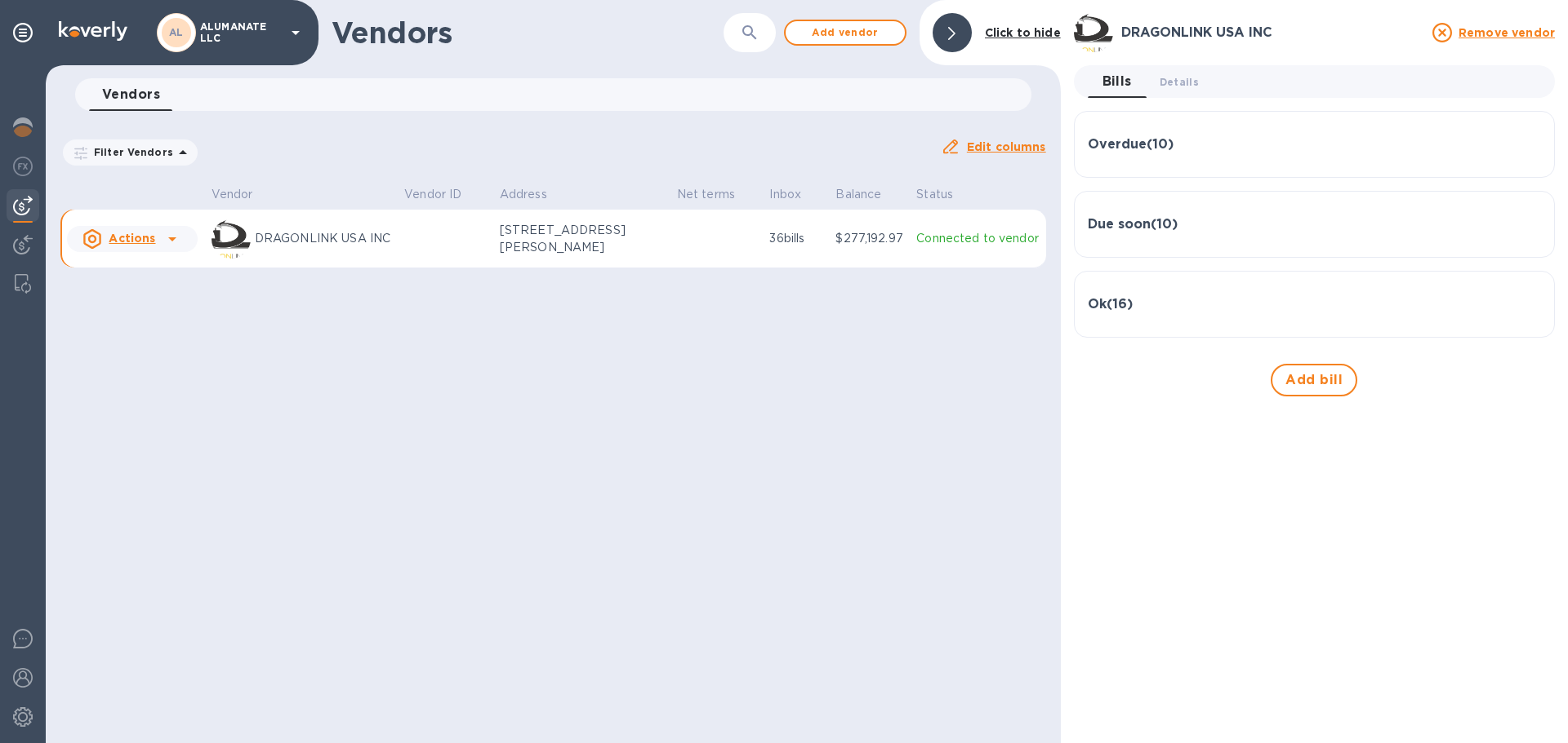
click at [1130, 312] on h3 "Ok ( 16 )" at bounding box center [1109, 305] width 45 height 15
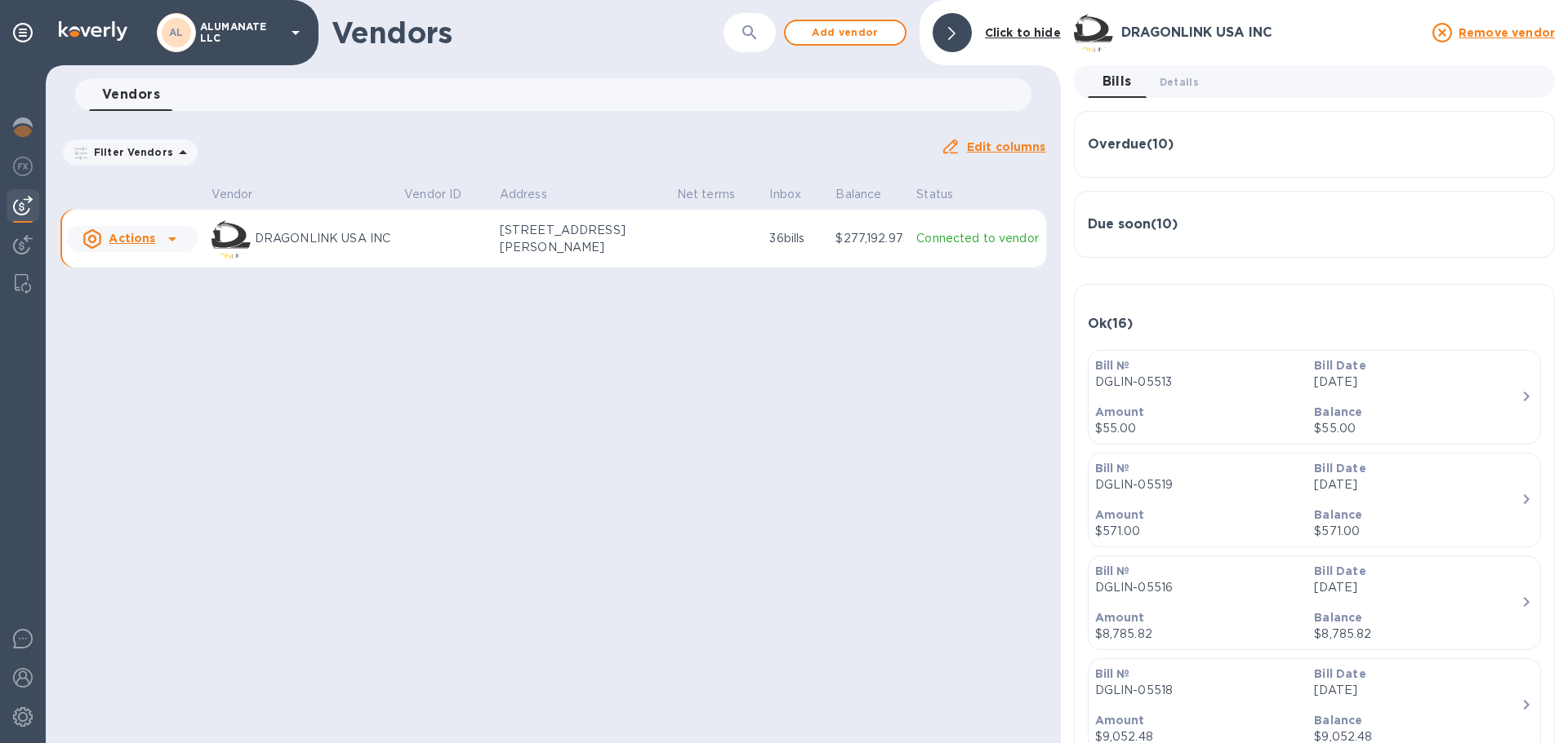
click at [1149, 215] on div "Due soon ( 10 )" at bounding box center [1314, 225] width 453 height 39
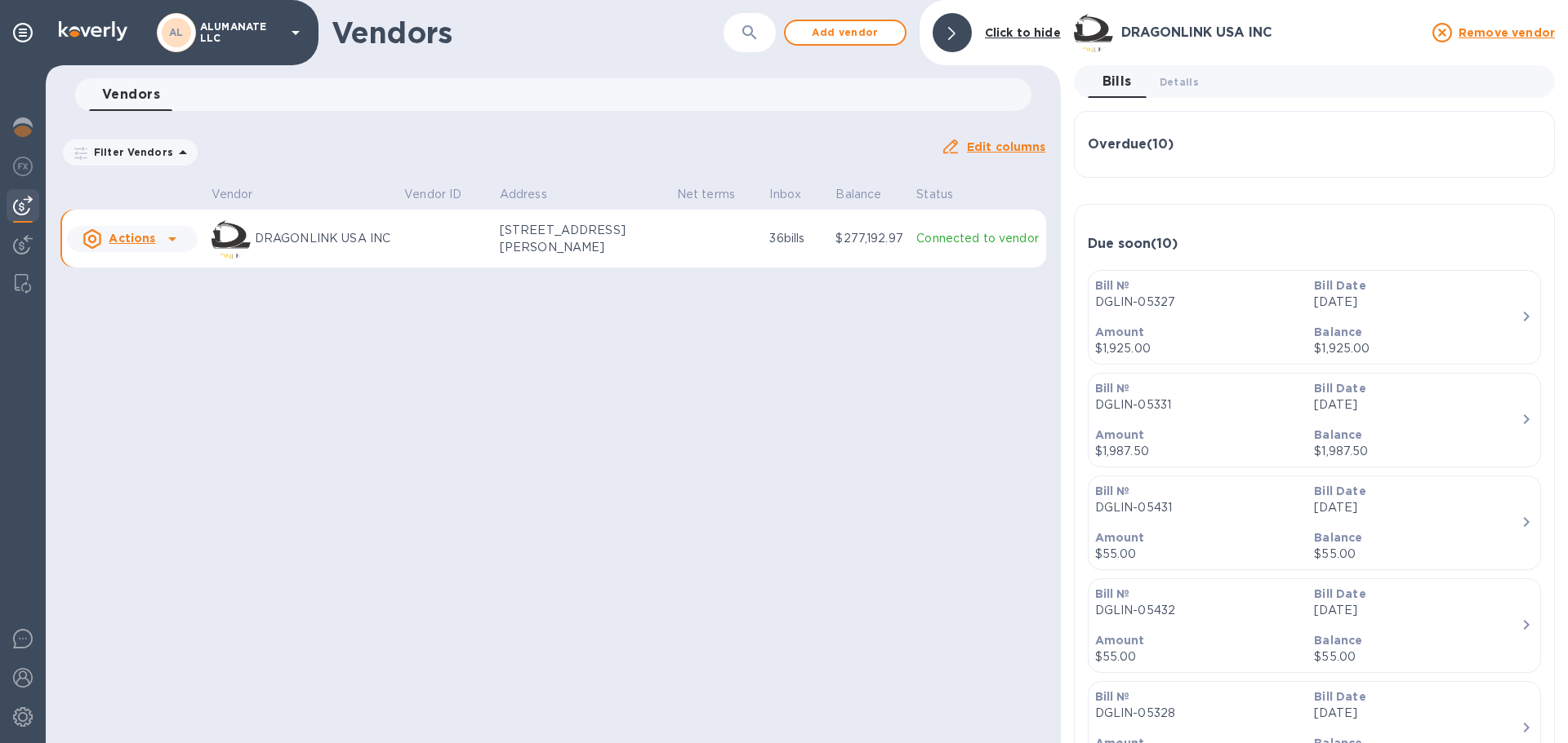
click at [1130, 301] on p "DGLIN-05327" at bounding box center [1198, 302] width 207 height 17
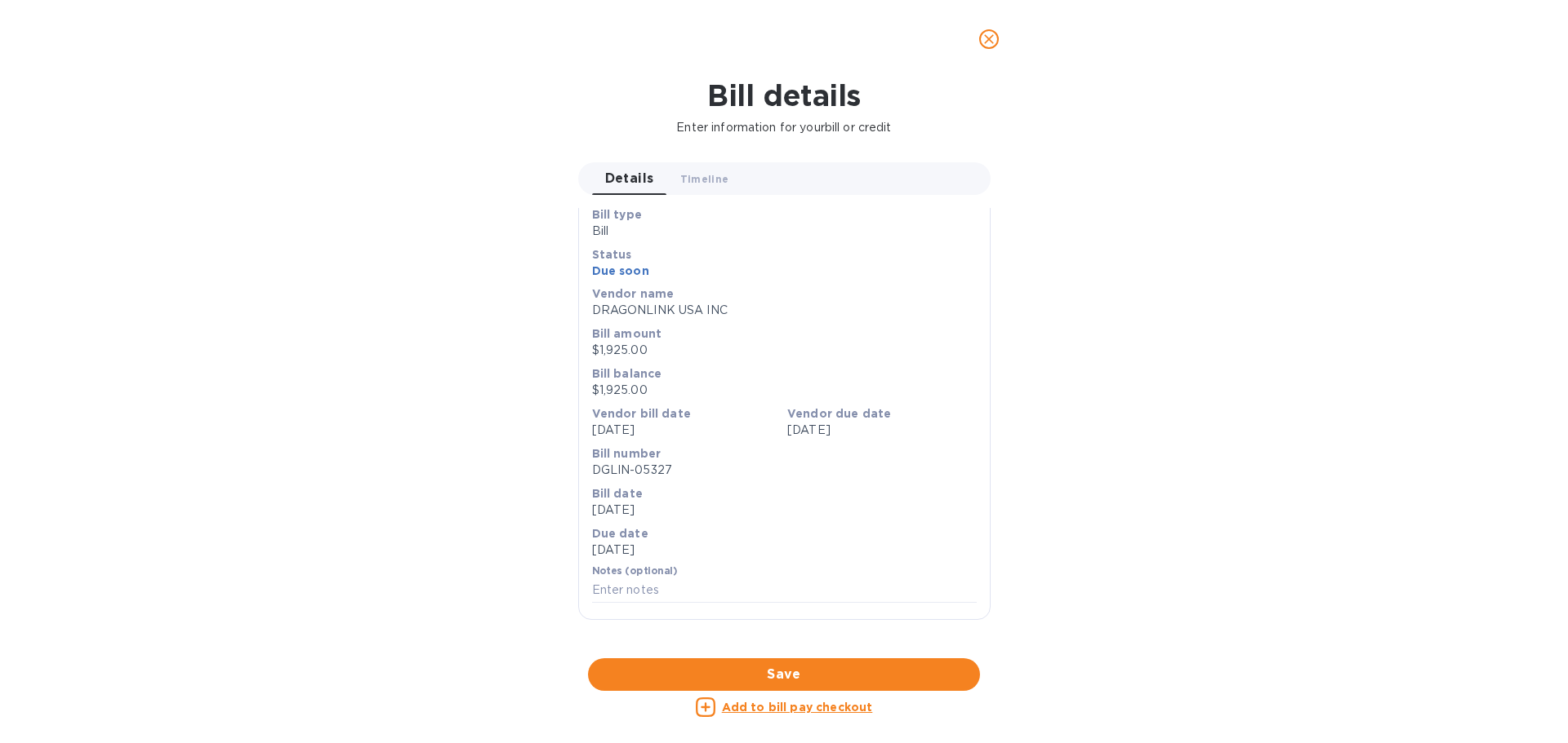
scroll to position [545, 0]
click at [851, 646] on div at bounding box center [784, 659] width 412 height 25
click at [692, 646] on div at bounding box center [784, 659] width 412 height 25
